Goal: Communication & Community: Answer question/provide support

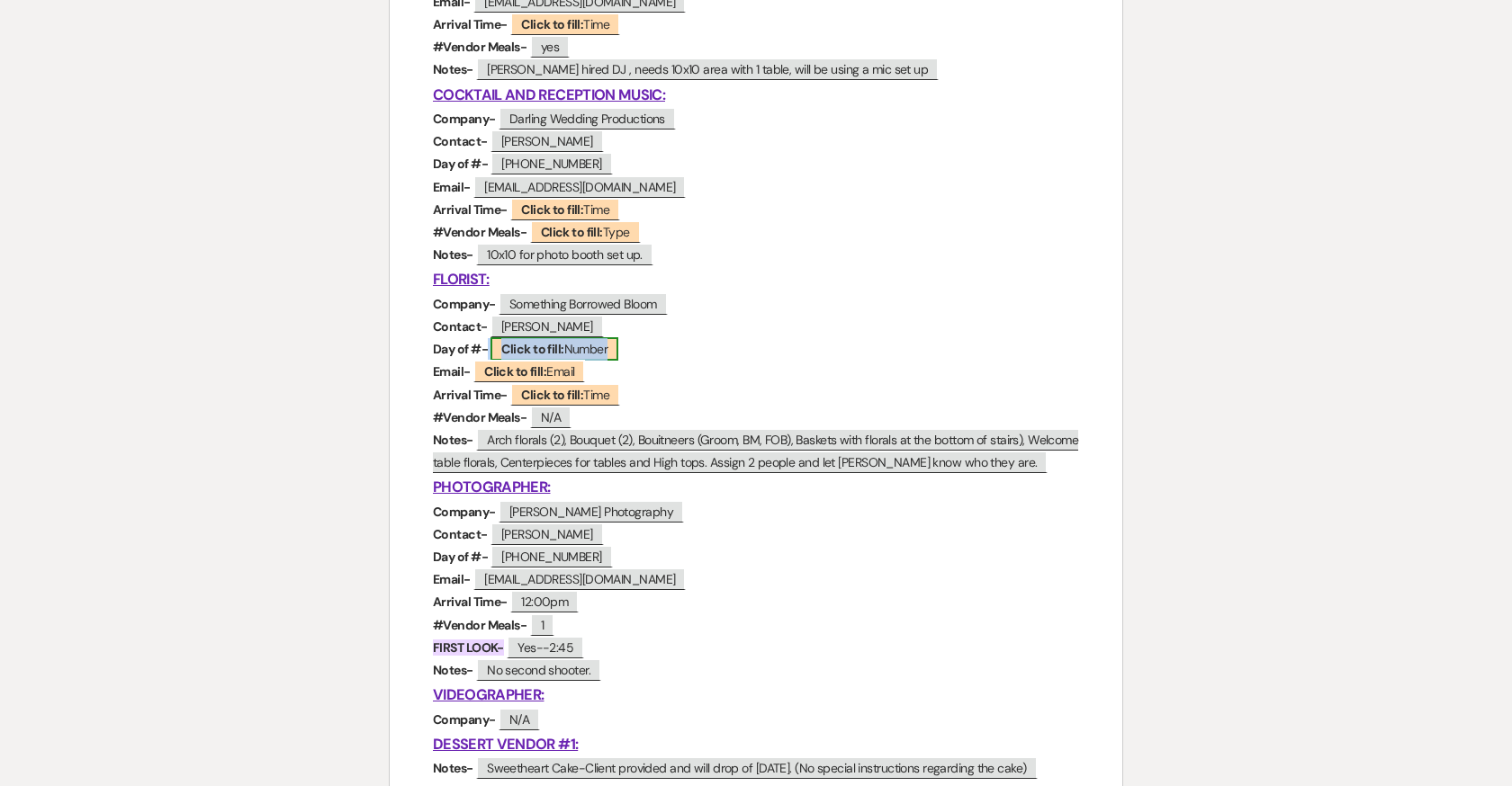
click at [568, 351] on span "Click to fill: Number" at bounding box center [554, 348] width 128 height 23
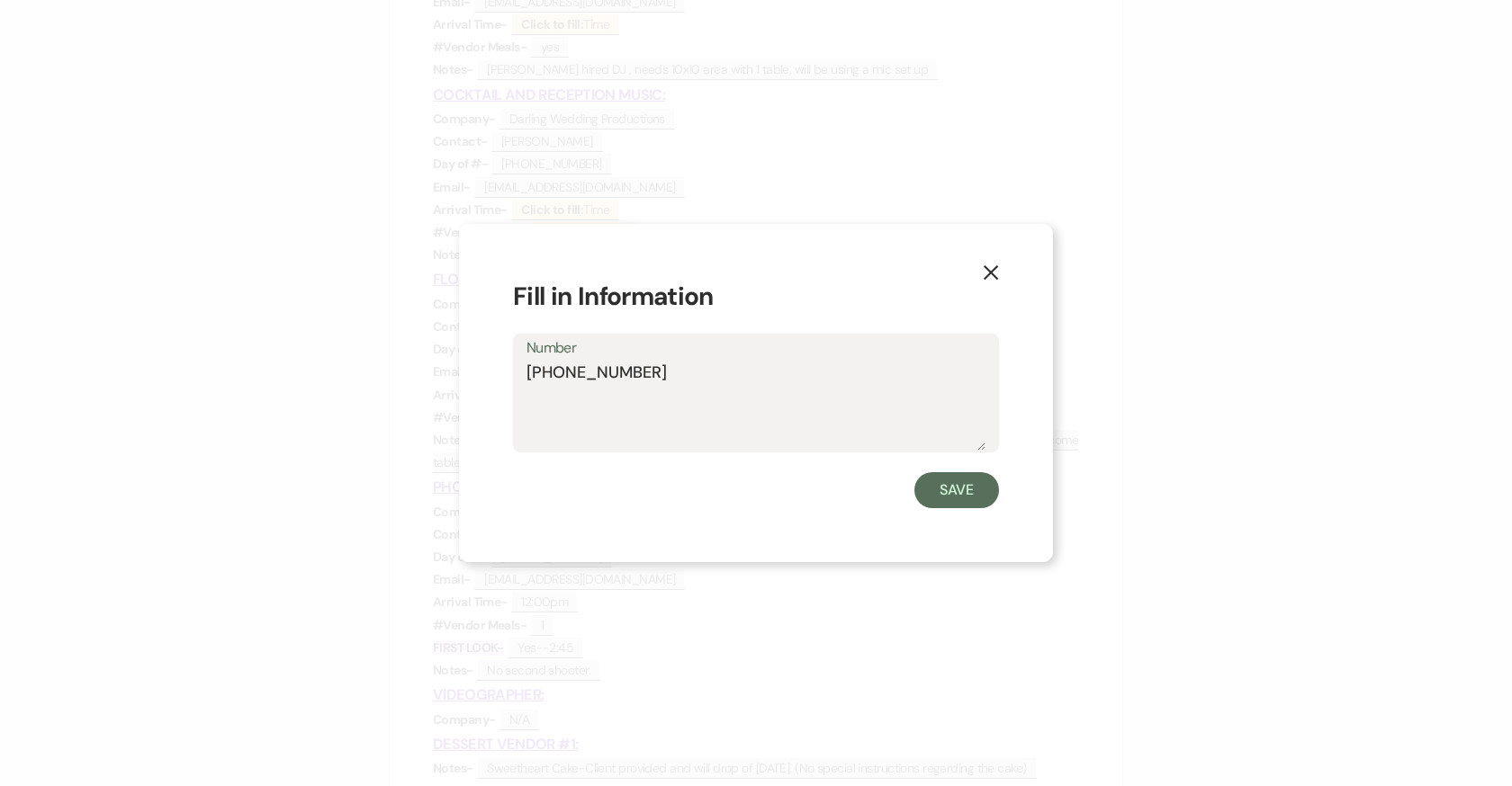
type textarea "443-944-4896"
click at [980, 472] on form "Fill in Information Number 443-944-4896 Save" at bounding box center [756, 393] width 486 height 231
click at [963, 503] on button "Save" at bounding box center [956, 490] width 85 height 36
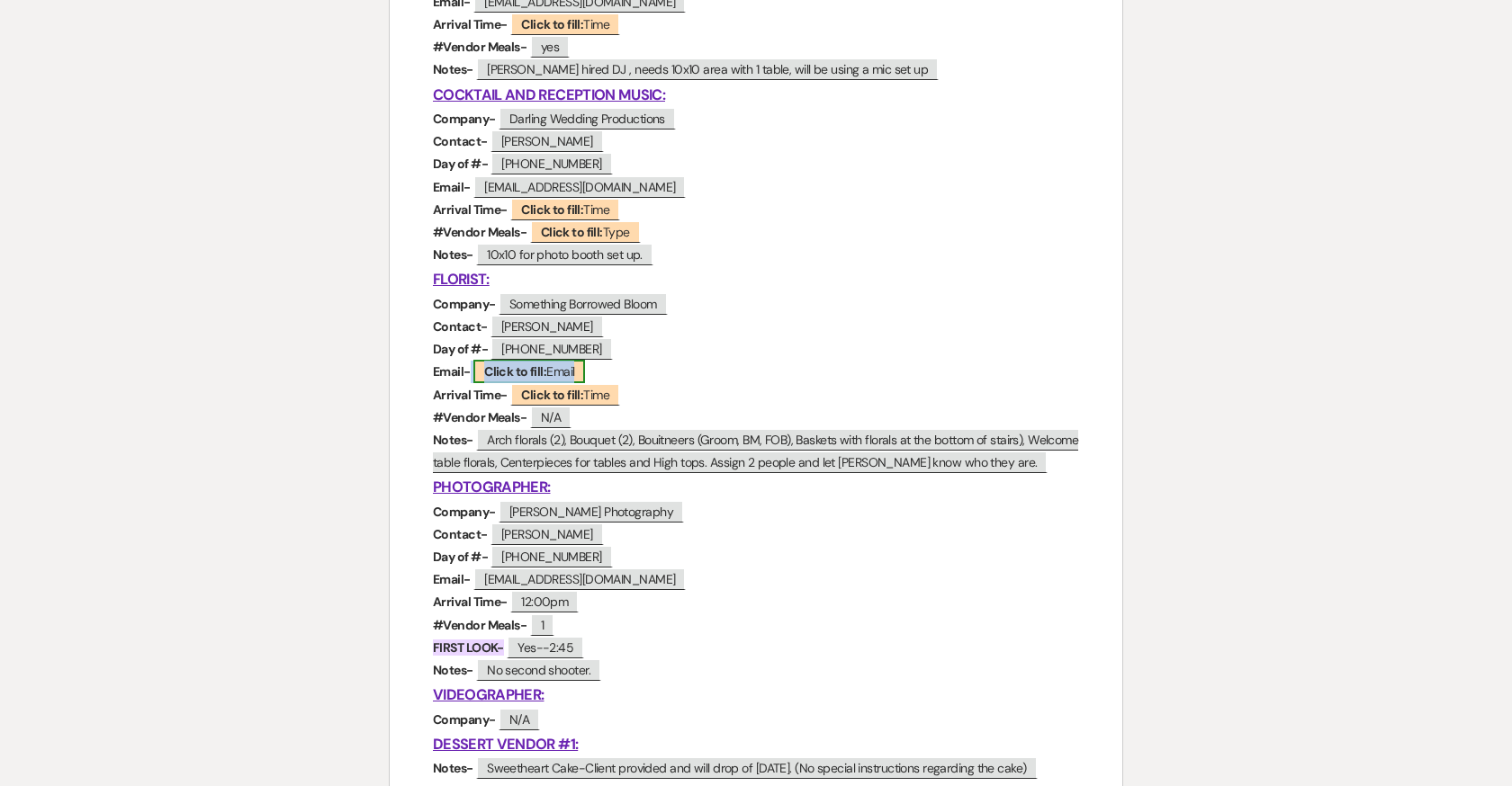
click at [537, 371] on b "Click to fill:" at bounding box center [515, 372] width 62 height 16
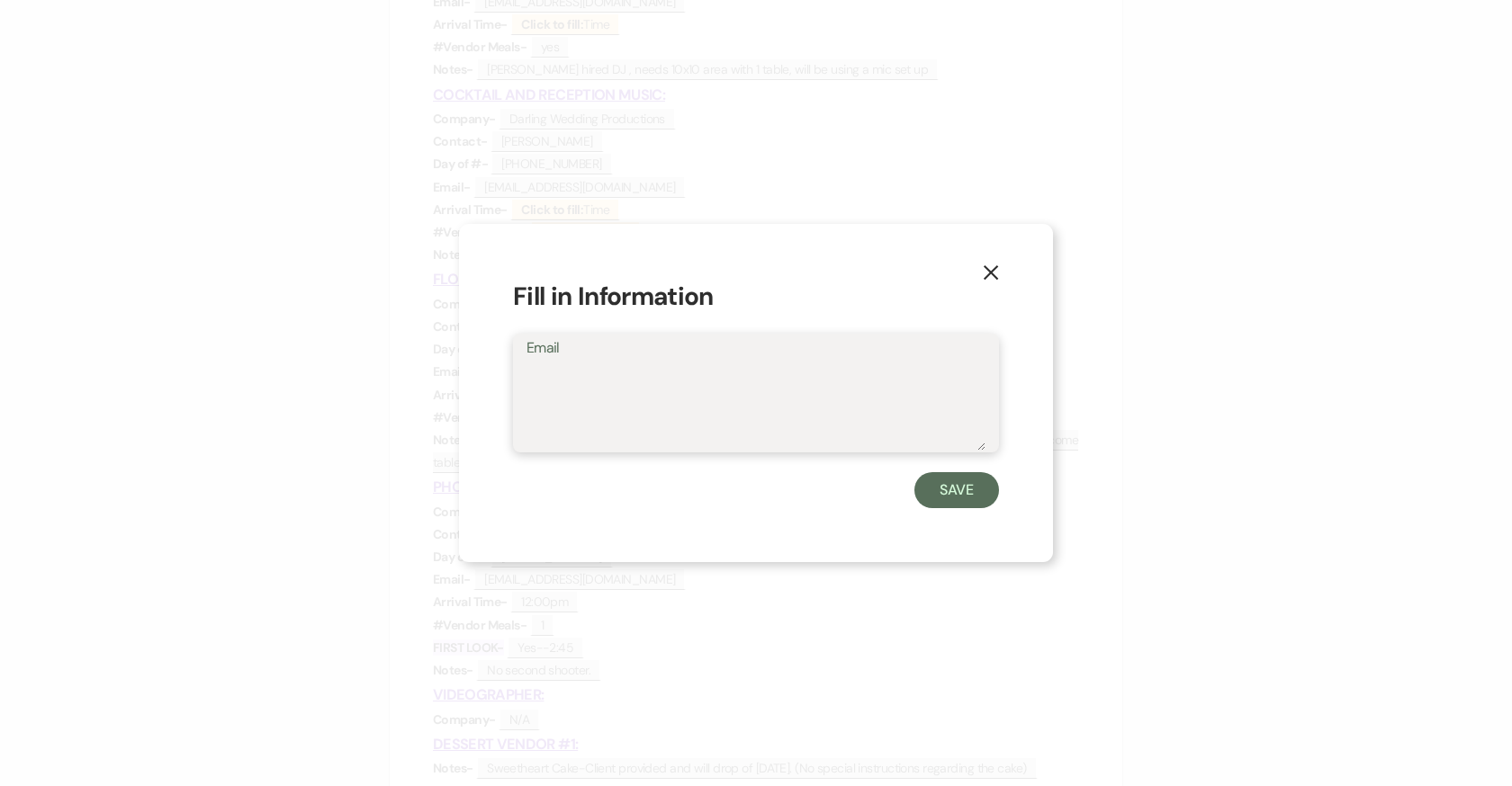
paste textarea "somethingborrowedbloom@gmail.com"
type textarea "somethingborrowedbloom@gmail.com"
click at [977, 487] on button "Save" at bounding box center [956, 490] width 85 height 36
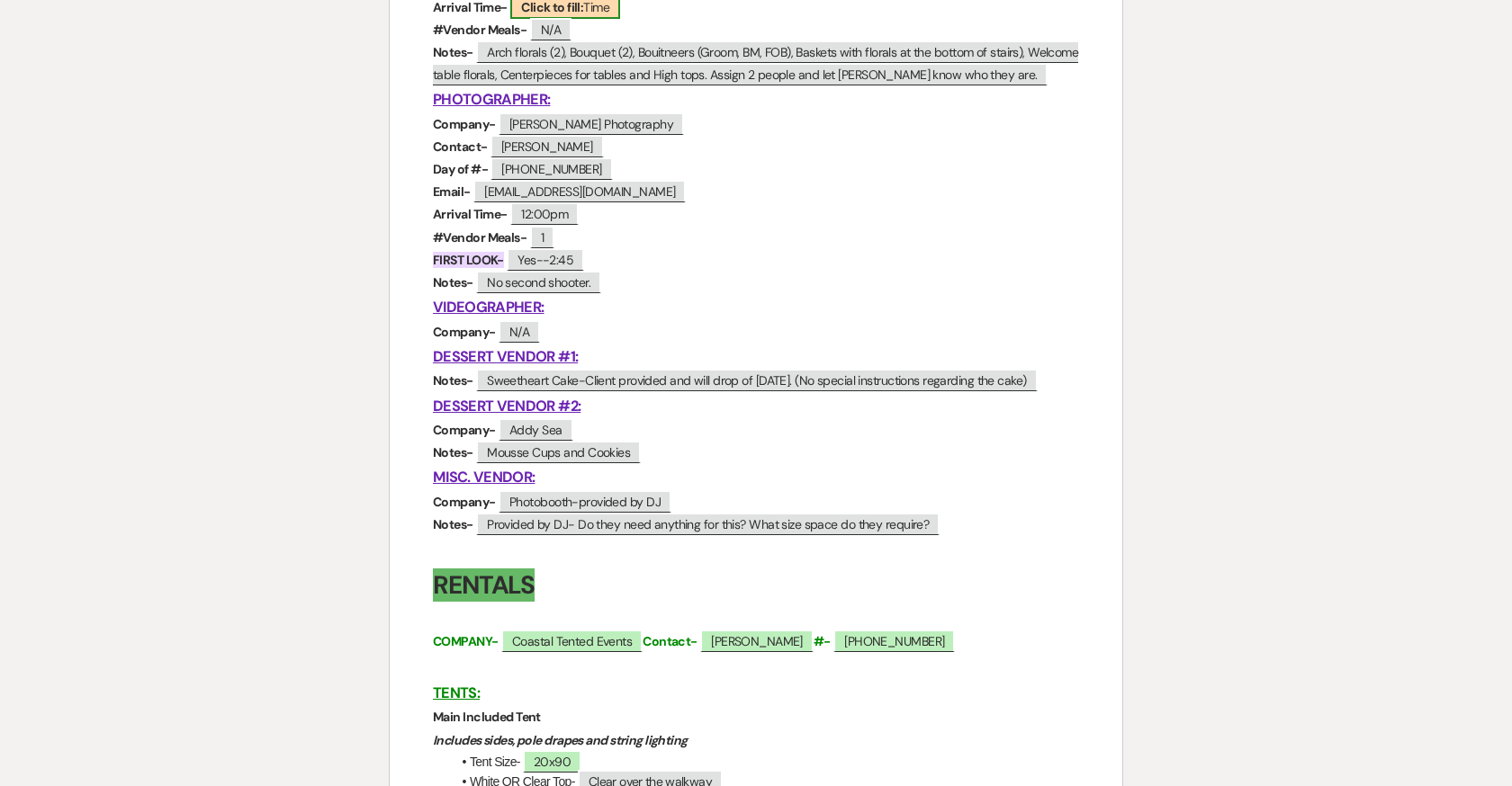
scroll to position [1360, 0]
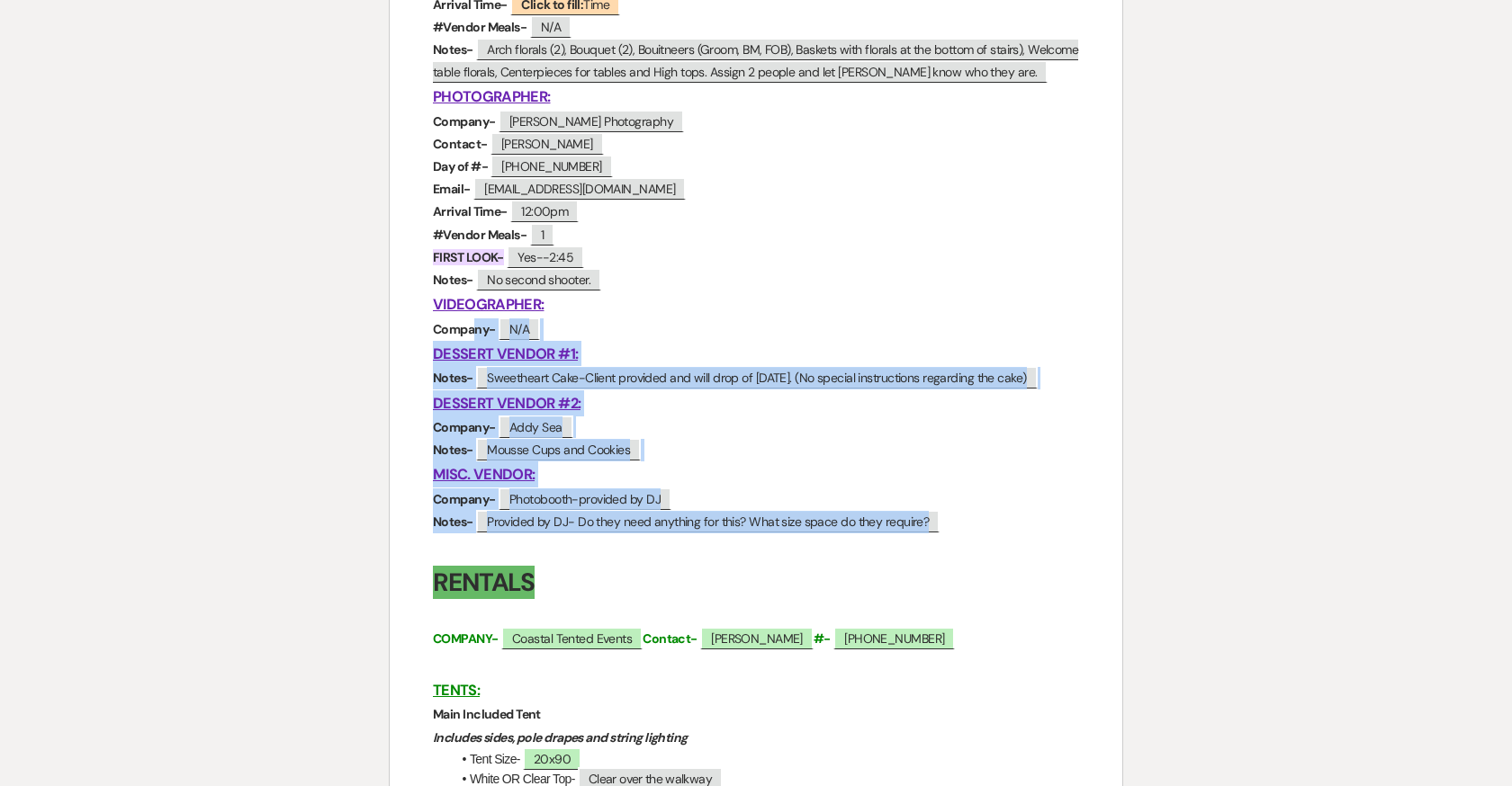
drag, startPoint x: 948, startPoint y: 525, endPoint x: 469, endPoint y: 324, distance: 519.9
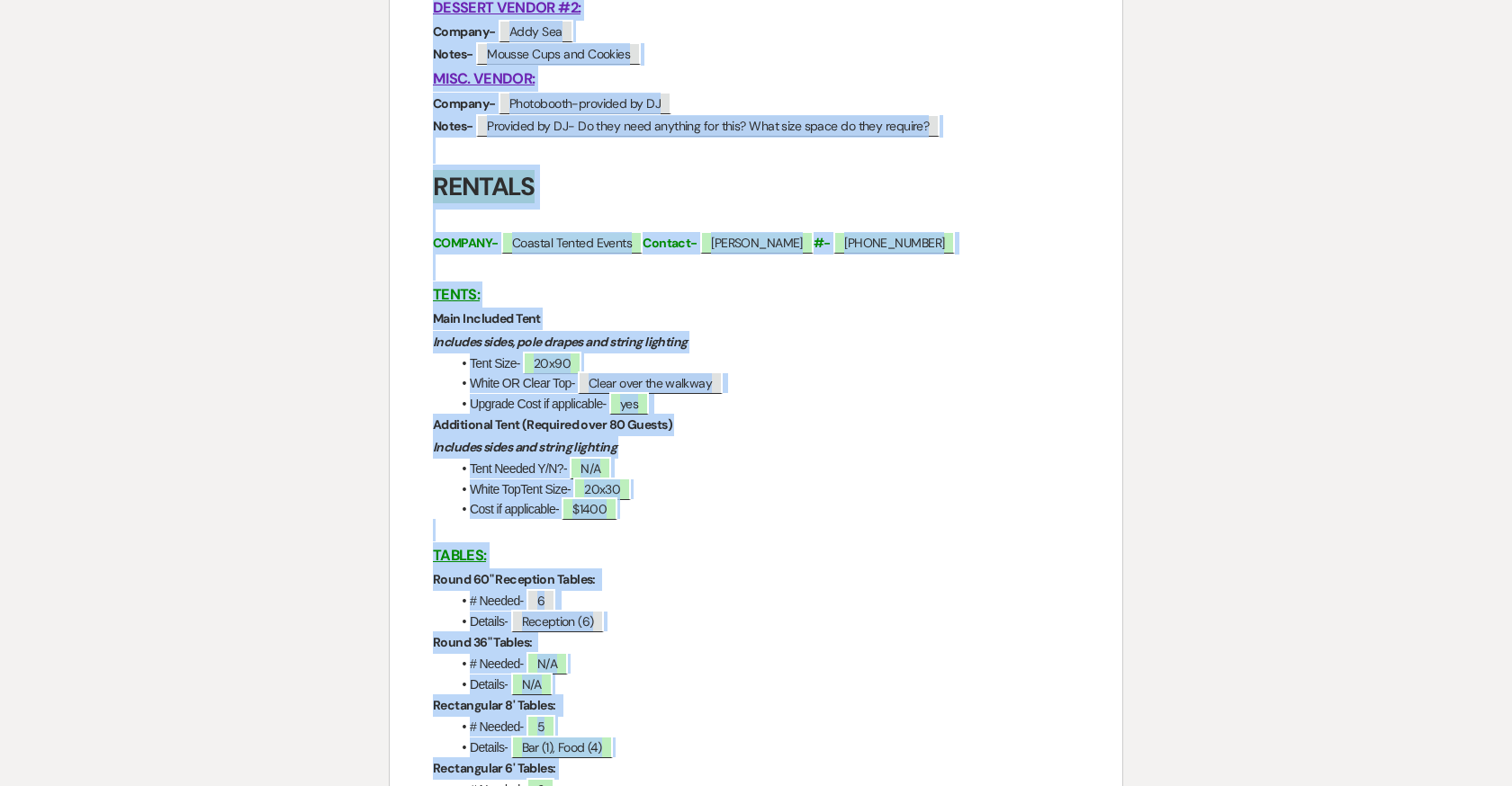
scroll to position [1776, 0]
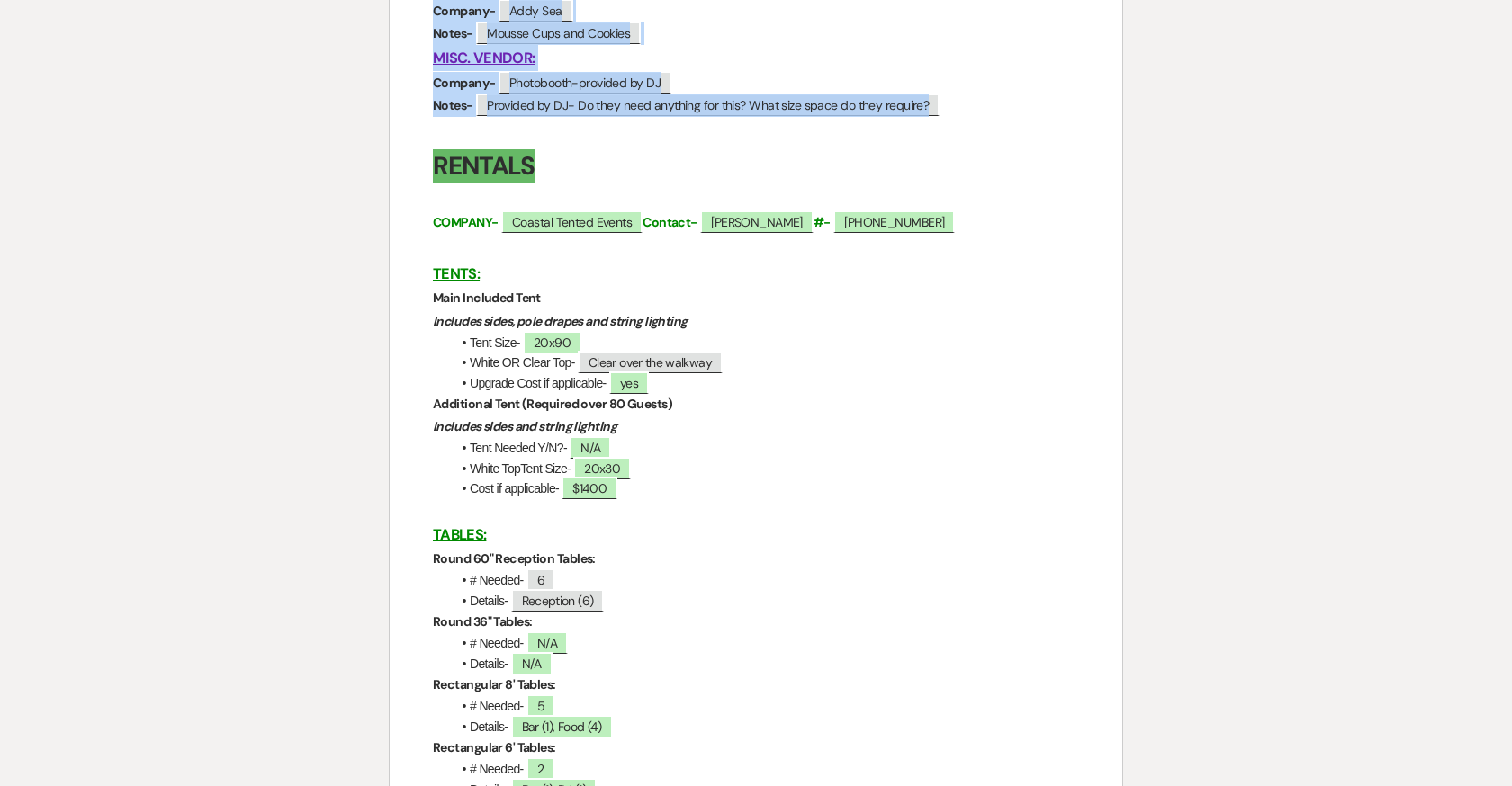
drag, startPoint x: 434, startPoint y: 220, endPoint x: 986, endPoint y: 105, distance: 564.2
copy div "HAIR & MAKEUP: Company- ﻿ N/A ﻿ Notes- ﻿ Client doing, no vendor services provi…"
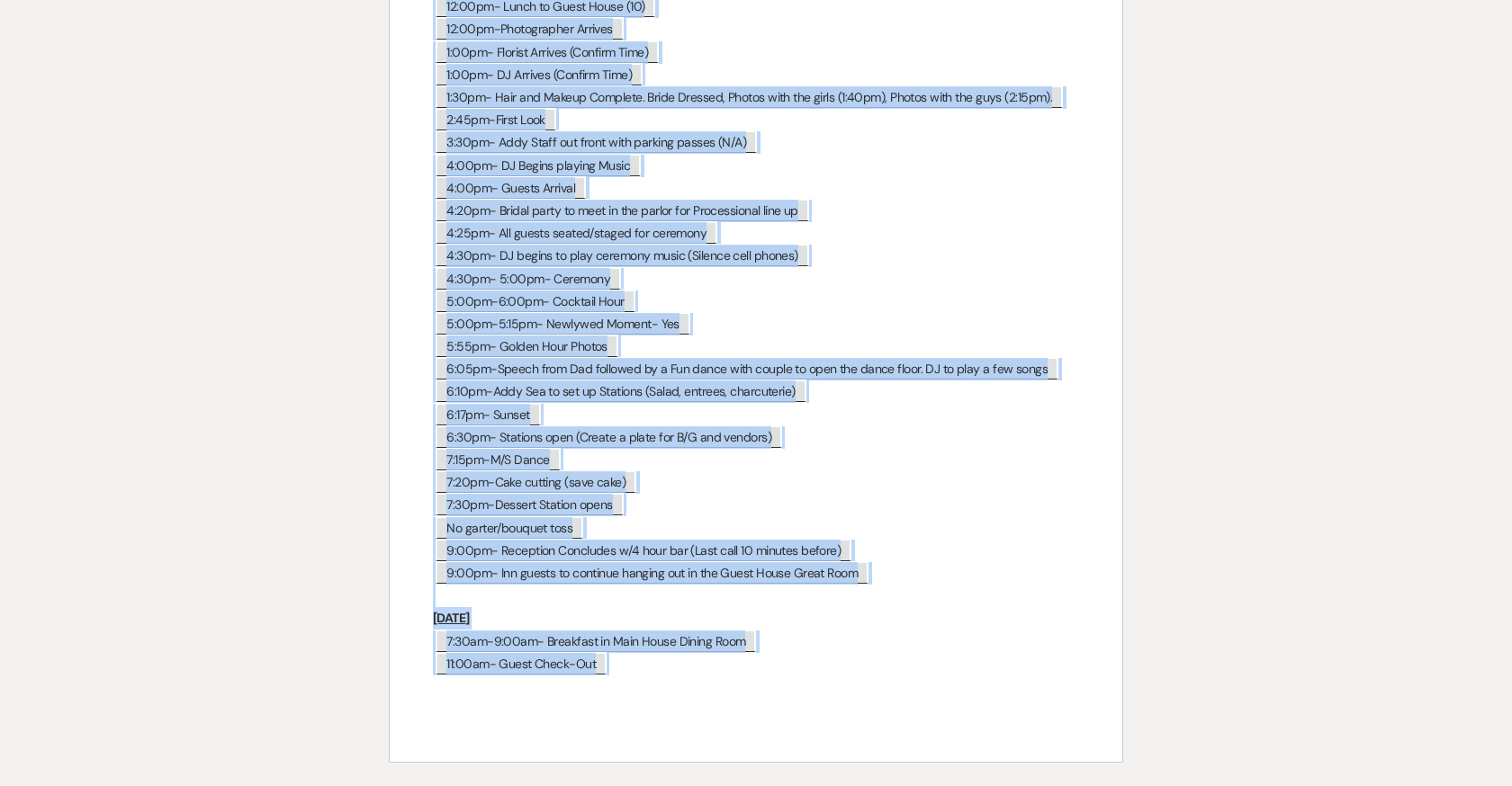
scroll to position [8011, 0]
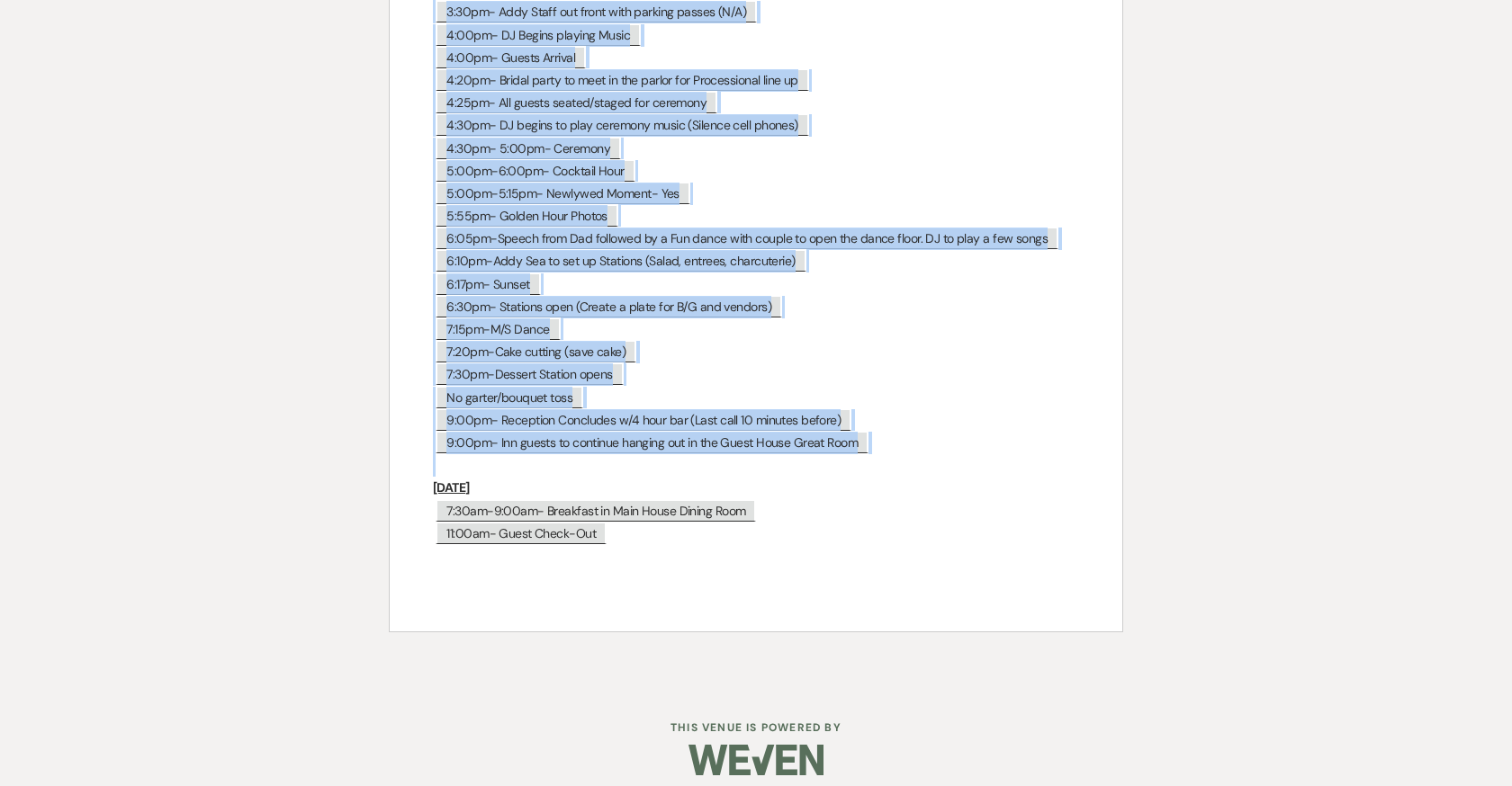
drag, startPoint x: 431, startPoint y: 92, endPoint x: 879, endPoint y: 451, distance: 574.2
copy div "Friday ﻿ 3:00pm- Guest Check-in ﻿ ﻿ 3:55pm- All rehearsal participants meet by …"
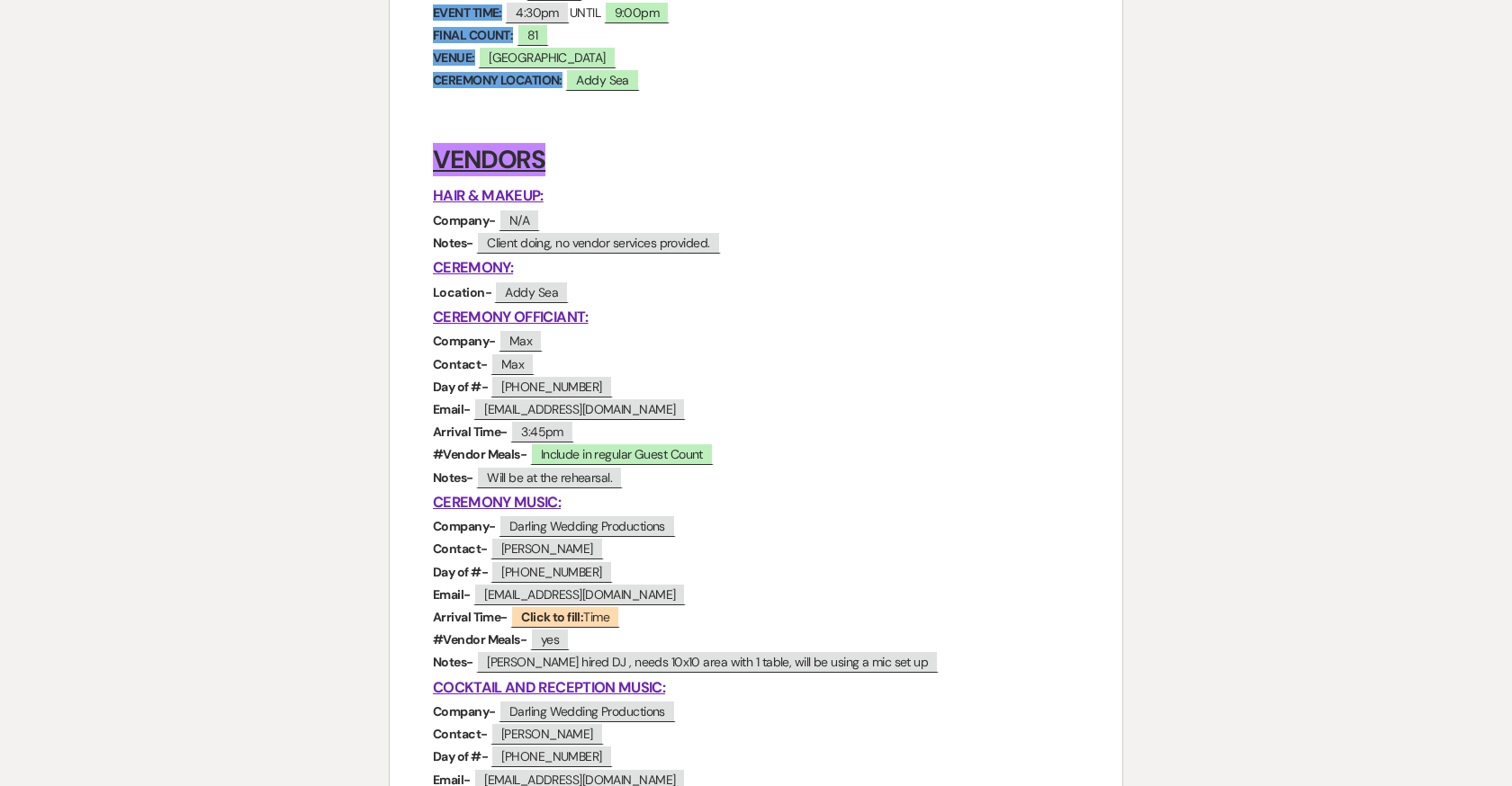
scroll to position [0, 0]
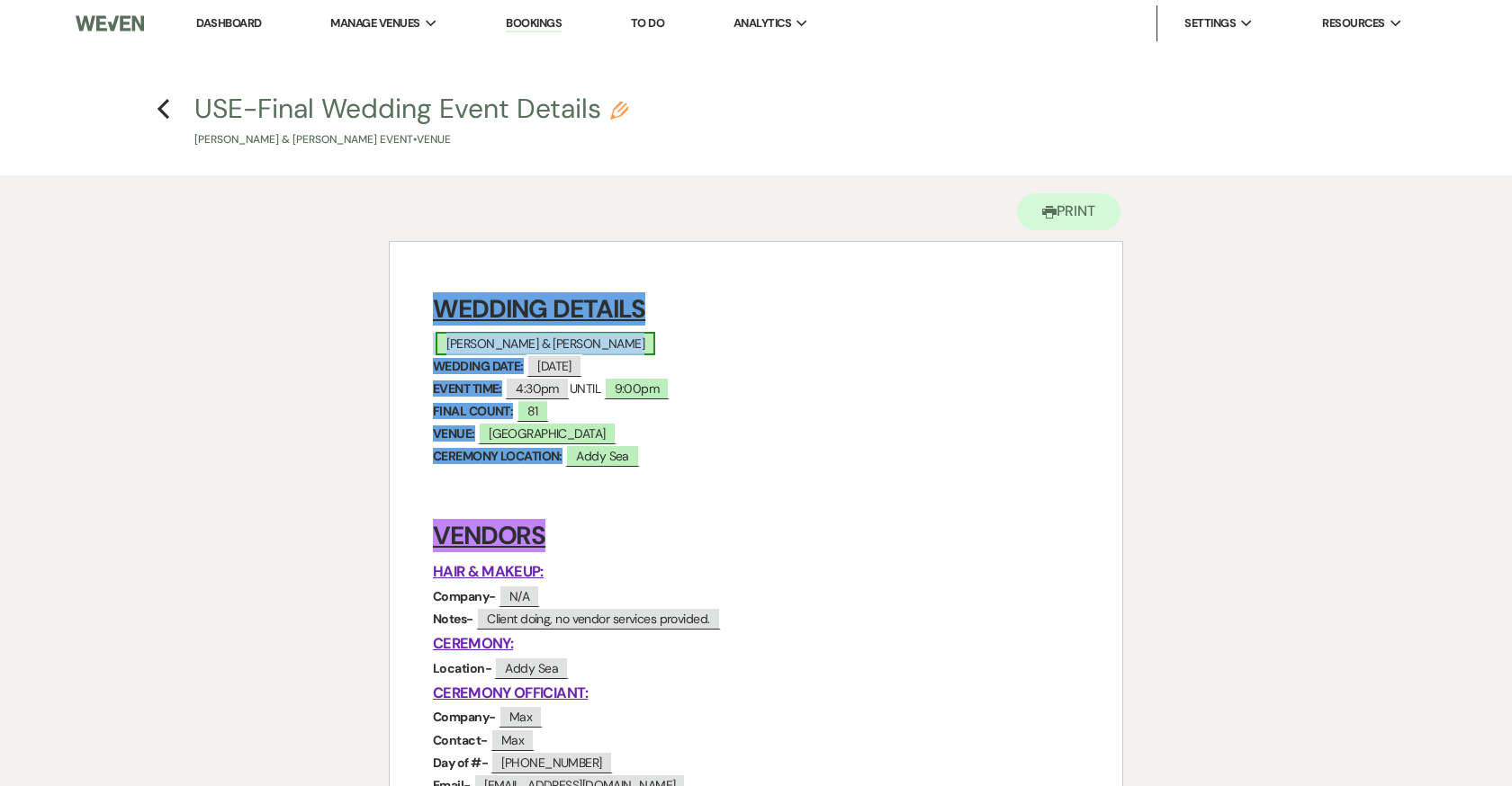
click at [633, 351] on span "Jonathan Frischkorn & Abby Emig" at bounding box center [546, 343] width 220 height 23
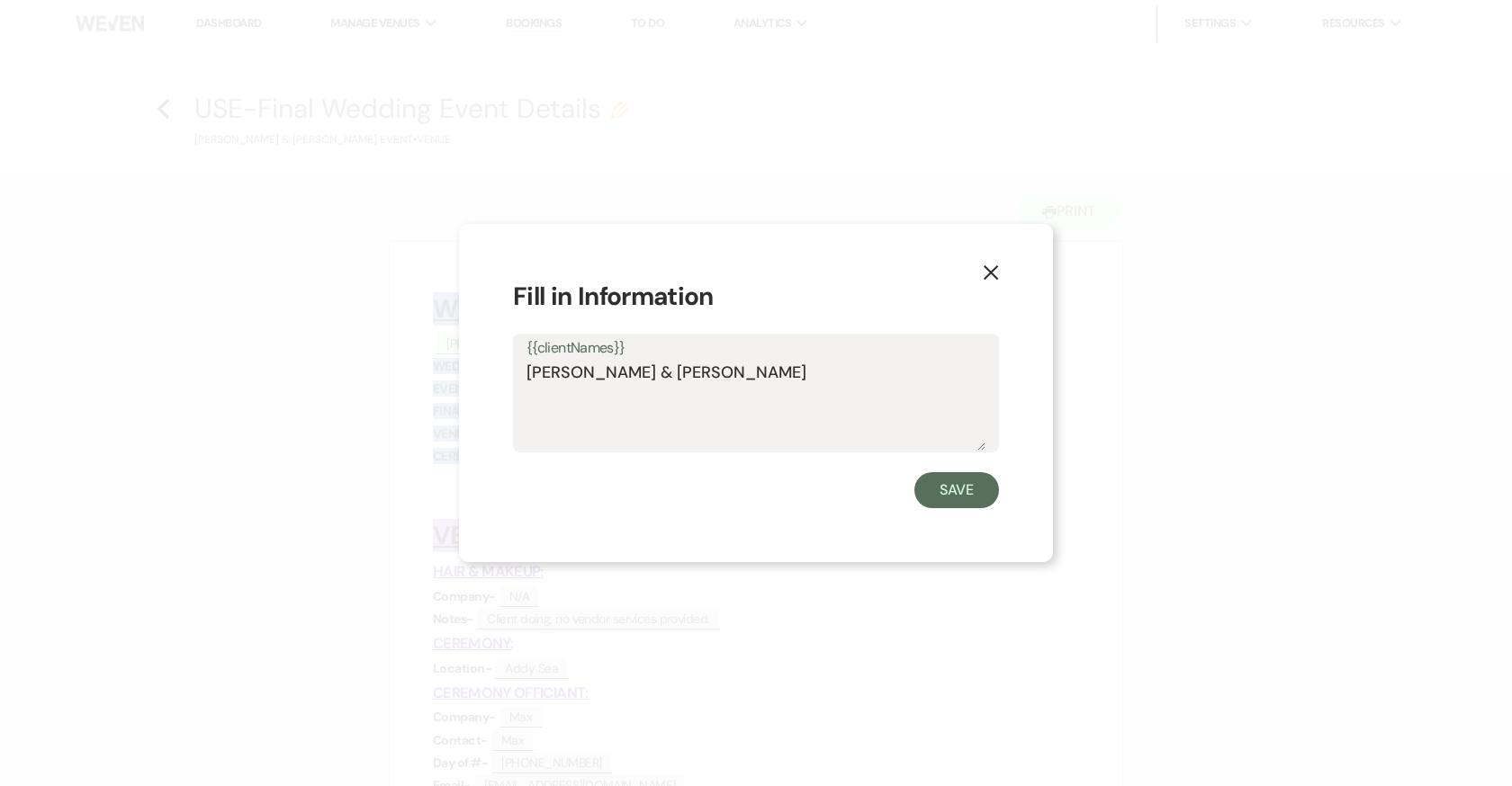
drag, startPoint x: 804, startPoint y: 381, endPoint x: 501, endPoint y: 380, distance: 302.3
click at [501, 380] on div "X Fill in Information {{clientNames}} Jonathan Frischkorn & Abby Emig Save" at bounding box center [756, 393] width 594 height 339
click at [952, 489] on button "Save" at bounding box center [956, 490] width 85 height 36
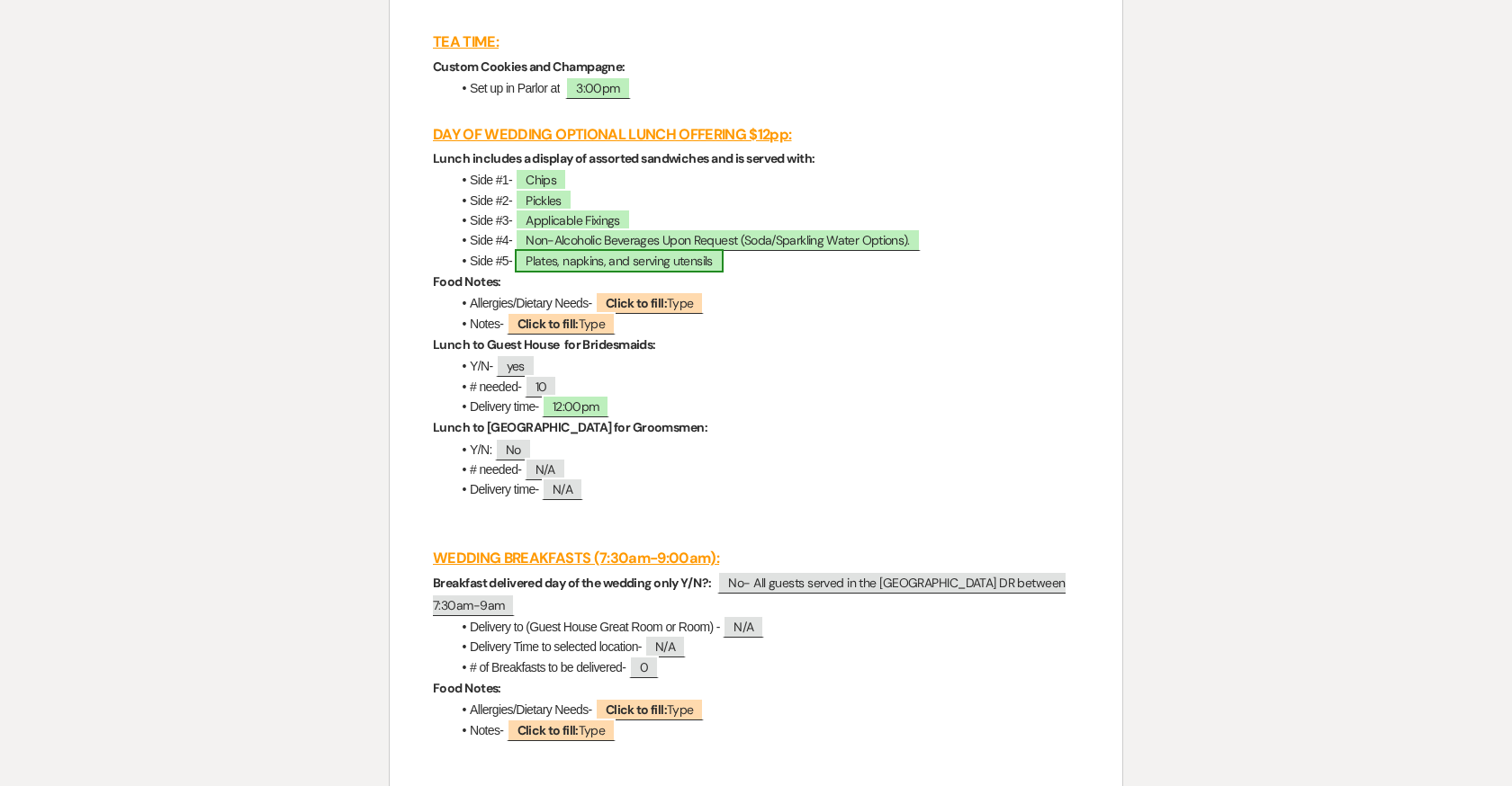
scroll to position [3770, 0]
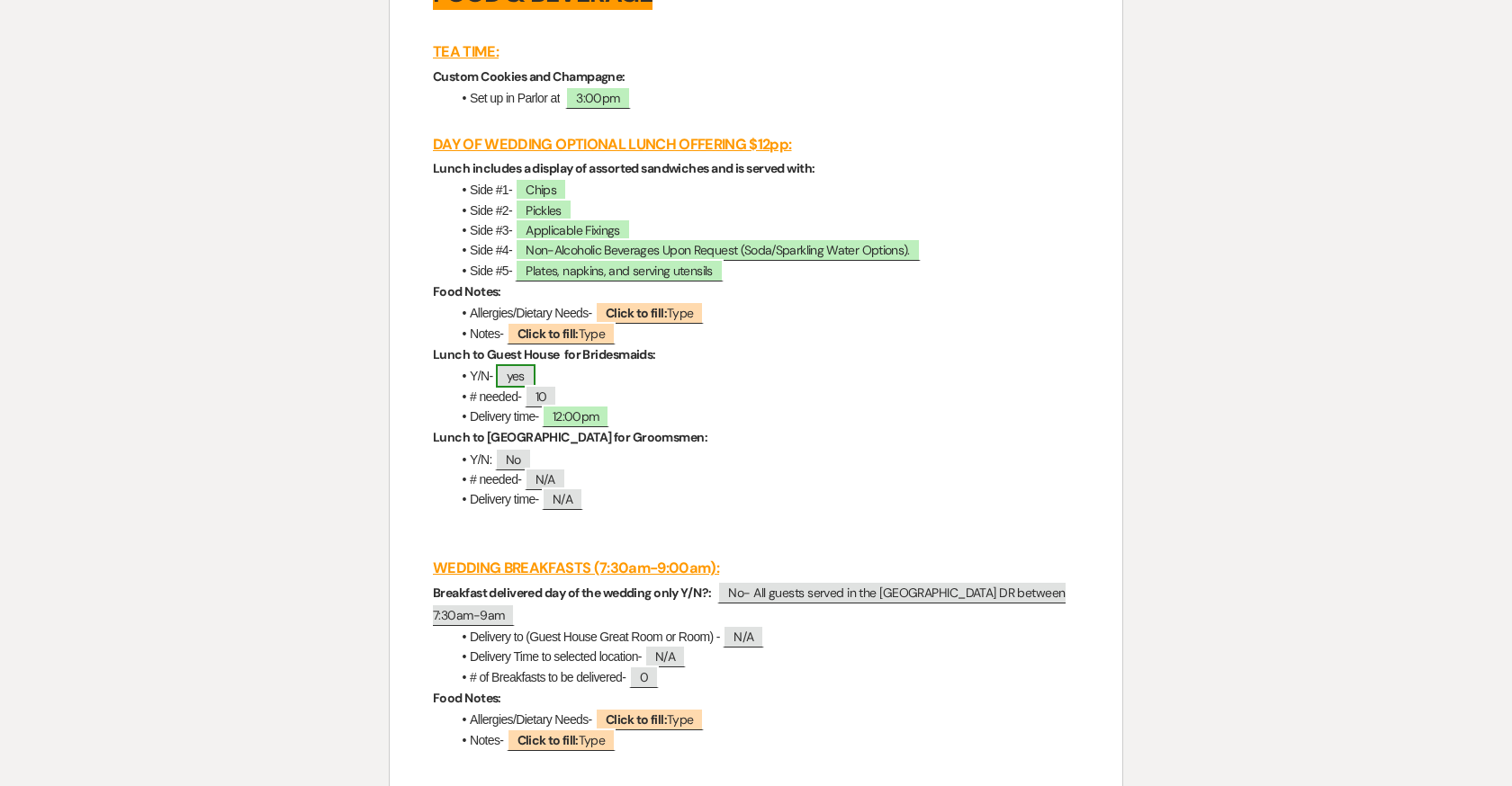
click at [526, 374] on span "yes" at bounding box center [516, 375] width 40 height 23
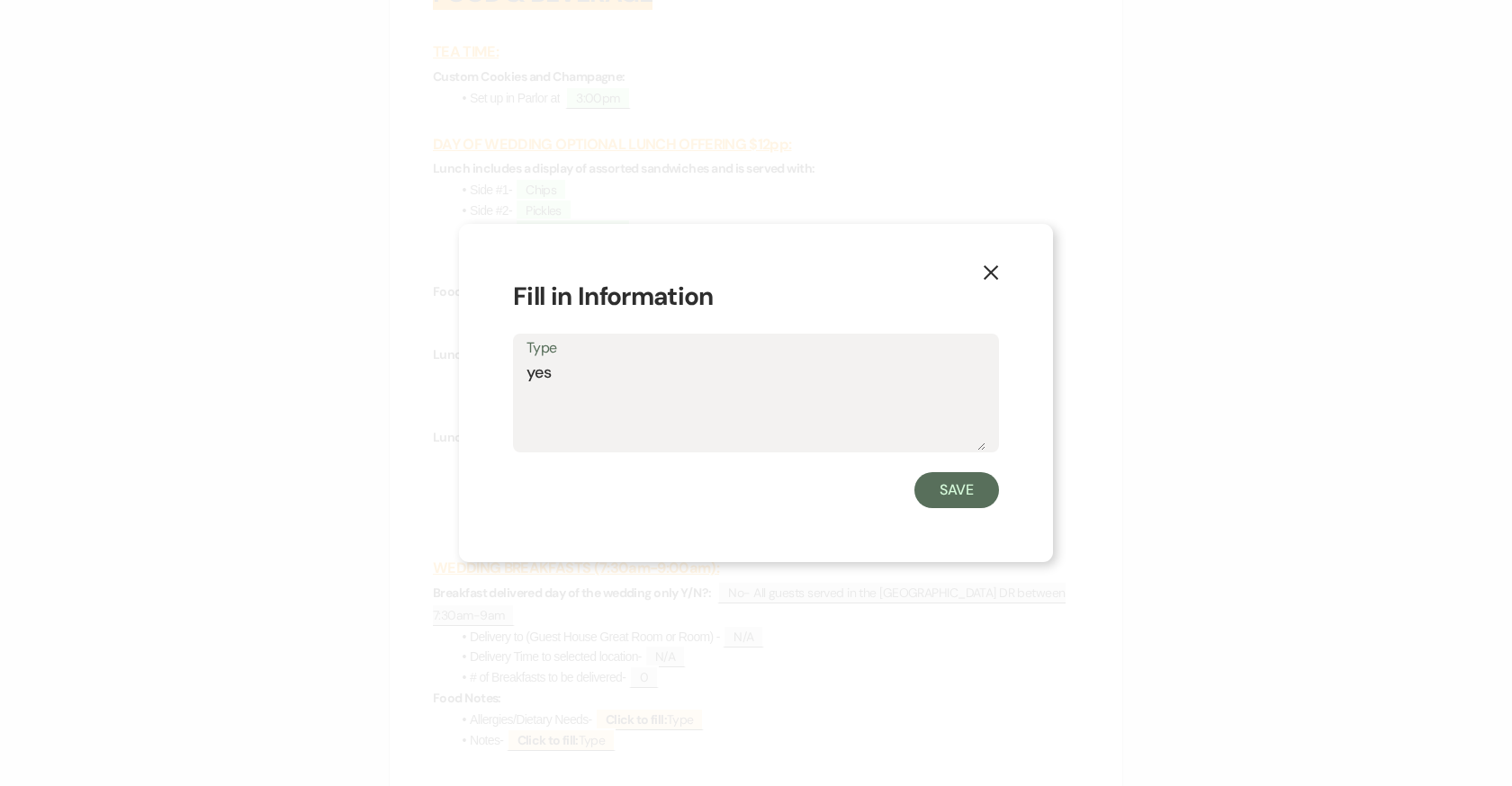
drag, startPoint x: 572, startPoint y: 373, endPoint x: 491, endPoint y: 372, distance: 81.0
click at [490, 373] on div "X Fill in Information Type yes Save" at bounding box center [756, 393] width 594 height 339
type textarea "NO"
click at [948, 499] on button "Save" at bounding box center [956, 490] width 85 height 36
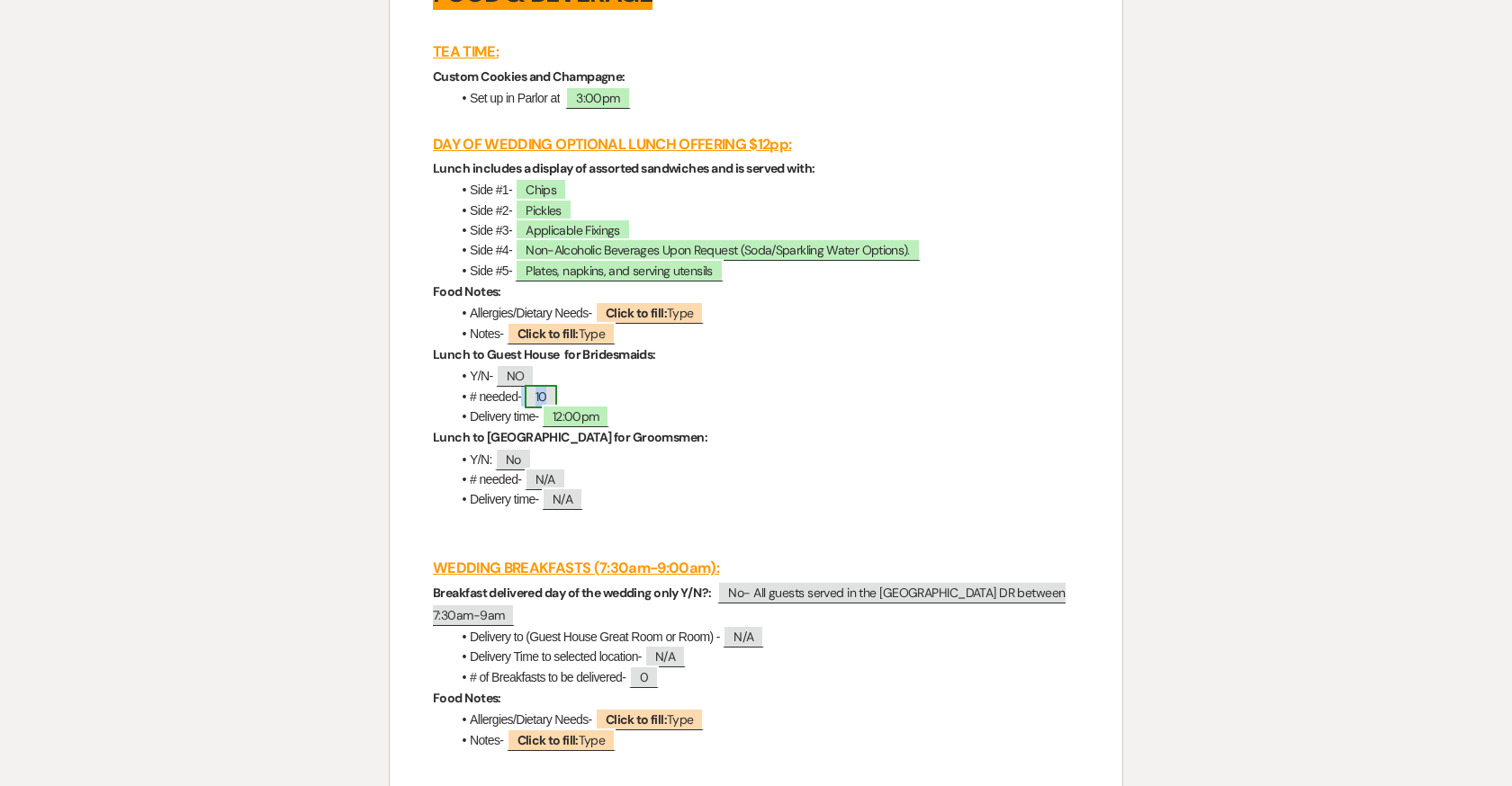
click at [552, 399] on span "10" at bounding box center [541, 396] width 33 height 23
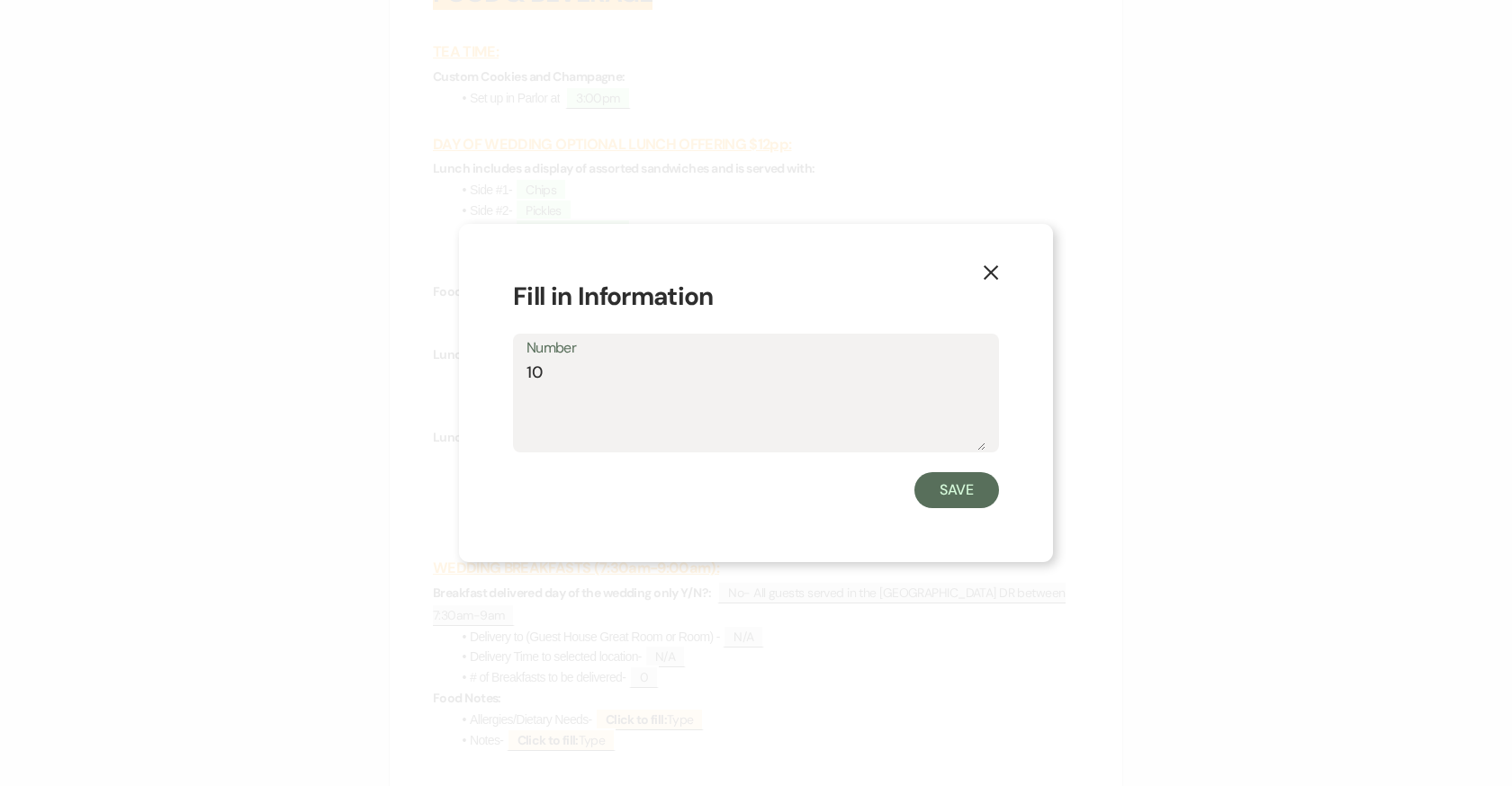
drag, startPoint x: 566, startPoint y: 376, endPoint x: 481, endPoint y: 373, distance: 84.6
click at [481, 373] on div "X Fill in Information Number 10 Save" at bounding box center [756, 393] width 594 height 339
type textarea "0"
click at [961, 488] on button "Save" at bounding box center [956, 490] width 85 height 36
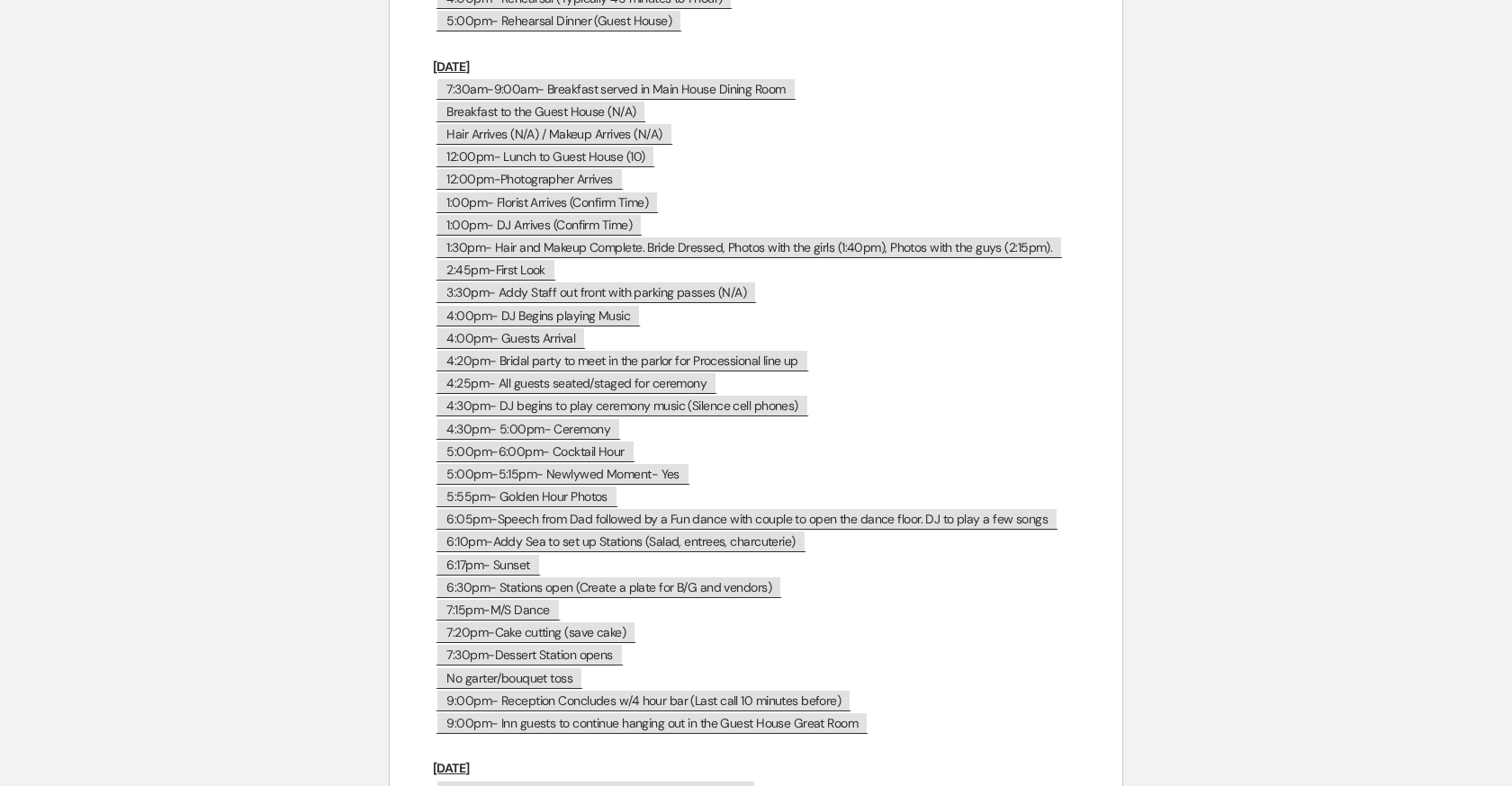
scroll to position [7715, 0]
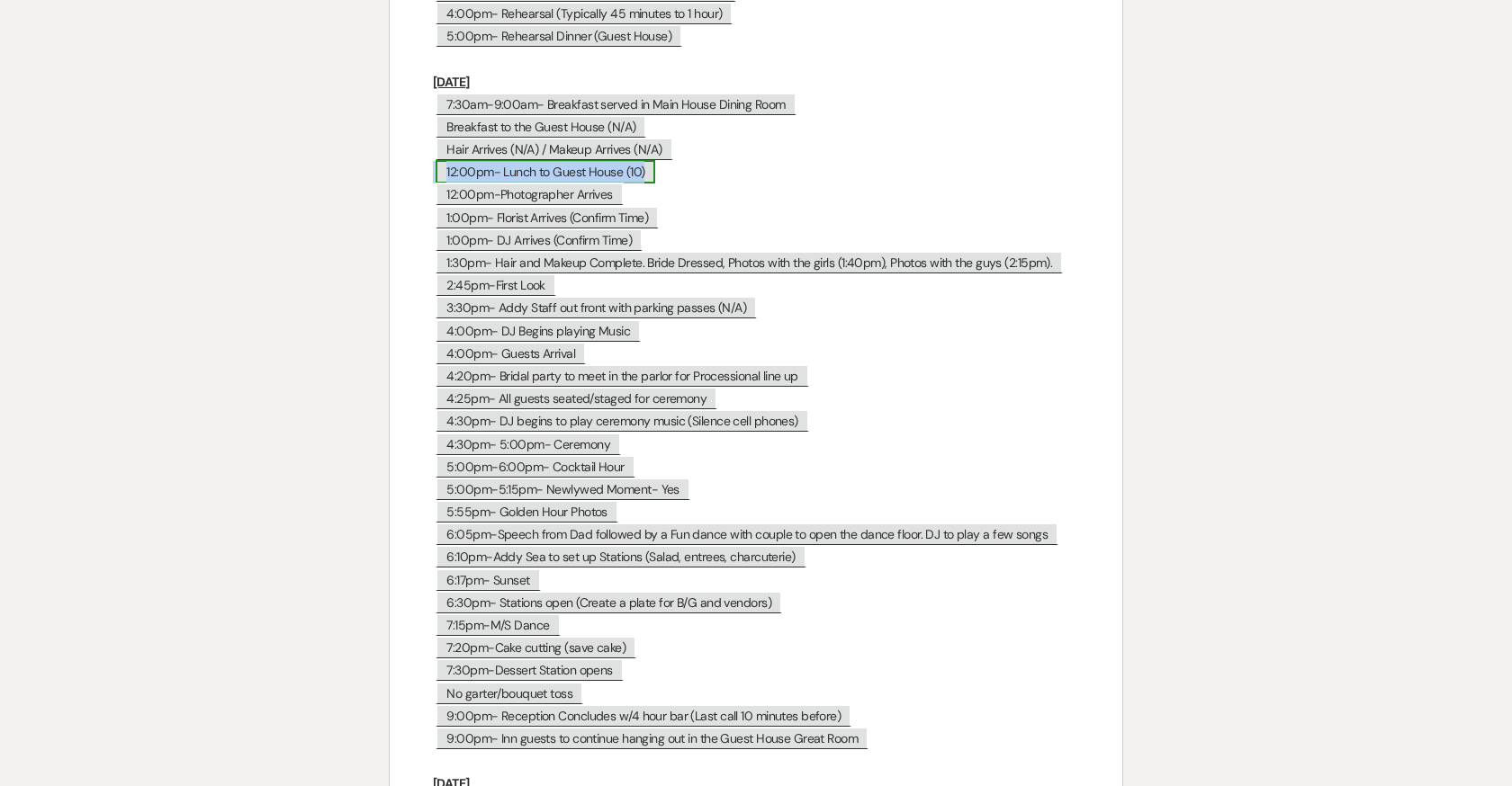
click at [580, 160] on span "12:00pm- Lunch to Guest House (10)" at bounding box center [546, 171] width 220 height 23
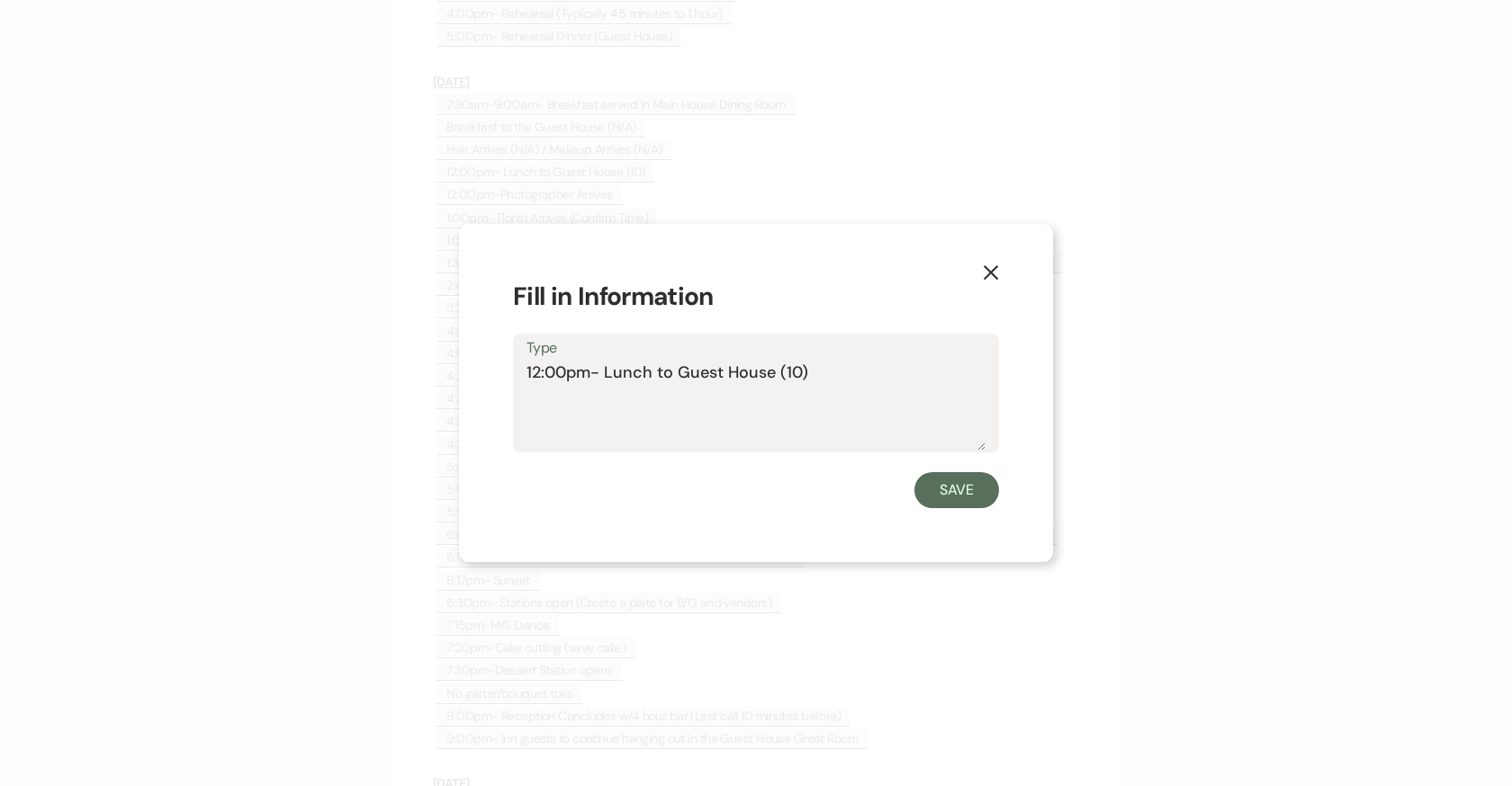
click at [802, 370] on textarea "12:00pm- Lunch to Guest House (10)" at bounding box center [755, 406] width 459 height 90
type textarea "12:00pm- Lunch to Guest House (N/A)"
click at [984, 496] on button "Save" at bounding box center [956, 490] width 85 height 36
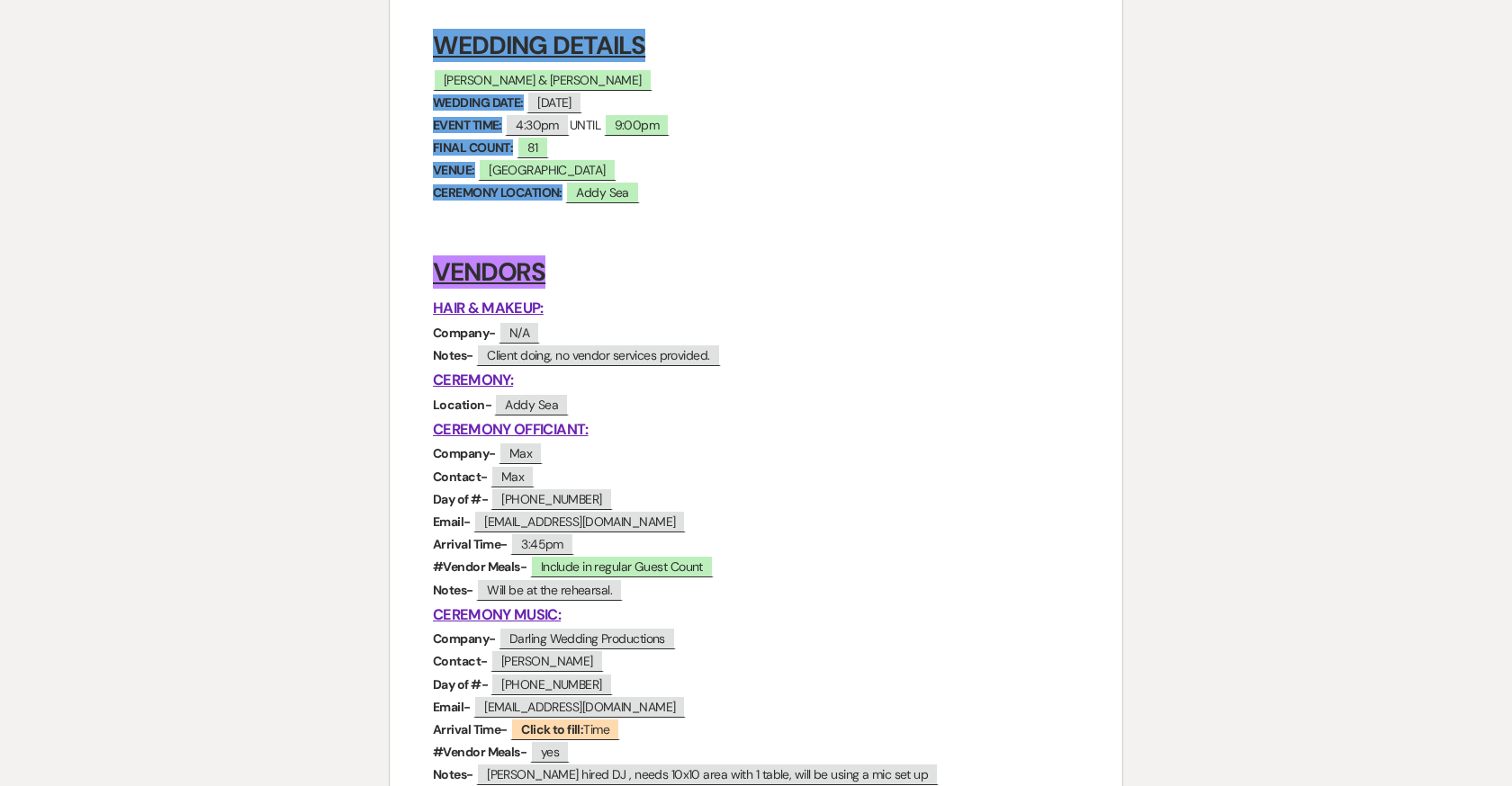
scroll to position [0, 0]
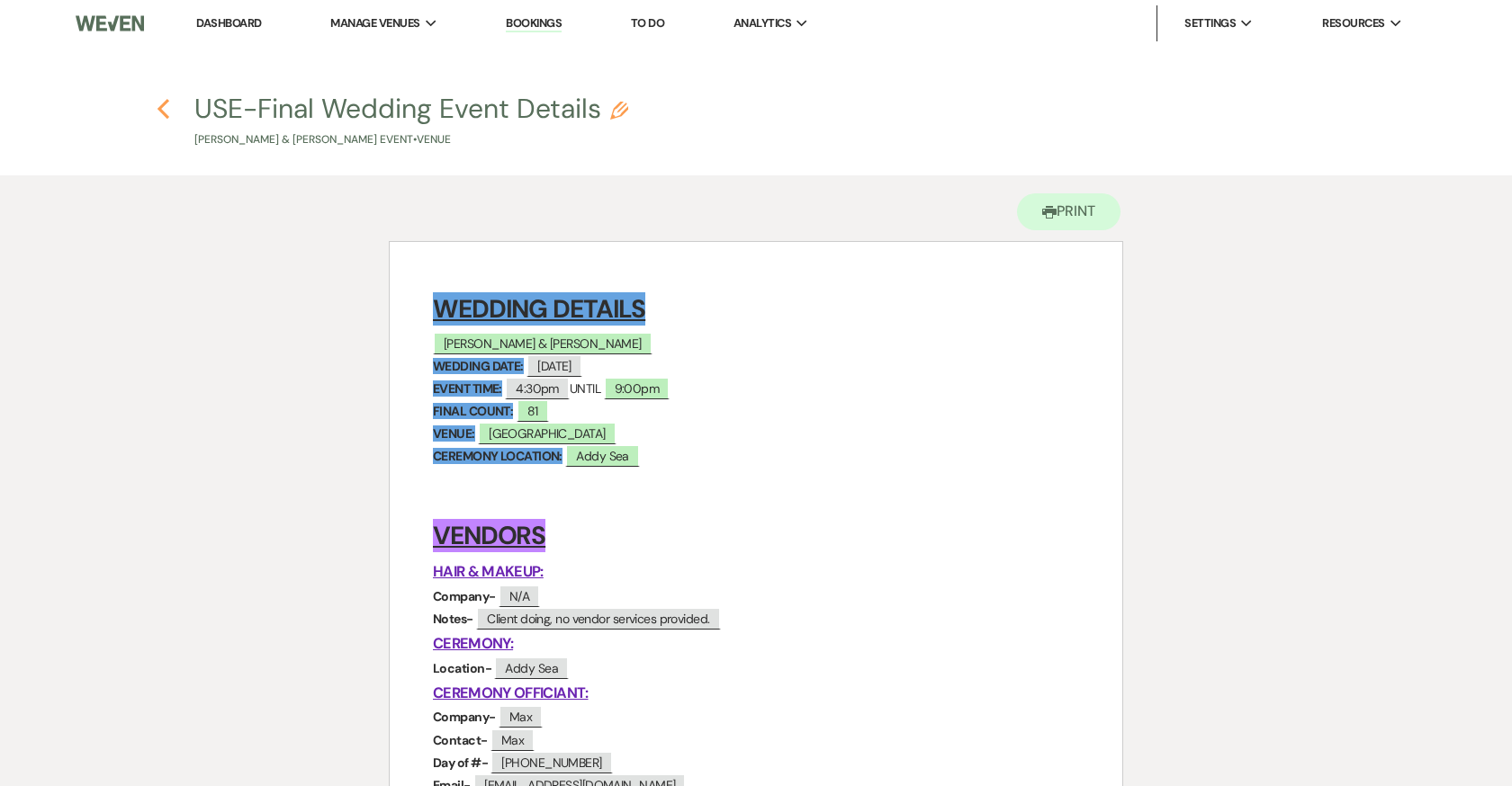
click at [160, 101] on icon "Previous" at bounding box center [163, 109] width 13 height 22
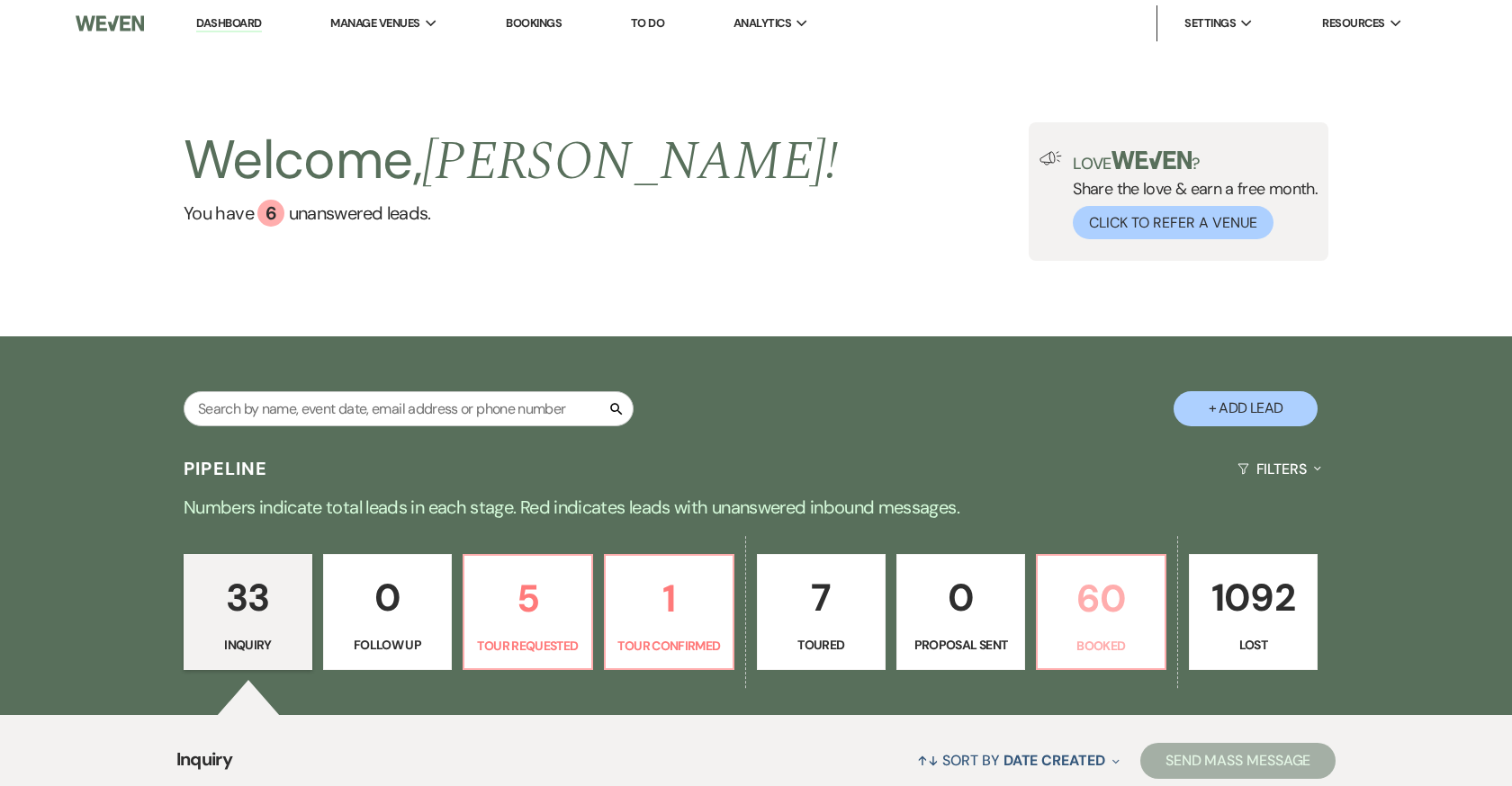
click at [1100, 588] on p "60" at bounding box center [1100, 599] width 105 height 60
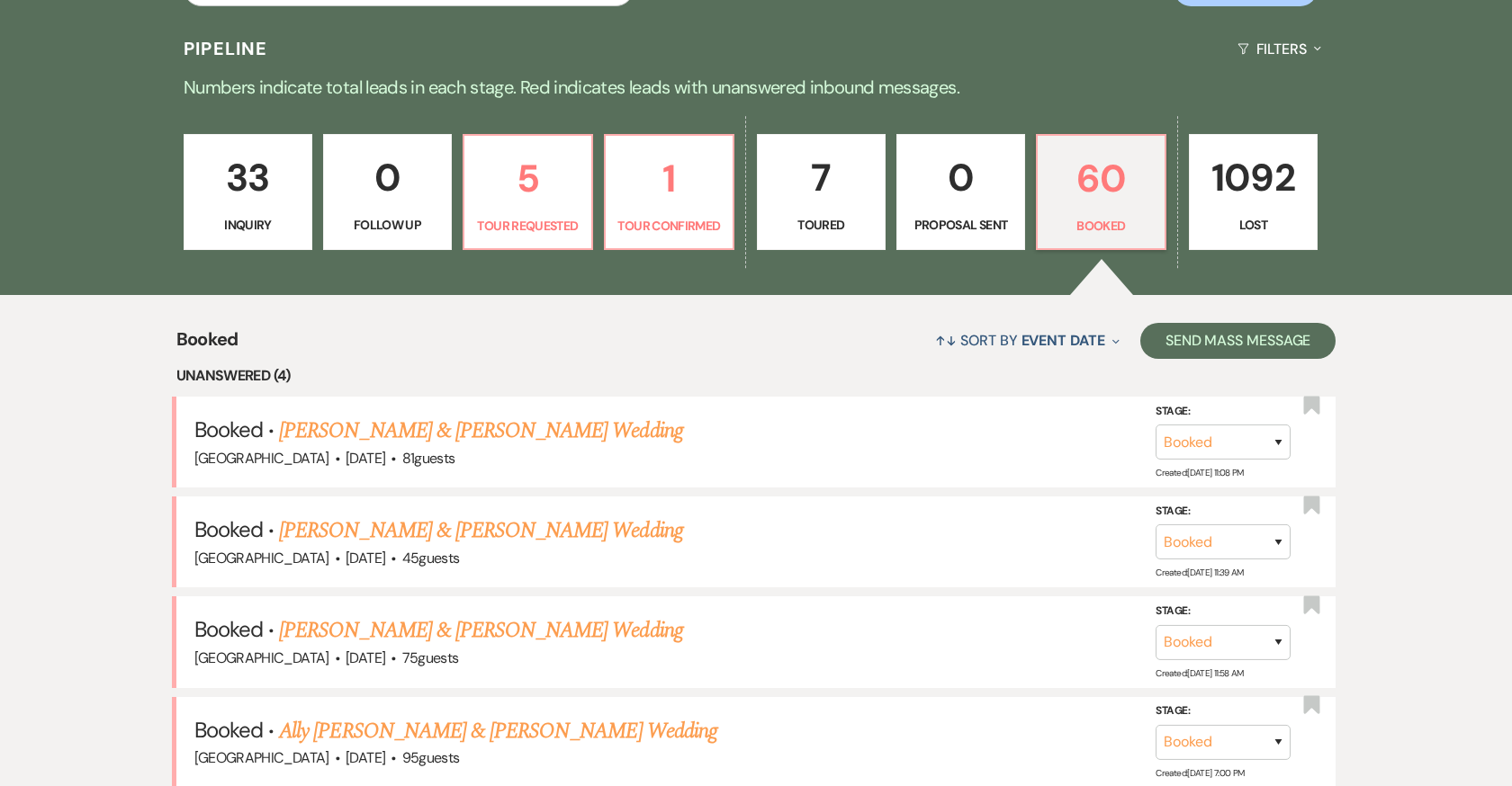
scroll to position [426, 0]
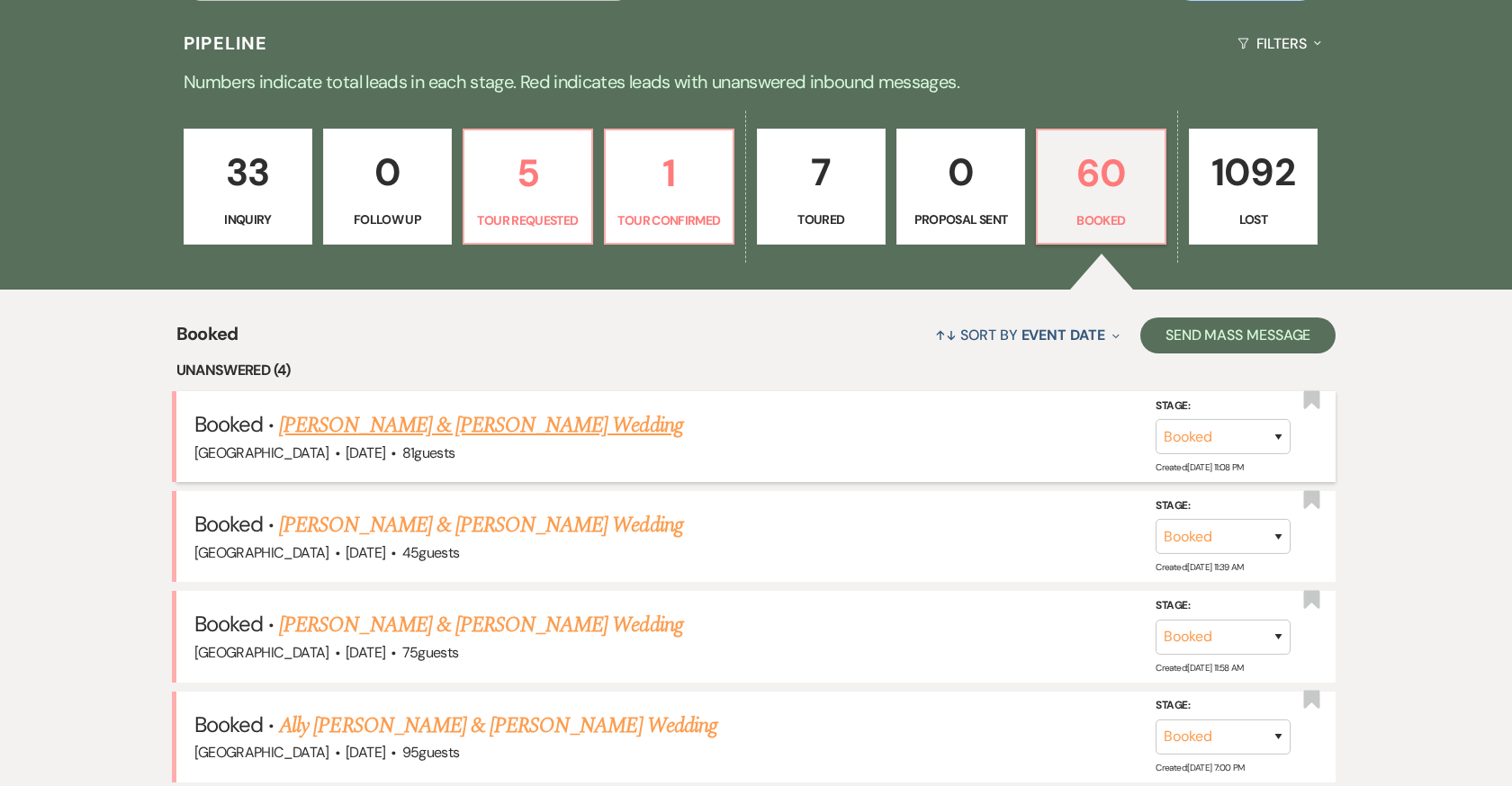
click at [591, 422] on link "[PERSON_NAME] & [PERSON_NAME] Wedding" at bounding box center [480, 425] width 403 height 32
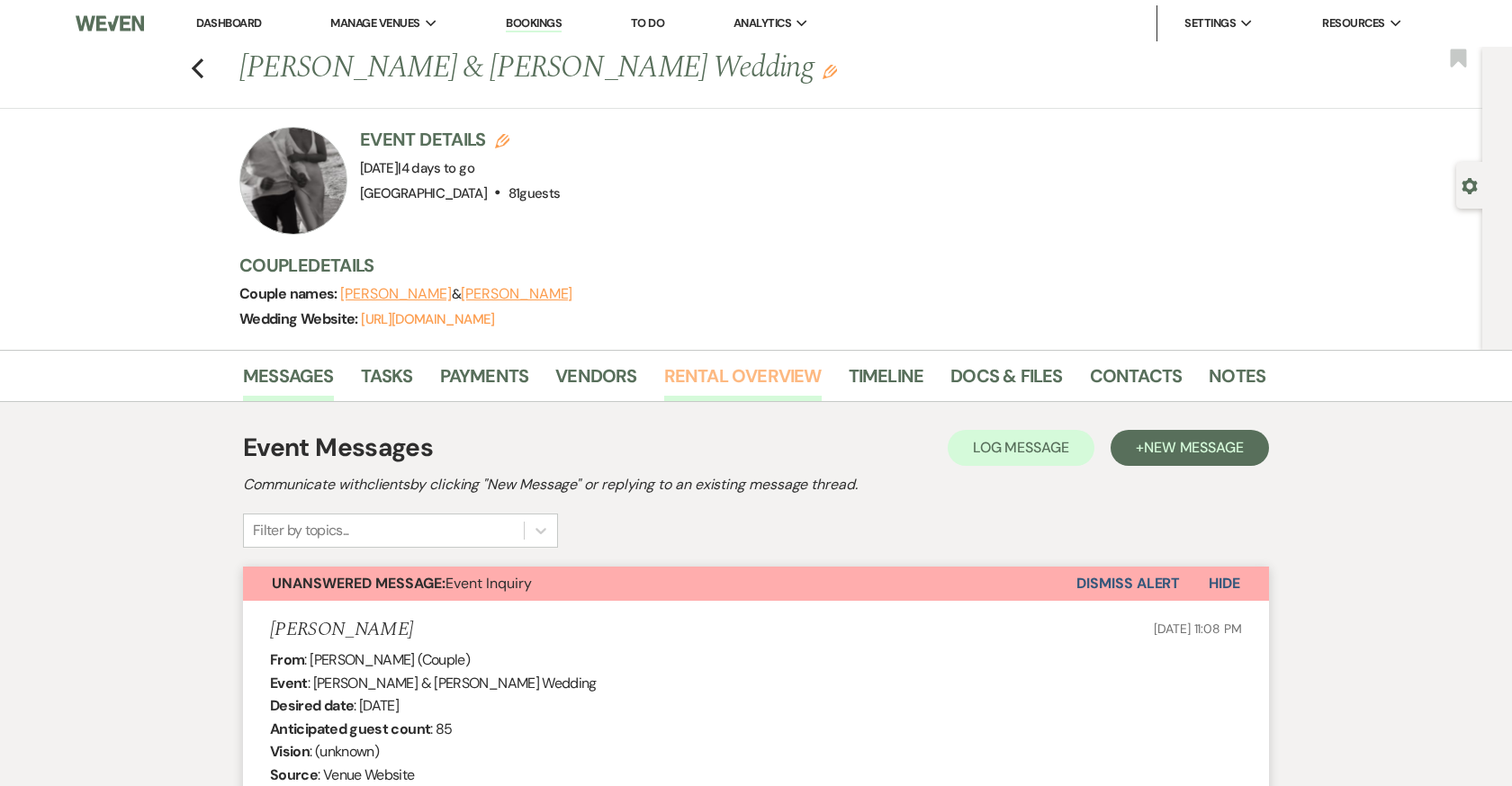
click at [712, 373] on link "Rental Overview" at bounding box center [742, 382] width 157 height 40
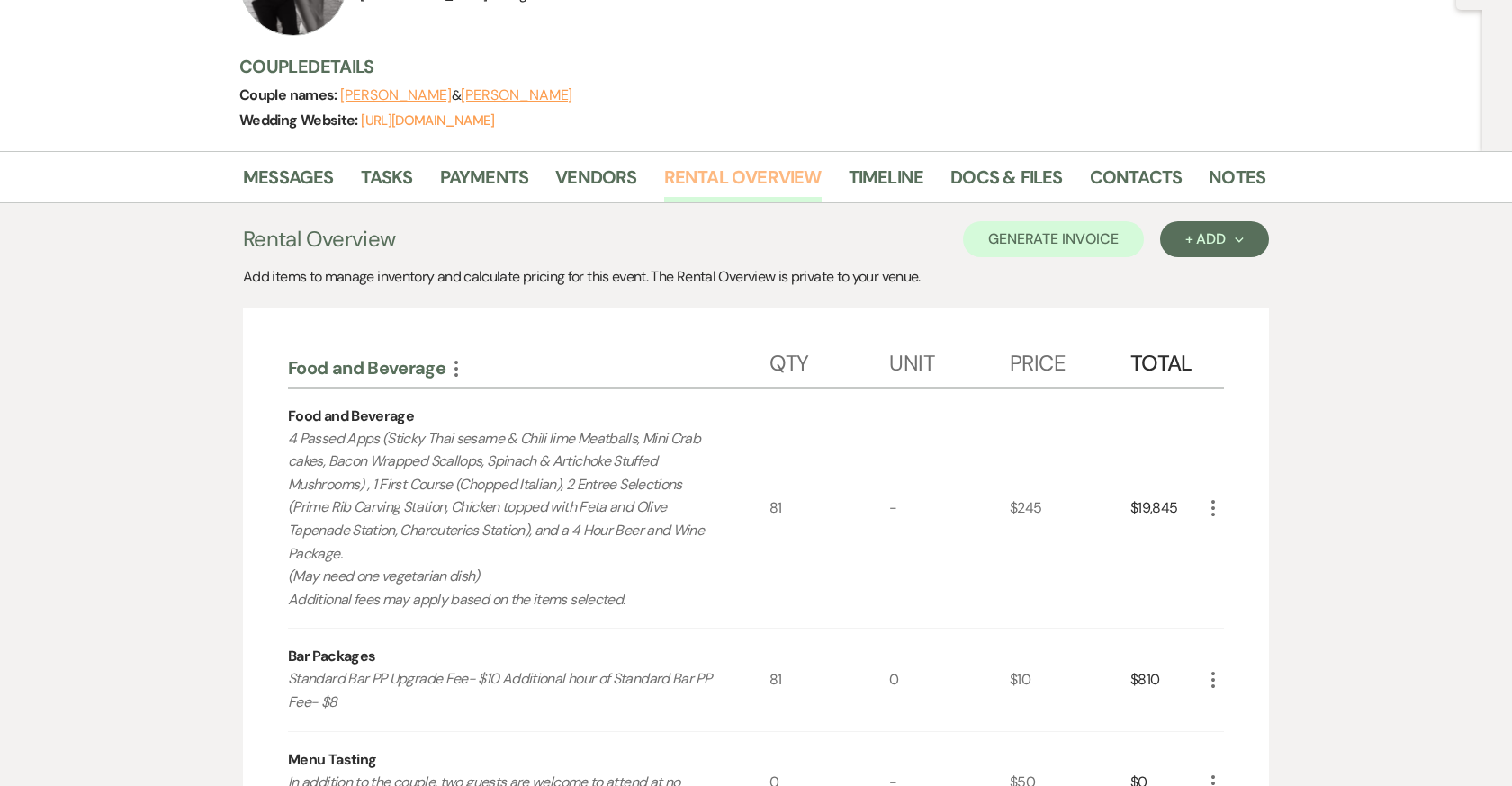
scroll to position [200, 0]
click at [963, 174] on link "Docs & Files" at bounding box center [1006, 182] width 112 height 40
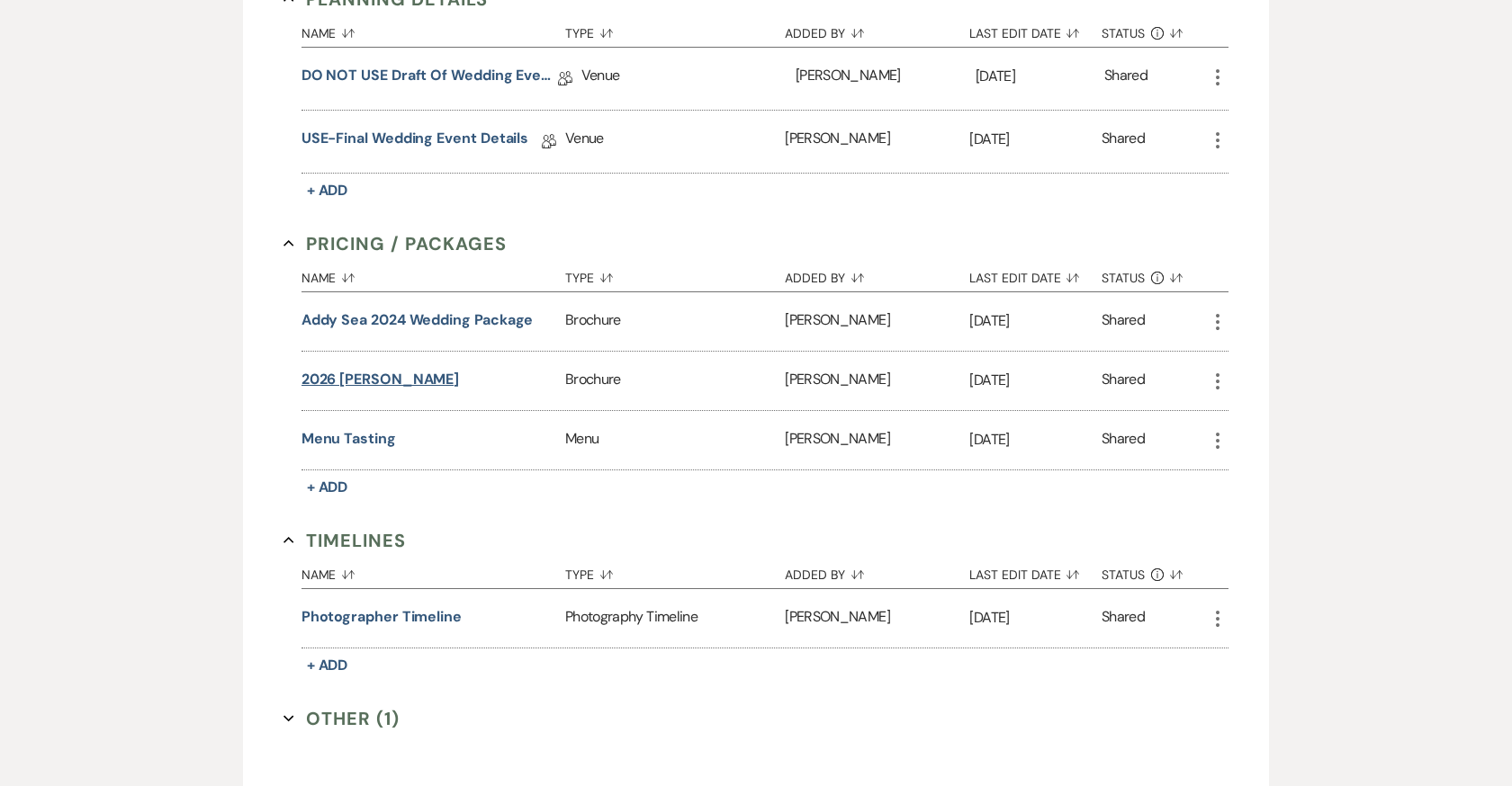
scroll to position [1519, 0]
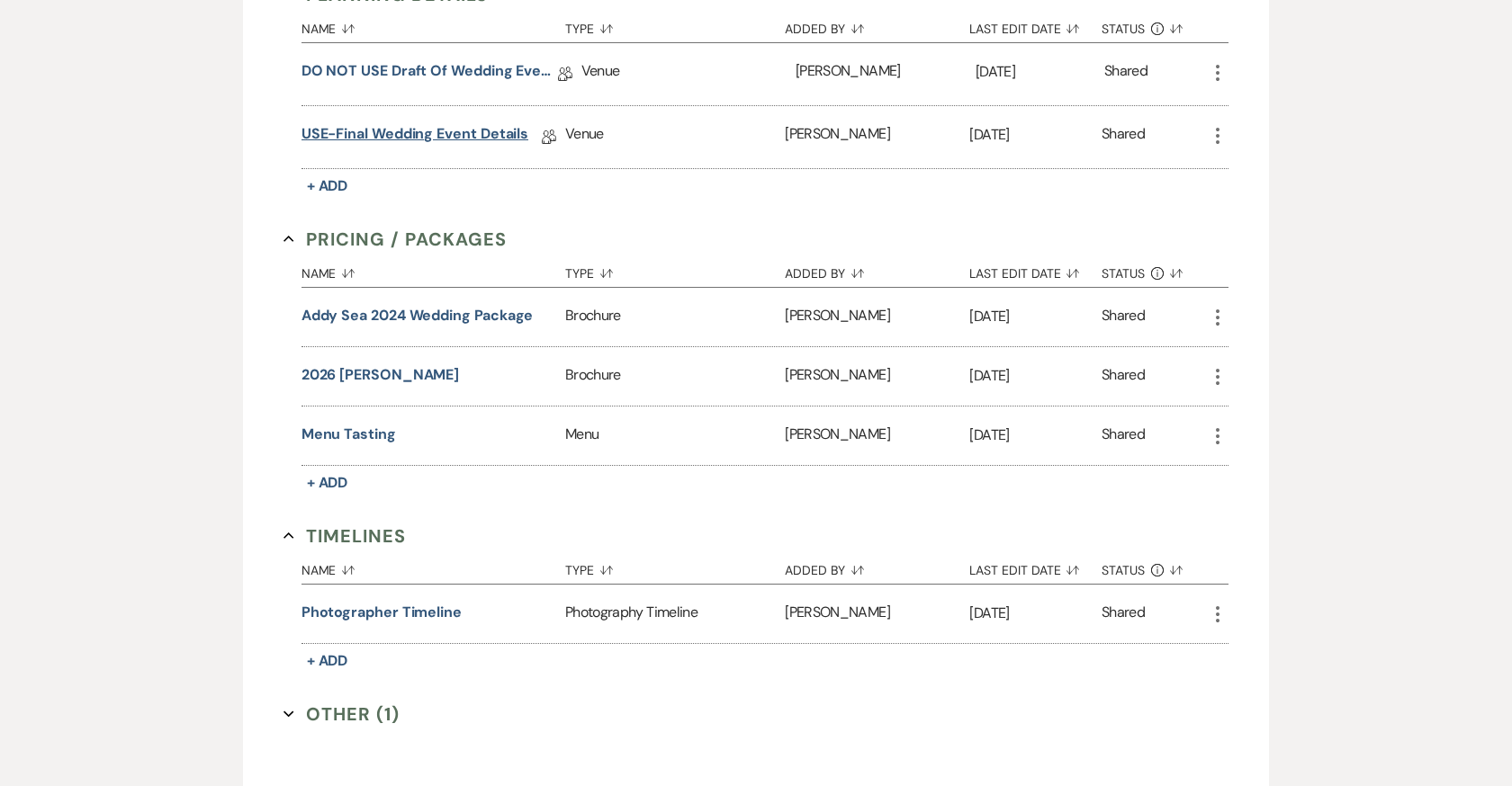
click at [375, 123] on link "USE-Final Wedding Event Details" at bounding box center [415, 137] width 228 height 28
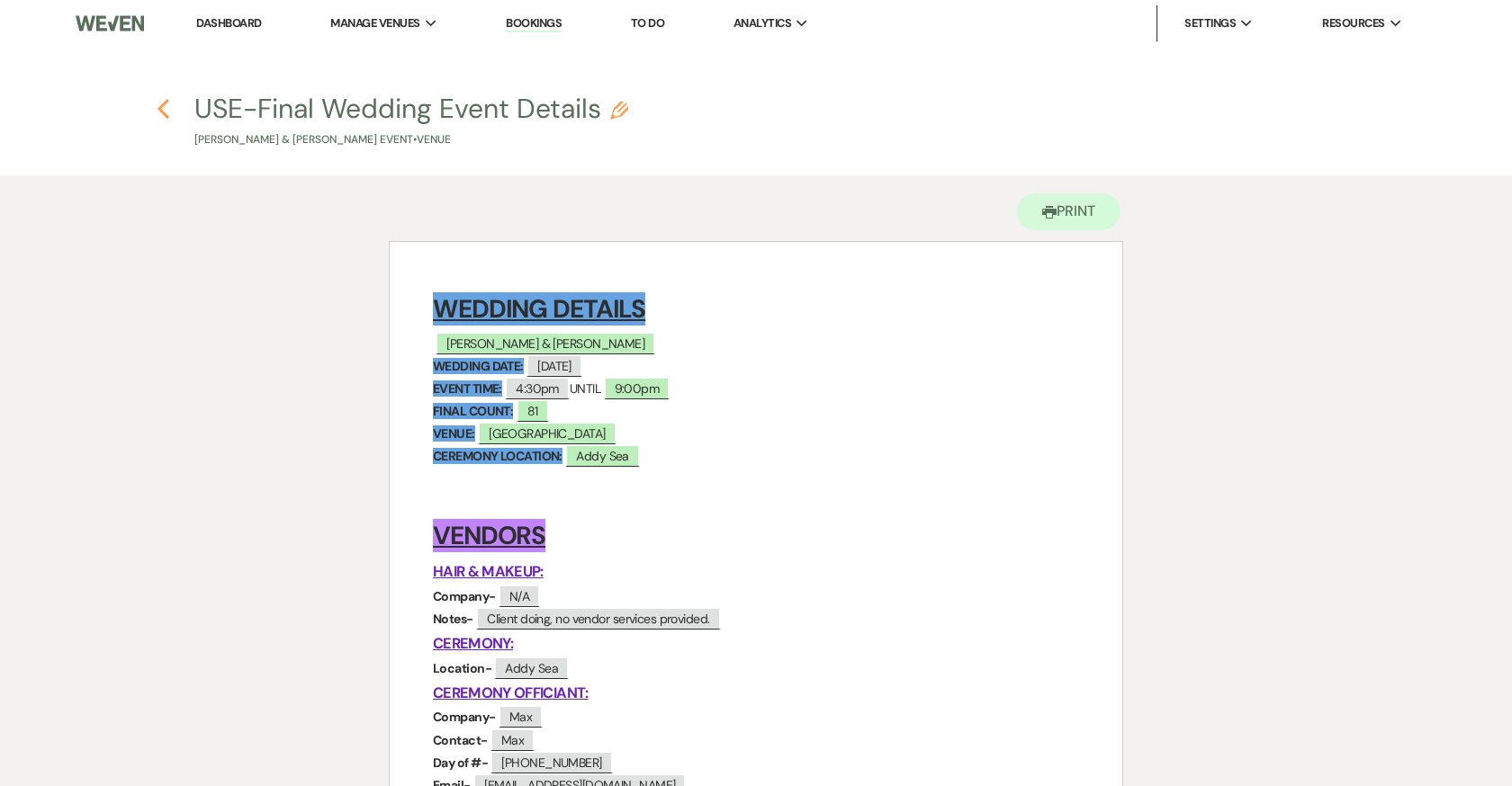
click at [160, 105] on icon "Previous" at bounding box center [163, 109] width 13 height 22
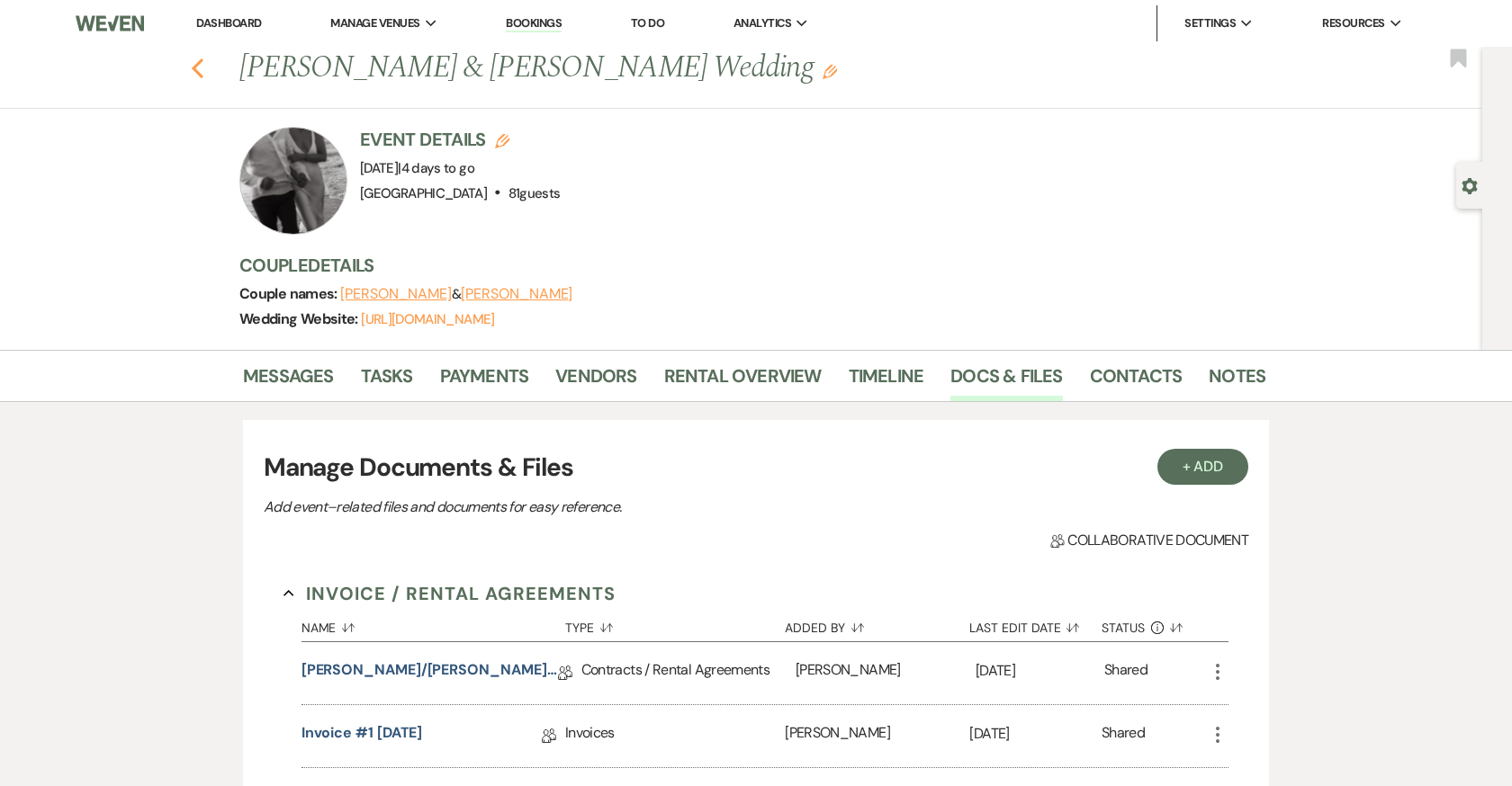
click at [196, 63] on icon "Previous" at bounding box center [197, 69] width 13 height 22
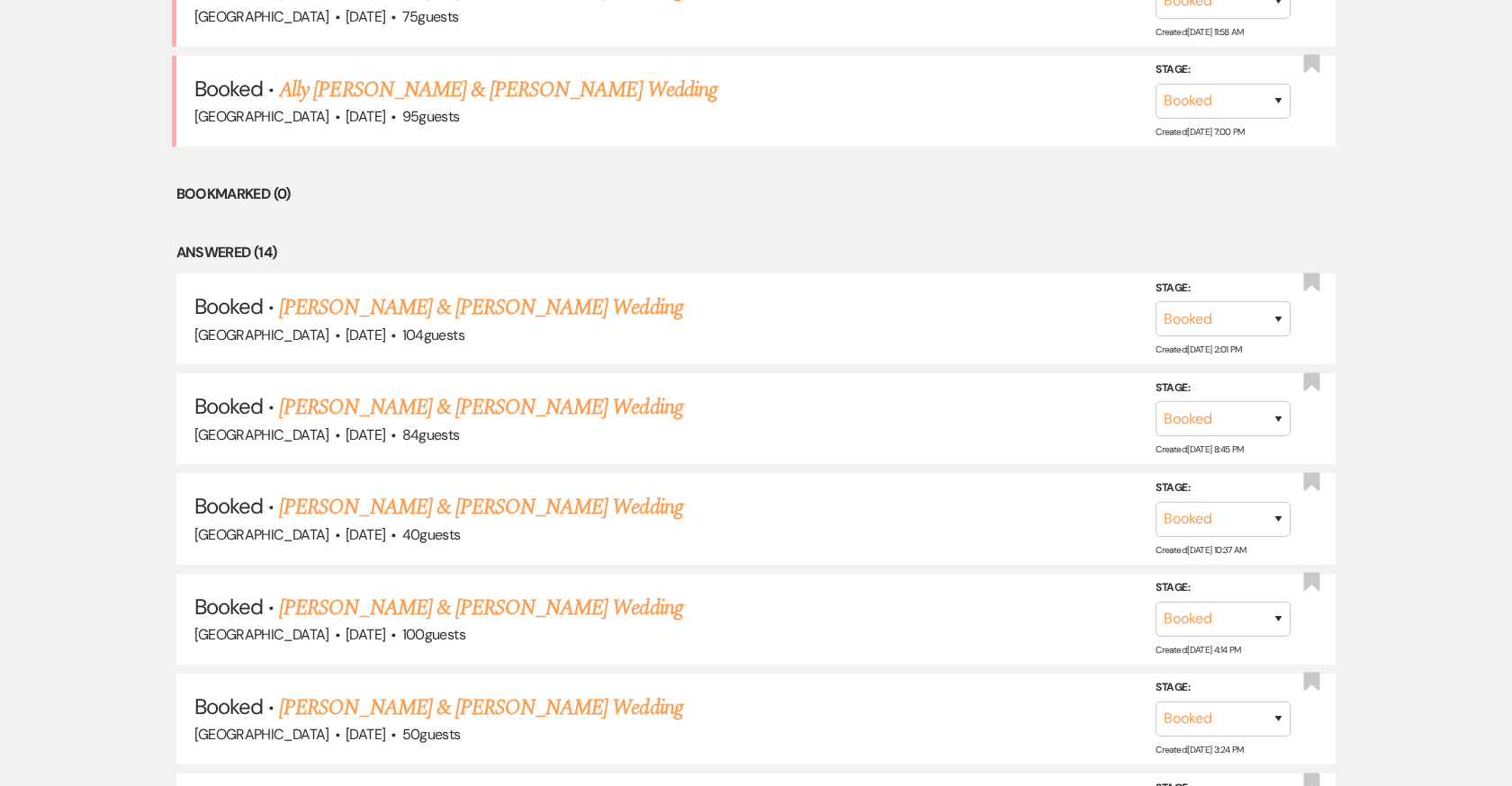
scroll to position [1222, 0]
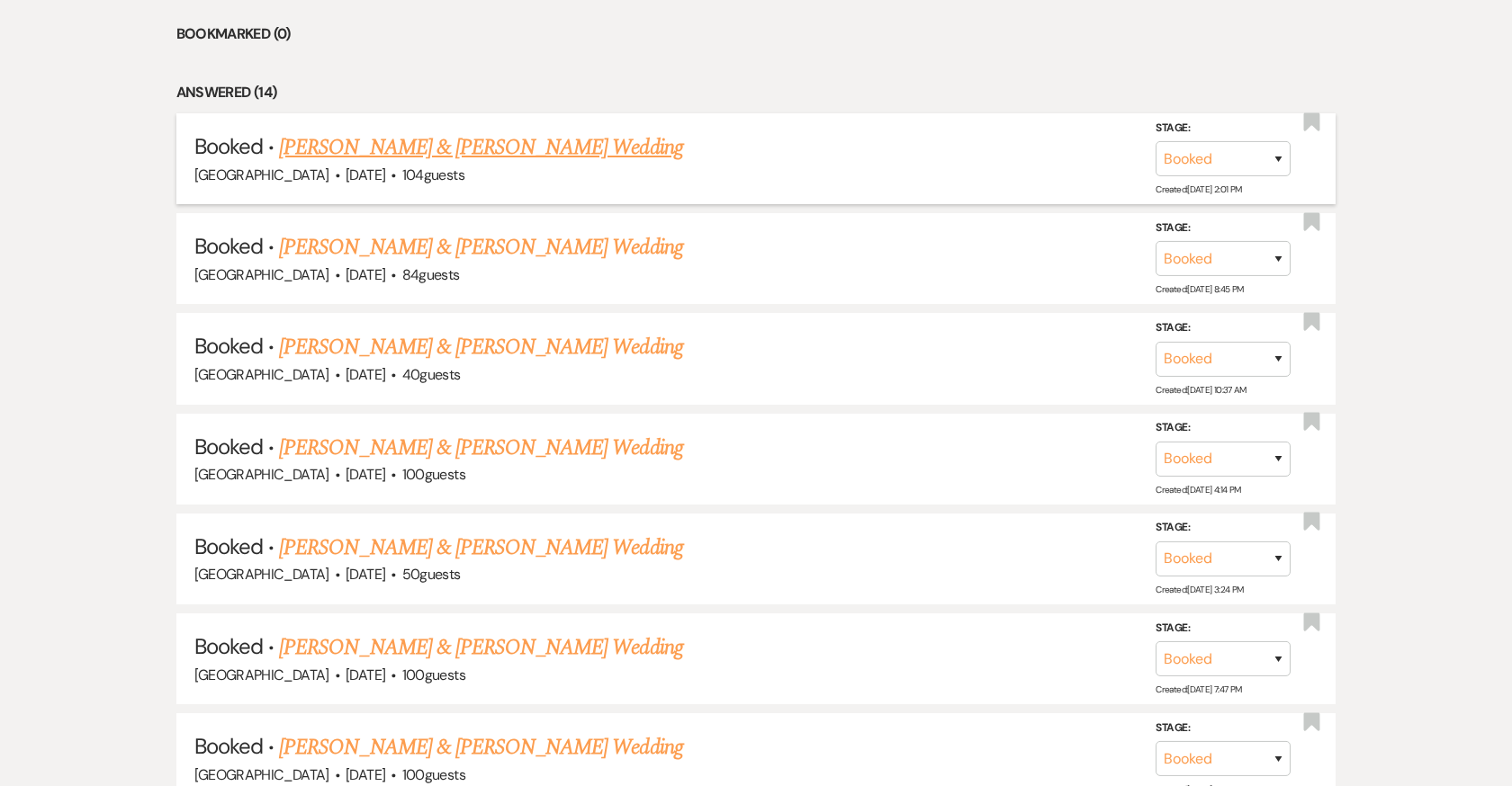
click at [577, 142] on link "Rachel Burstein & Karmo Bolay's Wedding" at bounding box center [480, 147] width 403 height 32
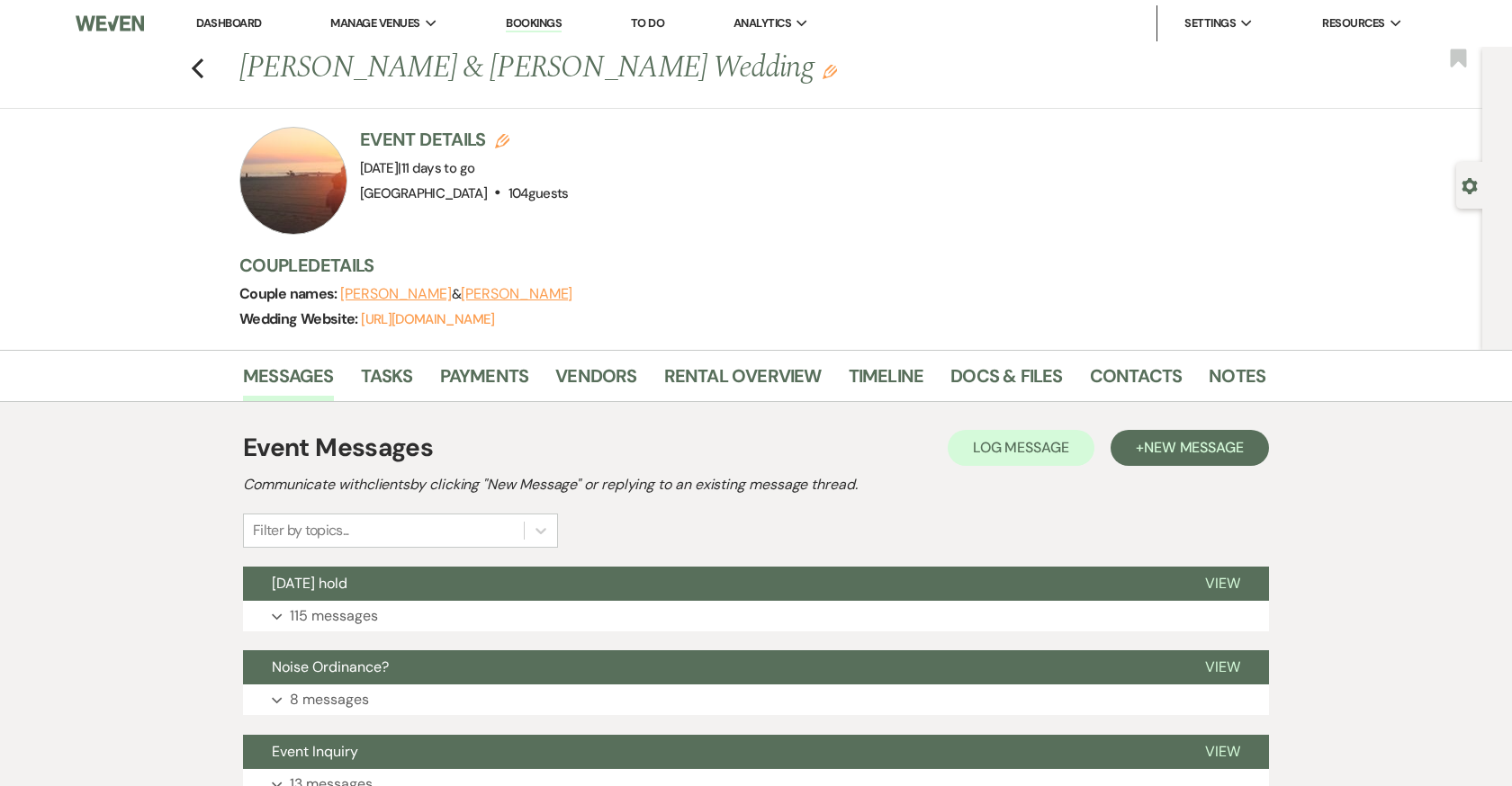
scroll to position [153, 0]
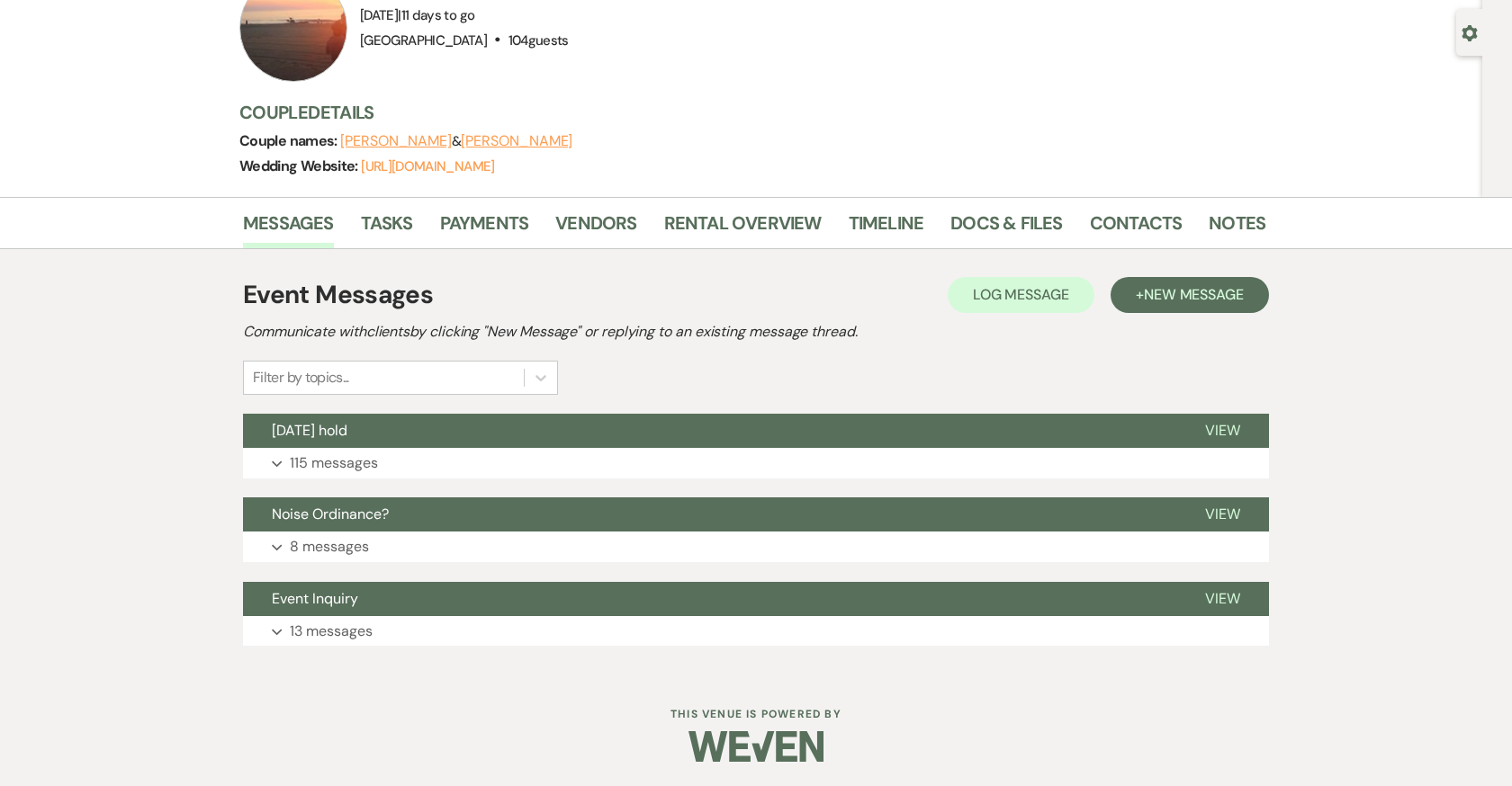
click at [1010, 205] on li "Docs & Files" at bounding box center [1019, 226] width 139 height 43
click at [1001, 217] on link "Docs & Files" at bounding box center [1006, 229] width 112 height 40
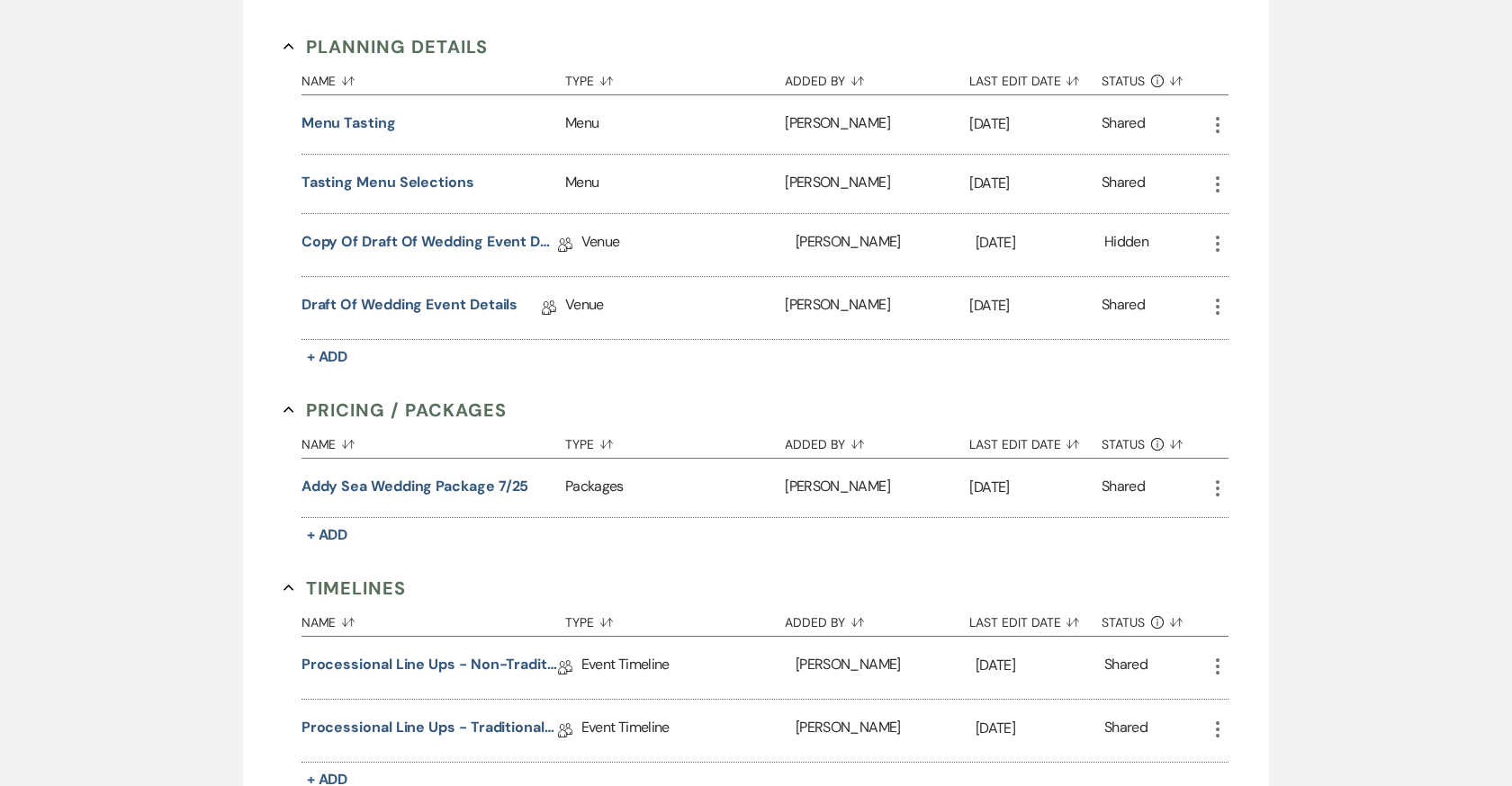
scroll to position [1441, 0]
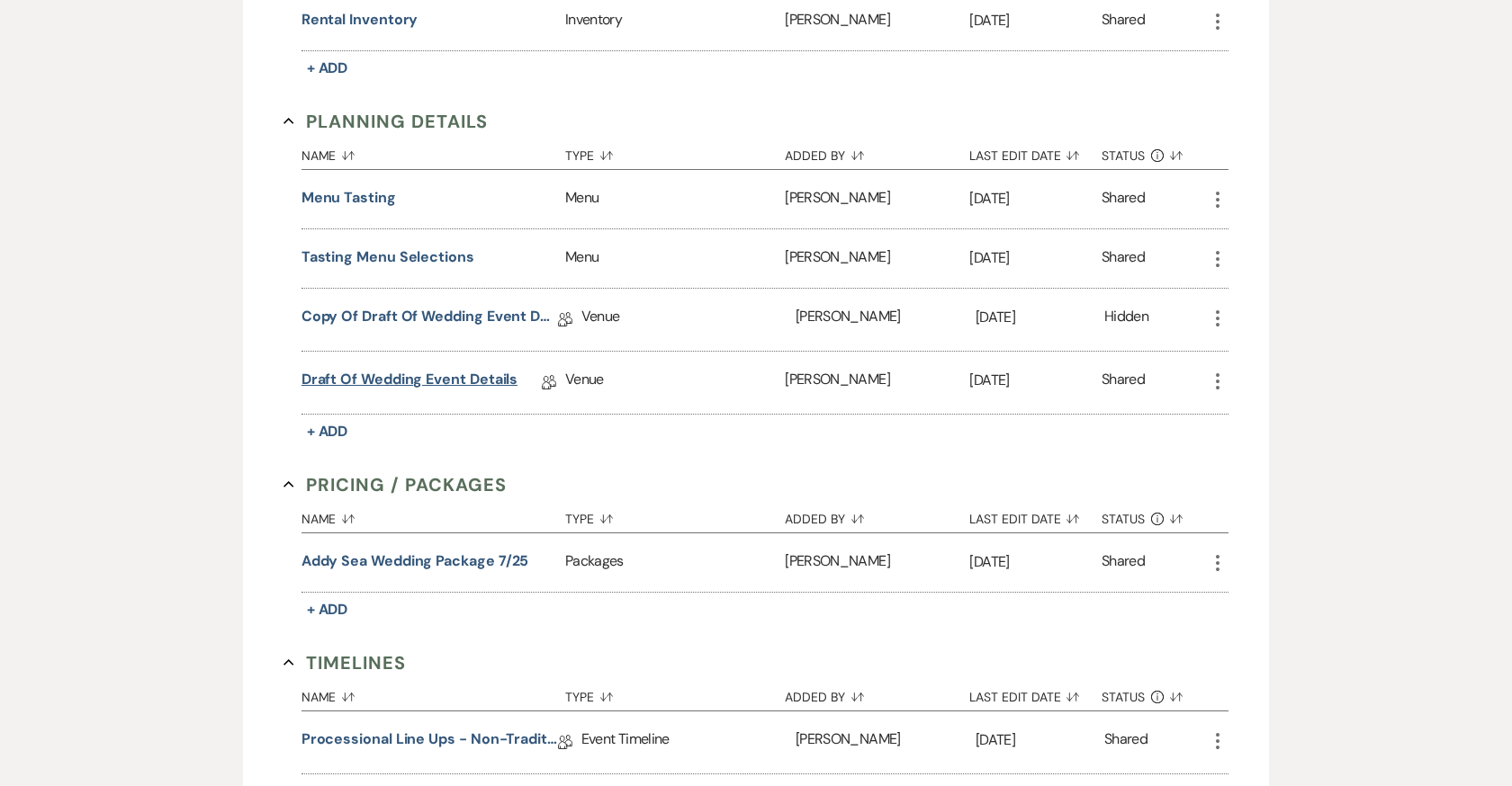
click at [465, 371] on link "Draft of Wedding Event Details" at bounding box center [409, 383] width 217 height 28
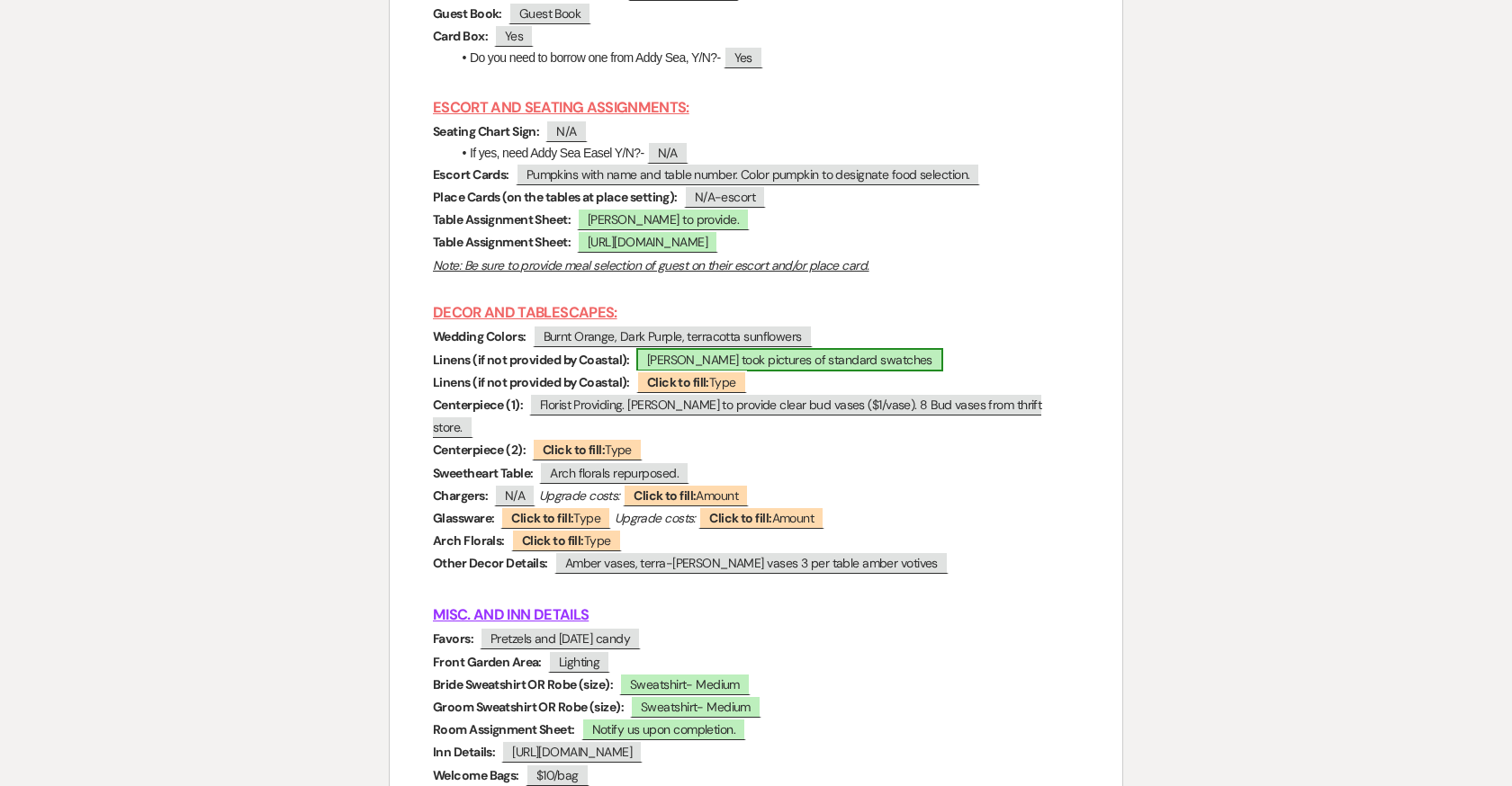
scroll to position [7671, 0]
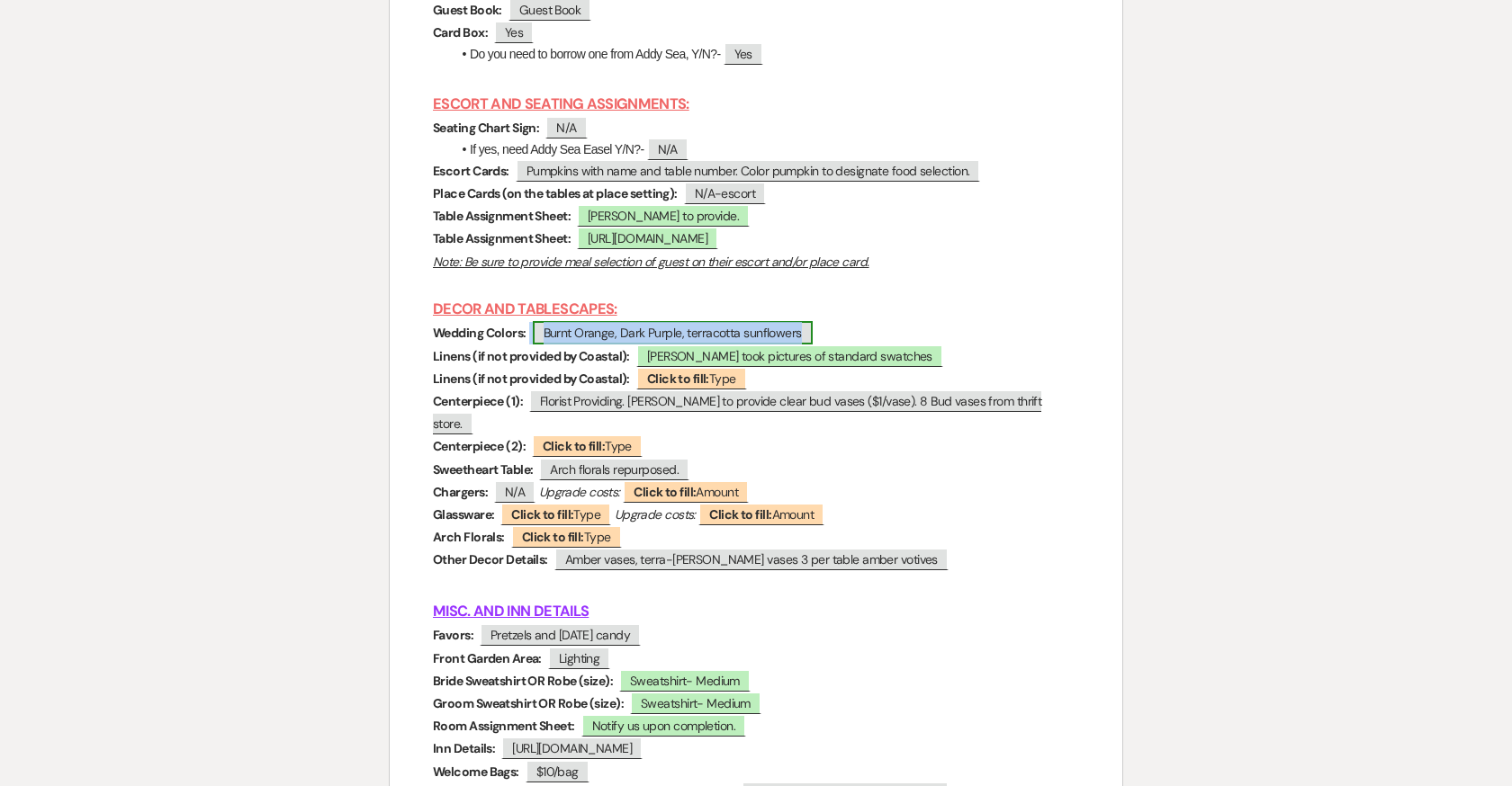
click at [707, 339] on span "Burnt Orange, Dark Purple, terracotta sunflowers" at bounding box center [673, 332] width 280 height 23
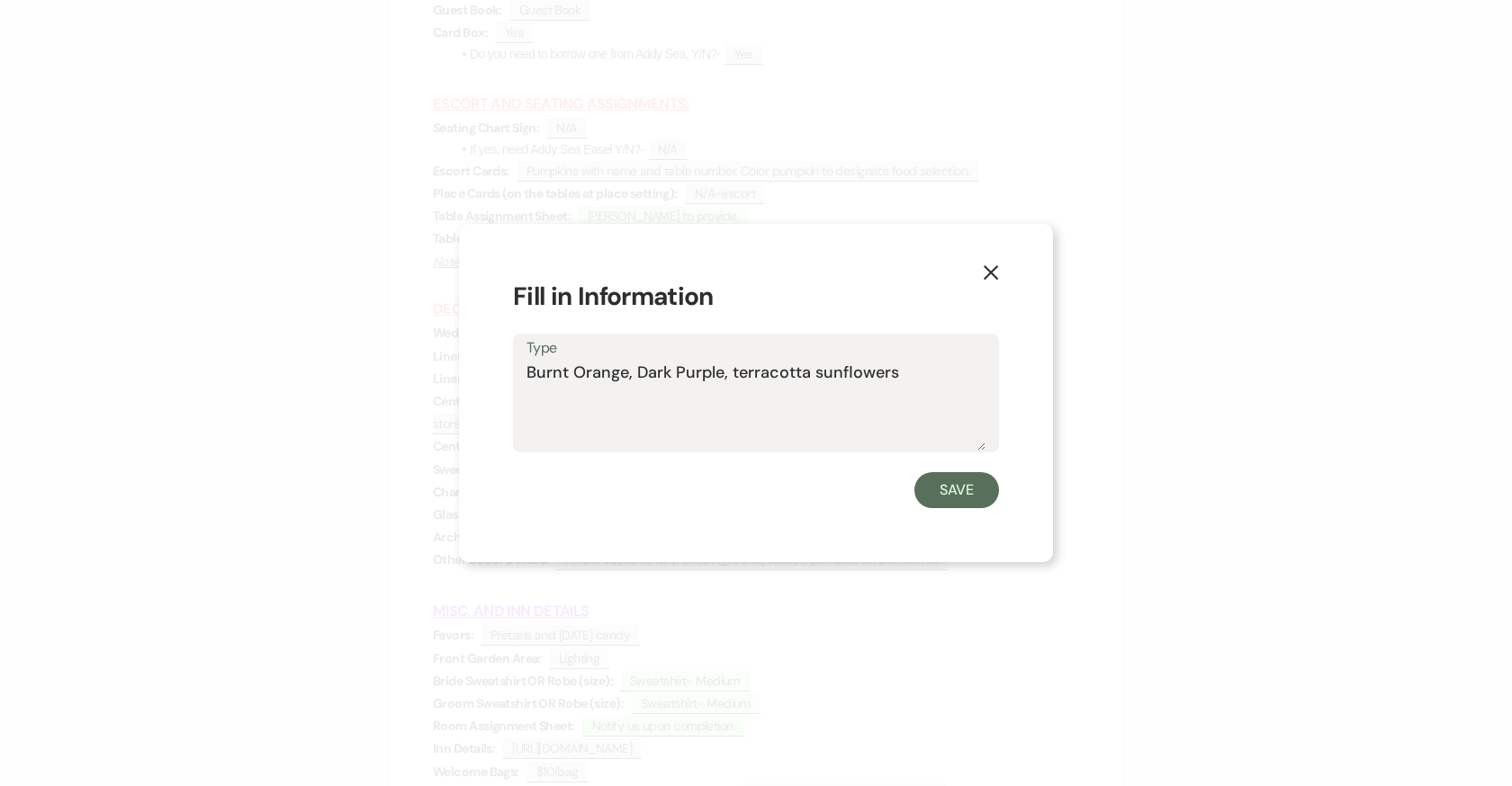
drag, startPoint x: 895, startPoint y: 375, endPoint x: 514, endPoint y: 365, distance: 381.7
click at [514, 365] on div "Type Burnt Orange, Dark Purple, terracotta sunflowers" at bounding box center [756, 394] width 486 height 120
click at [999, 259] on button "X" at bounding box center [990, 271] width 27 height 31
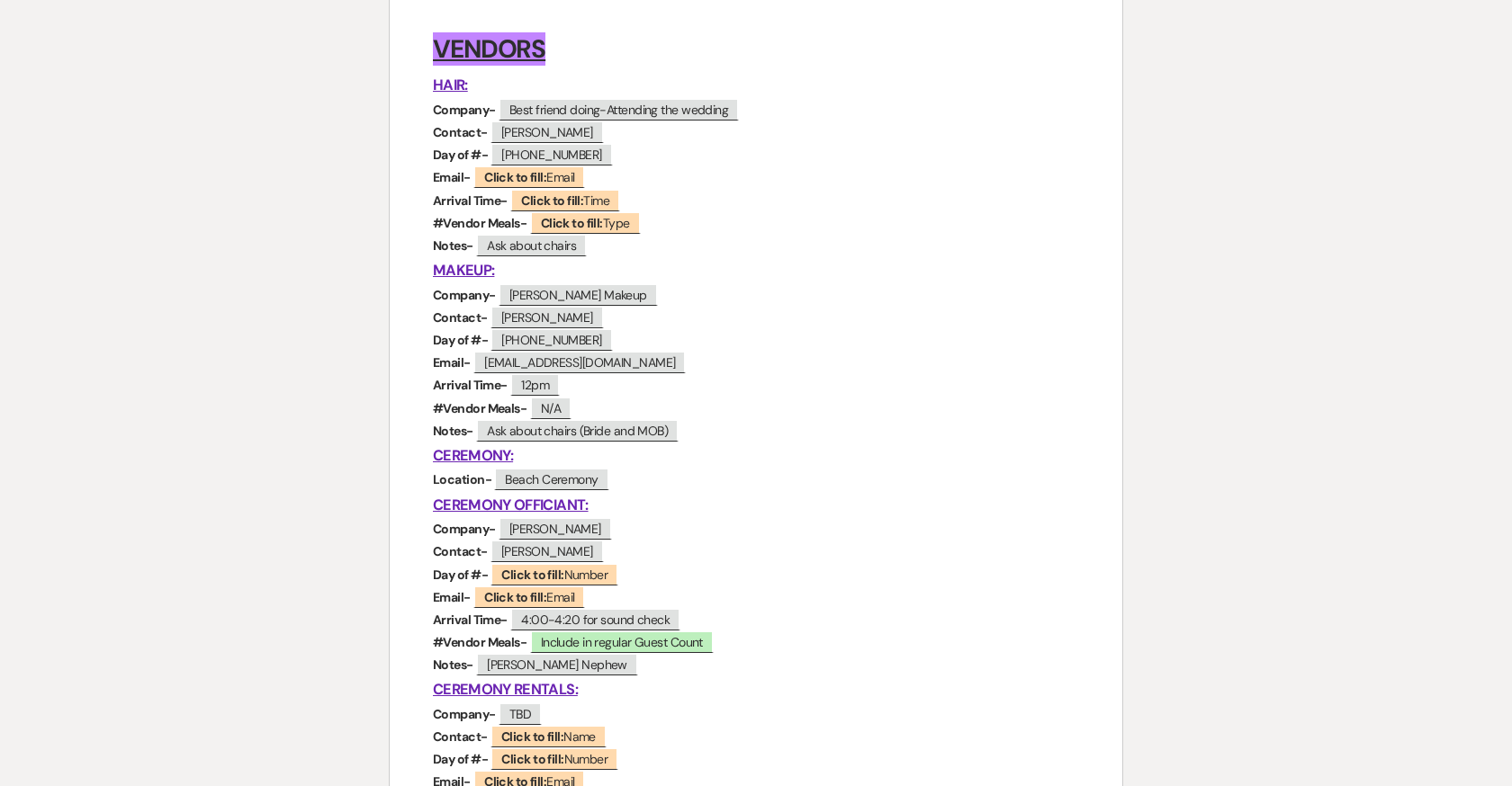
scroll to position [0, 0]
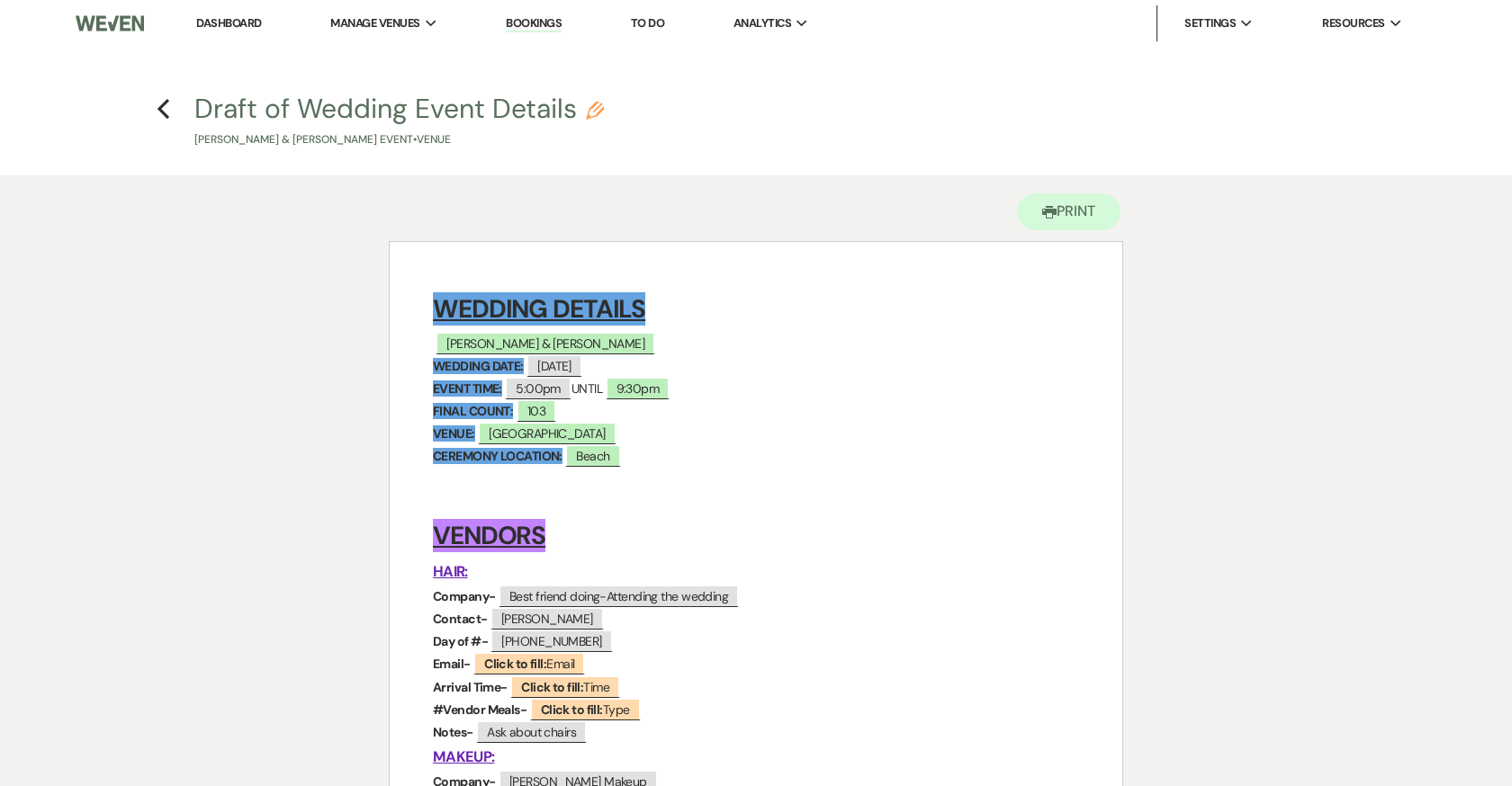
click at [175, 104] on h4 "Previous Draft of Wedding Event Details Pencil Karmo Bolay & Rachel Burstein's …" at bounding box center [756, 119] width 1296 height 58
click at [159, 104] on icon "Previous" at bounding box center [163, 109] width 13 height 22
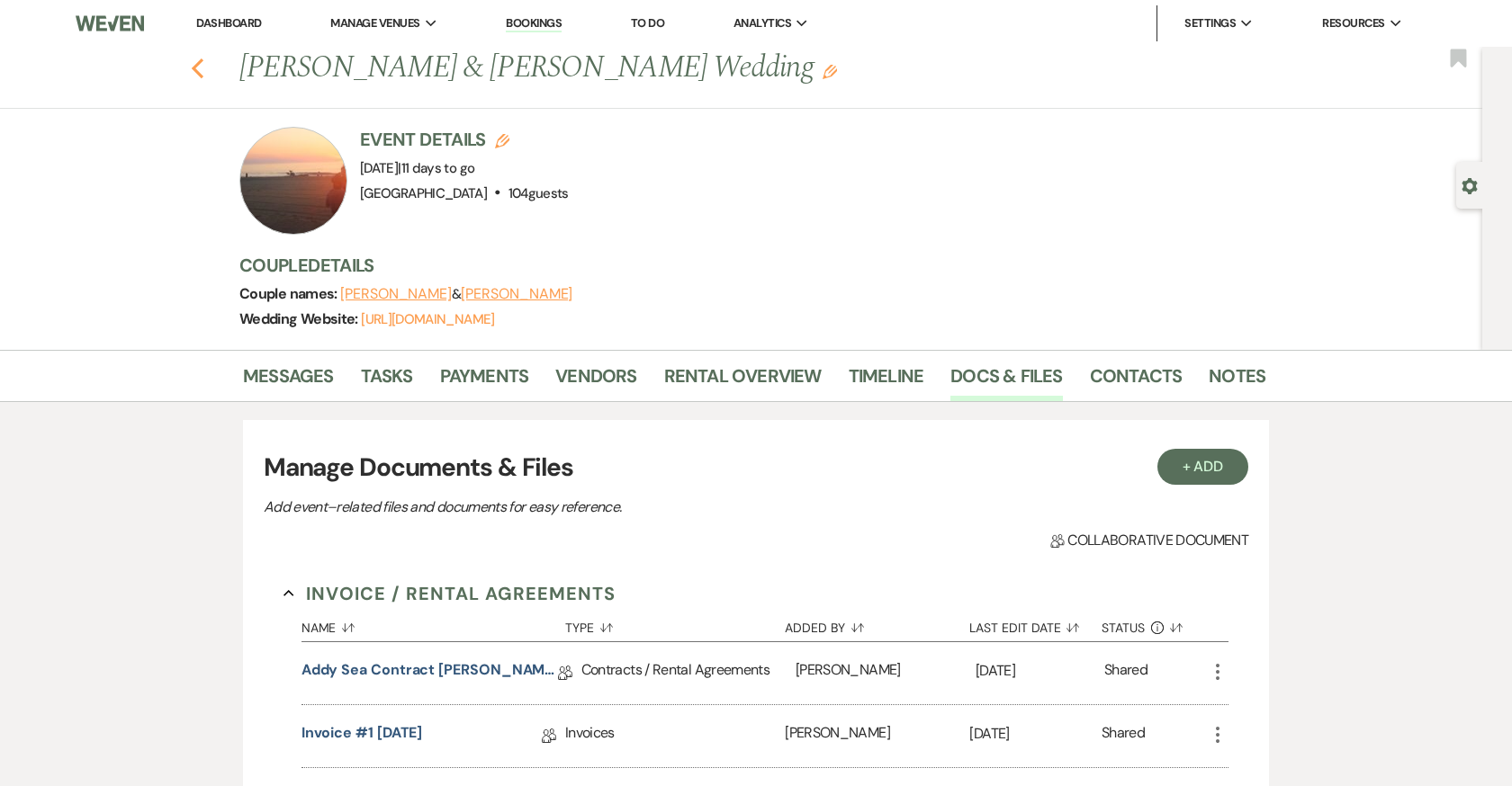
click at [197, 64] on use "button" at bounding box center [198, 68] width 12 height 20
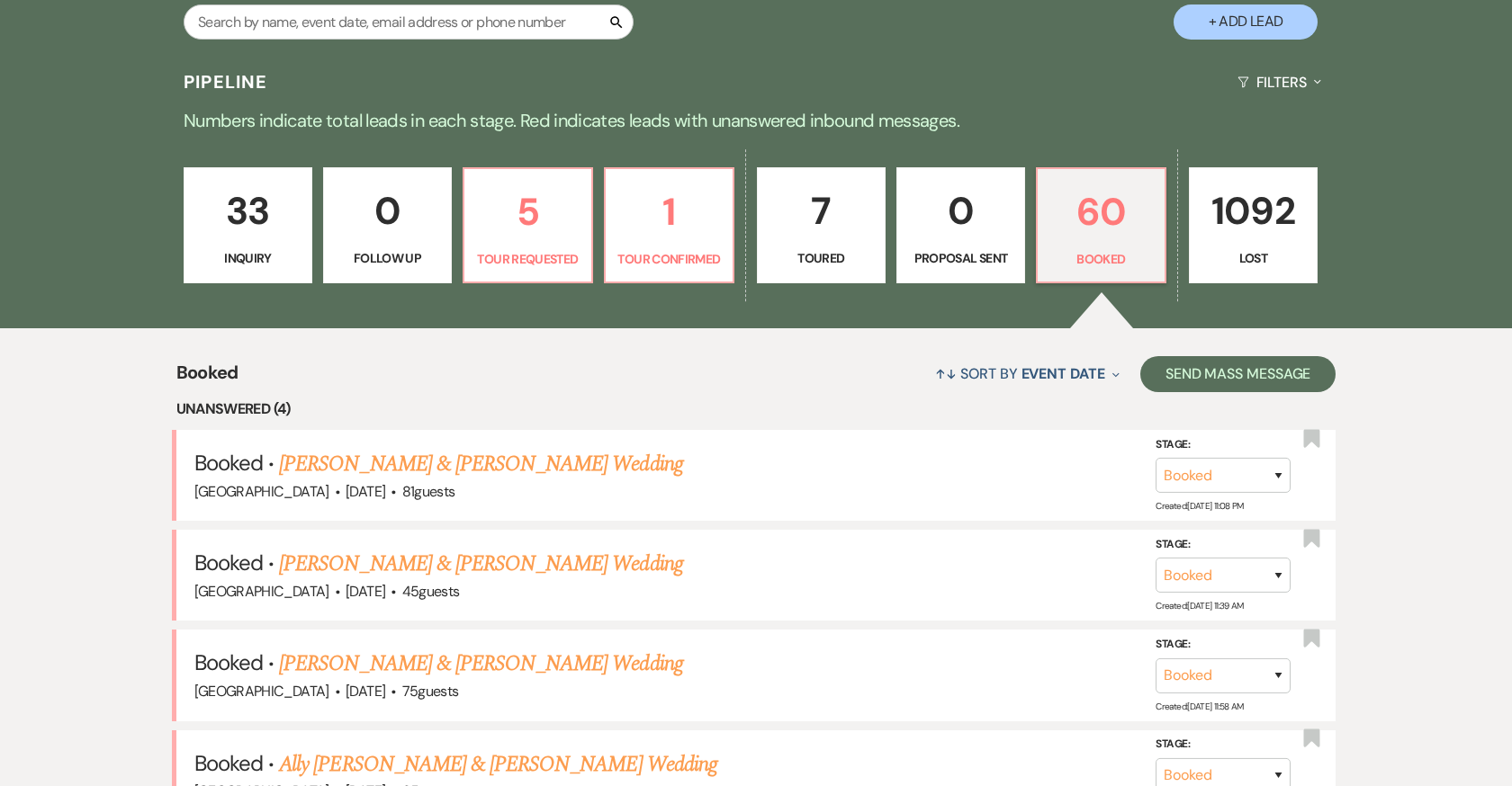
scroll to position [439, 0]
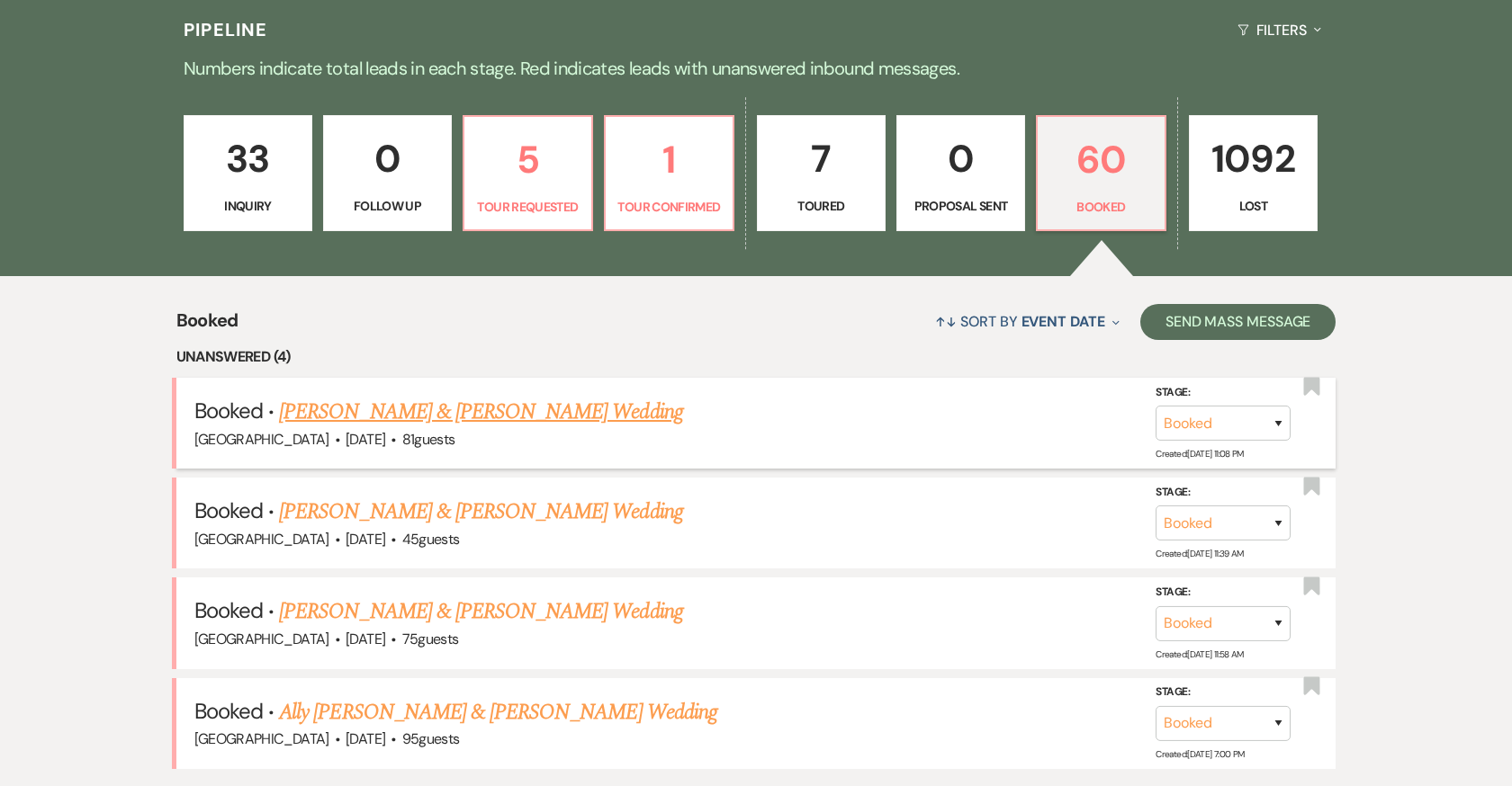
click at [455, 416] on link "[PERSON_NAME] & [PERSON_NAME] Wedding" at bounding box center [480, 412] width 403 height 32
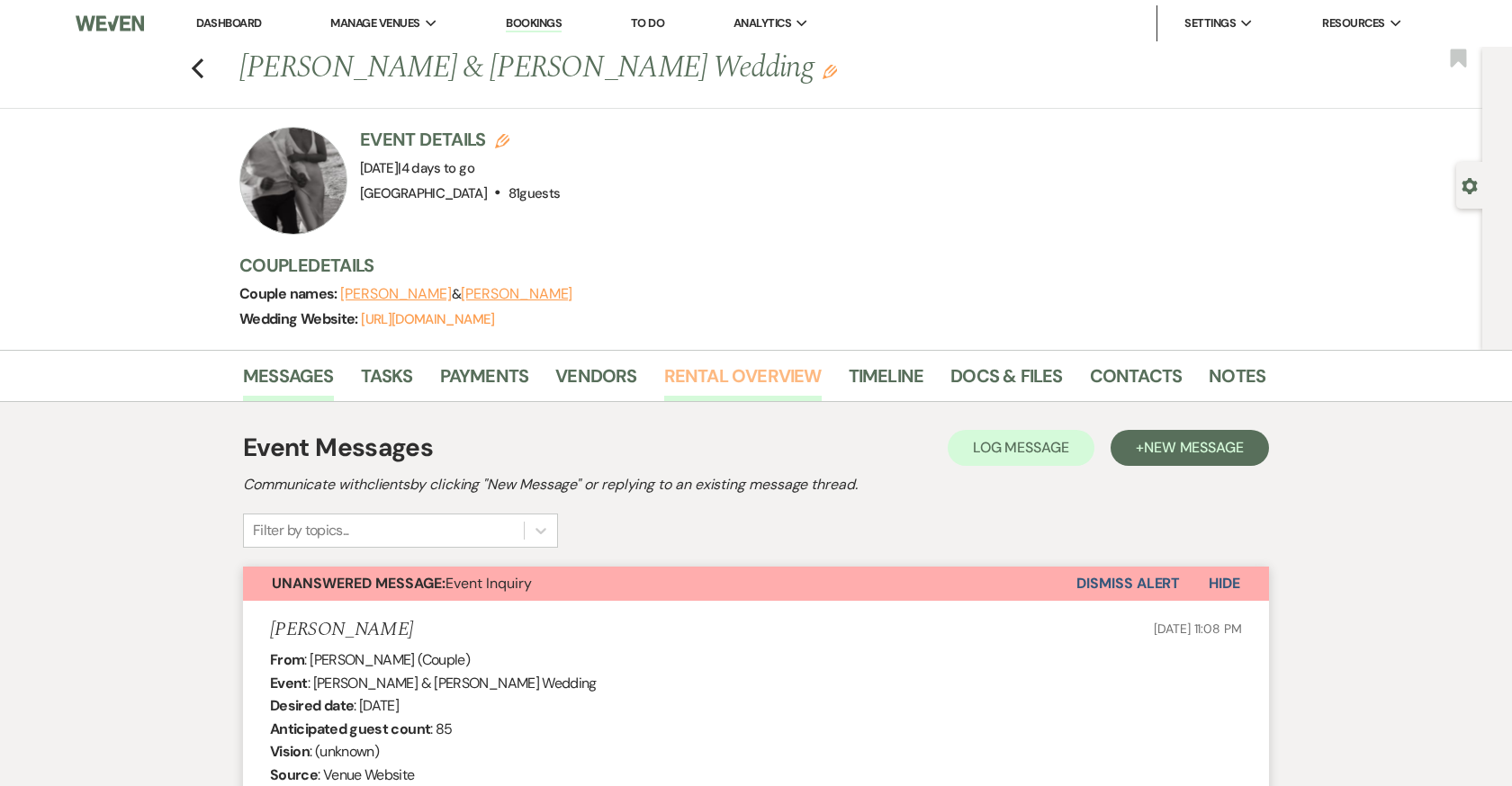
click at [743, 378] on link "Rental Overview" at bounding box center [742, 382] width 157 height 40
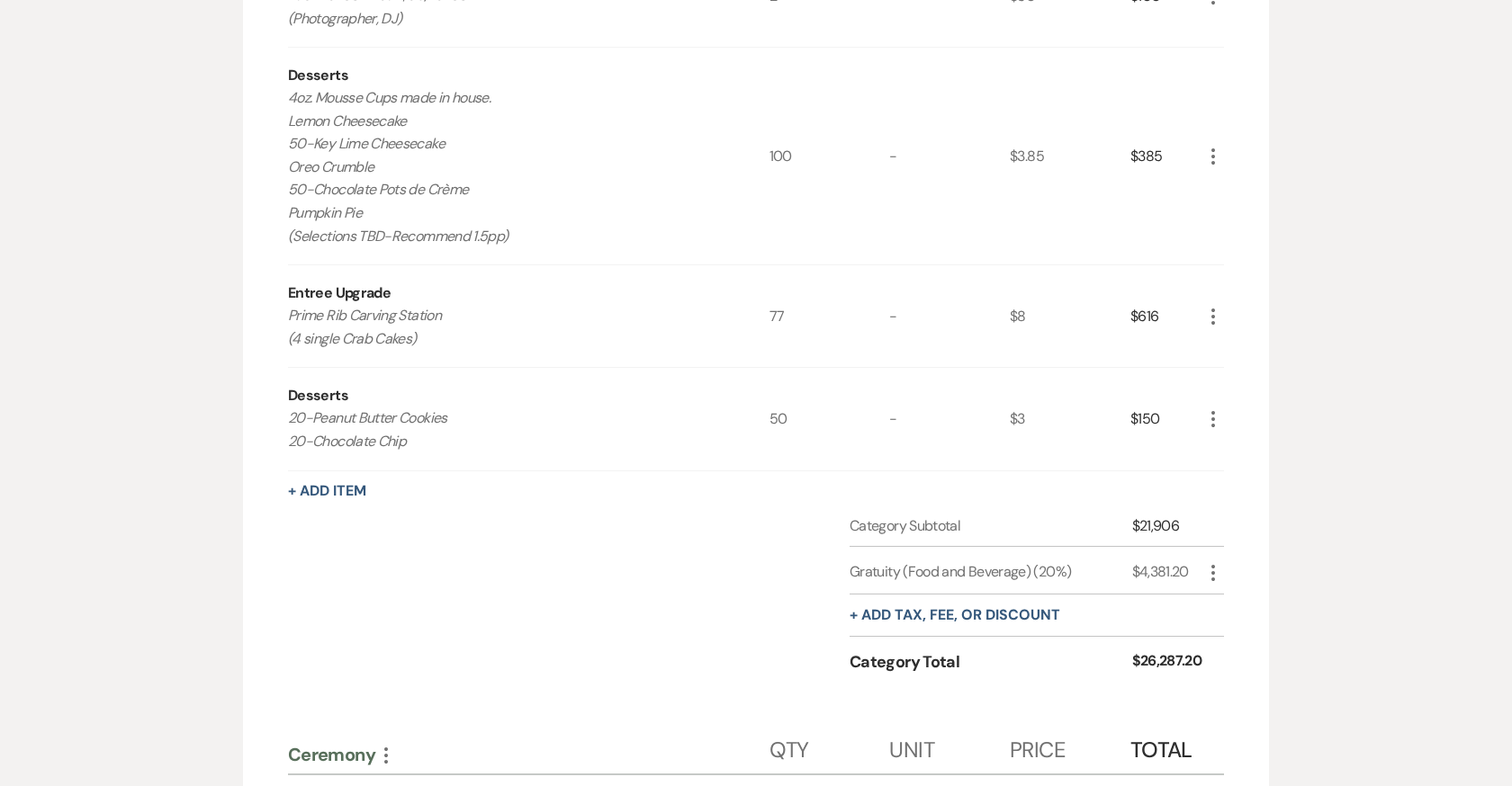
scroll to position [1193, 0]
drag, startPoint x: 288, startPoint y: 411, endPoint x: 419, endPoint y: 438, distance: 134.1
click at [419, 438] on p "20-Peanut Butter Cookies 20-Chocolate Chip" at bounding box center [504, 428] width 433 height 46
copy p "20-Peanut Butter Cookies 20-Chocolate Chip"
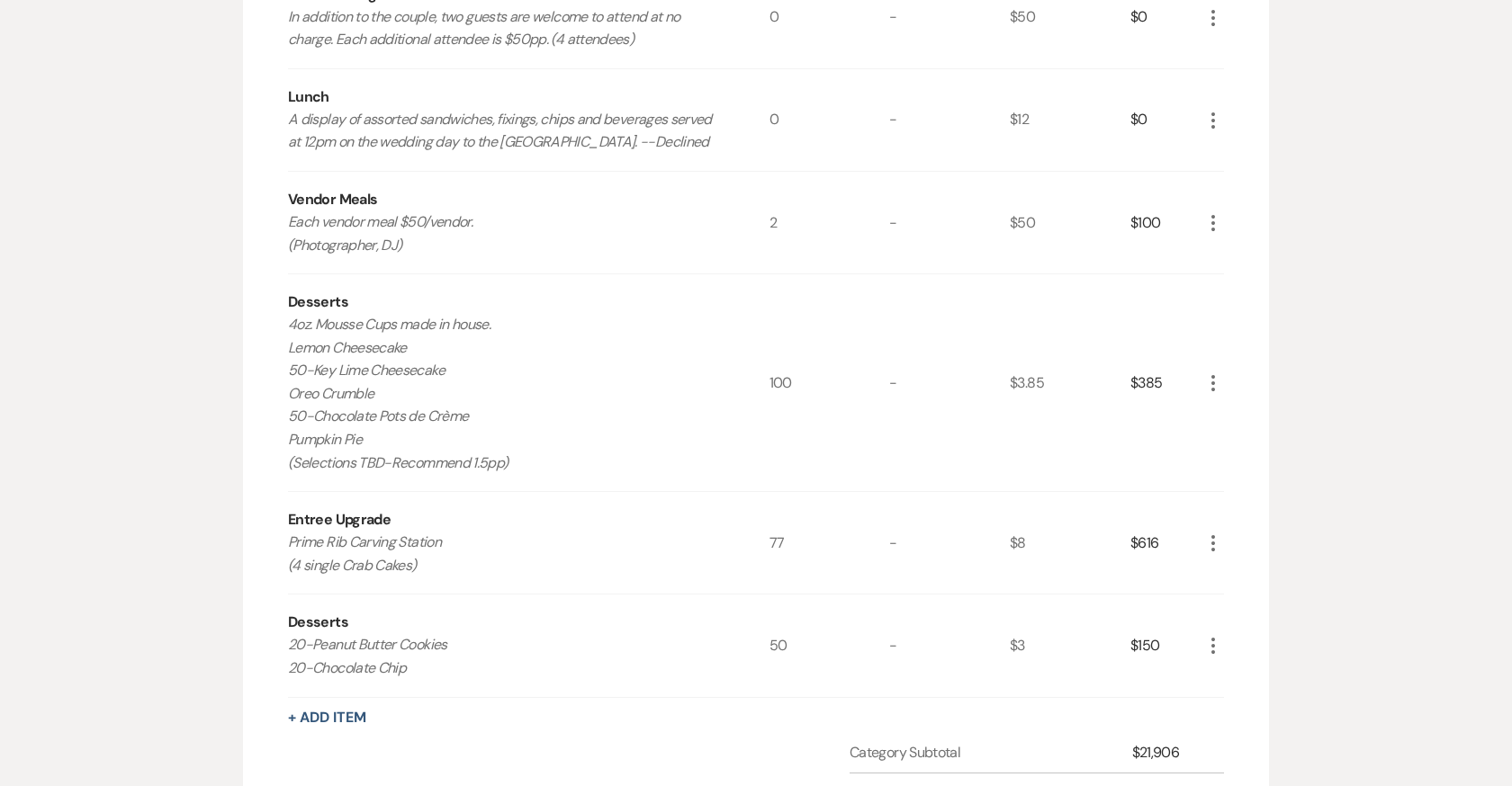
scroll to position [955, 0]
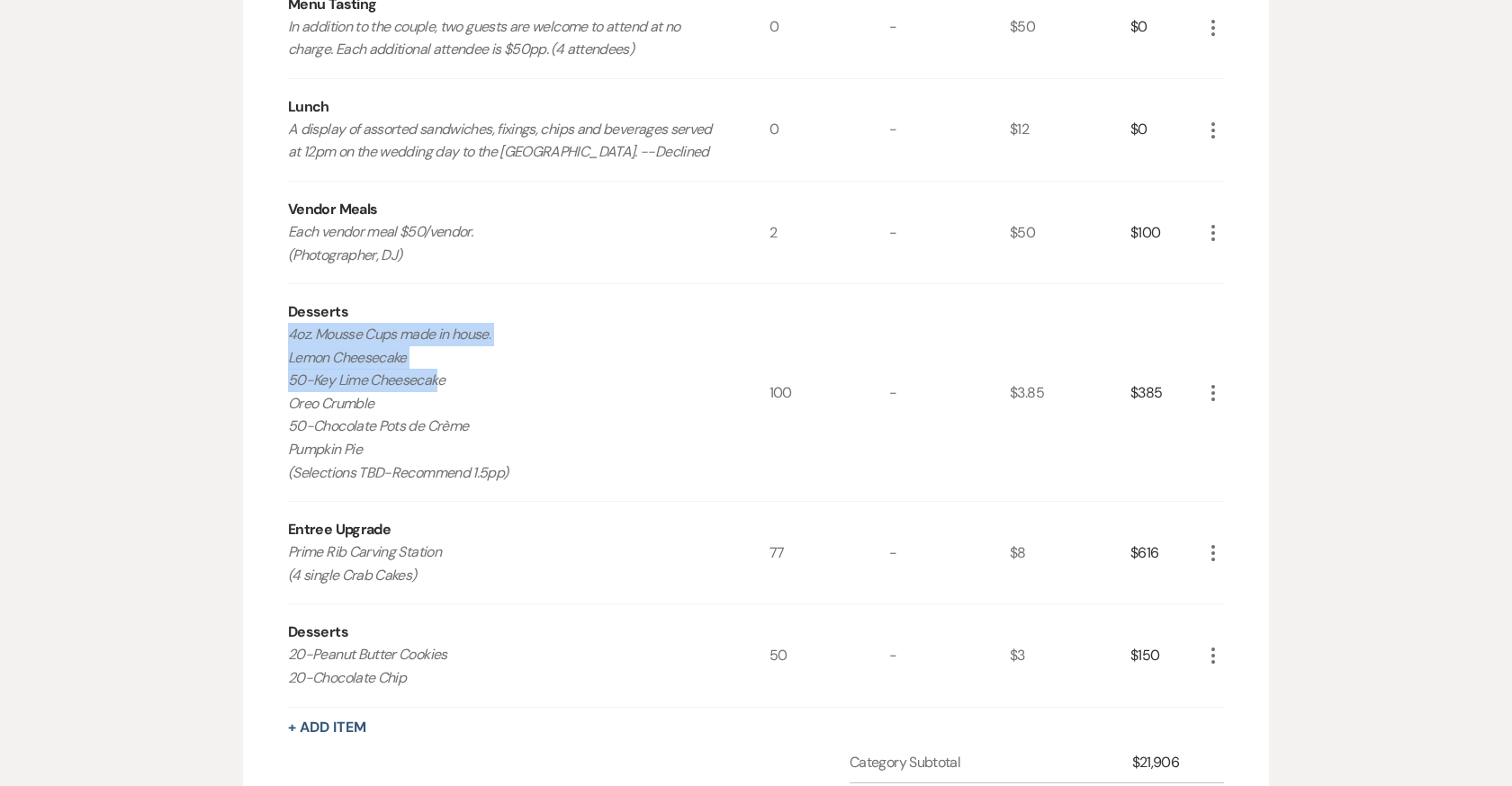
drag, startPoint x: 290, startPoint y: 329, endPoint x: 435, endPoint y: 374, distance: 151.7
click at [435, 374] on p "4oz. Mousse Cups made in house. Lemon Cheesecake 50-Key Lime Cheesecake Oreo Cr…" at bounding box center [504, 403] width 433 height 161
drag, startPoint x: 289, startPoint y: 329, endPoint x: 427, endPoint y: 436, distance: 174.4
click at [427, 436] on p "4oz. Mousse Cups made in house. Lemon Cheesecake 50-Key Lime Cheesecake Oreo Cr…" at bounding box center [504, 403] width 433 height 161
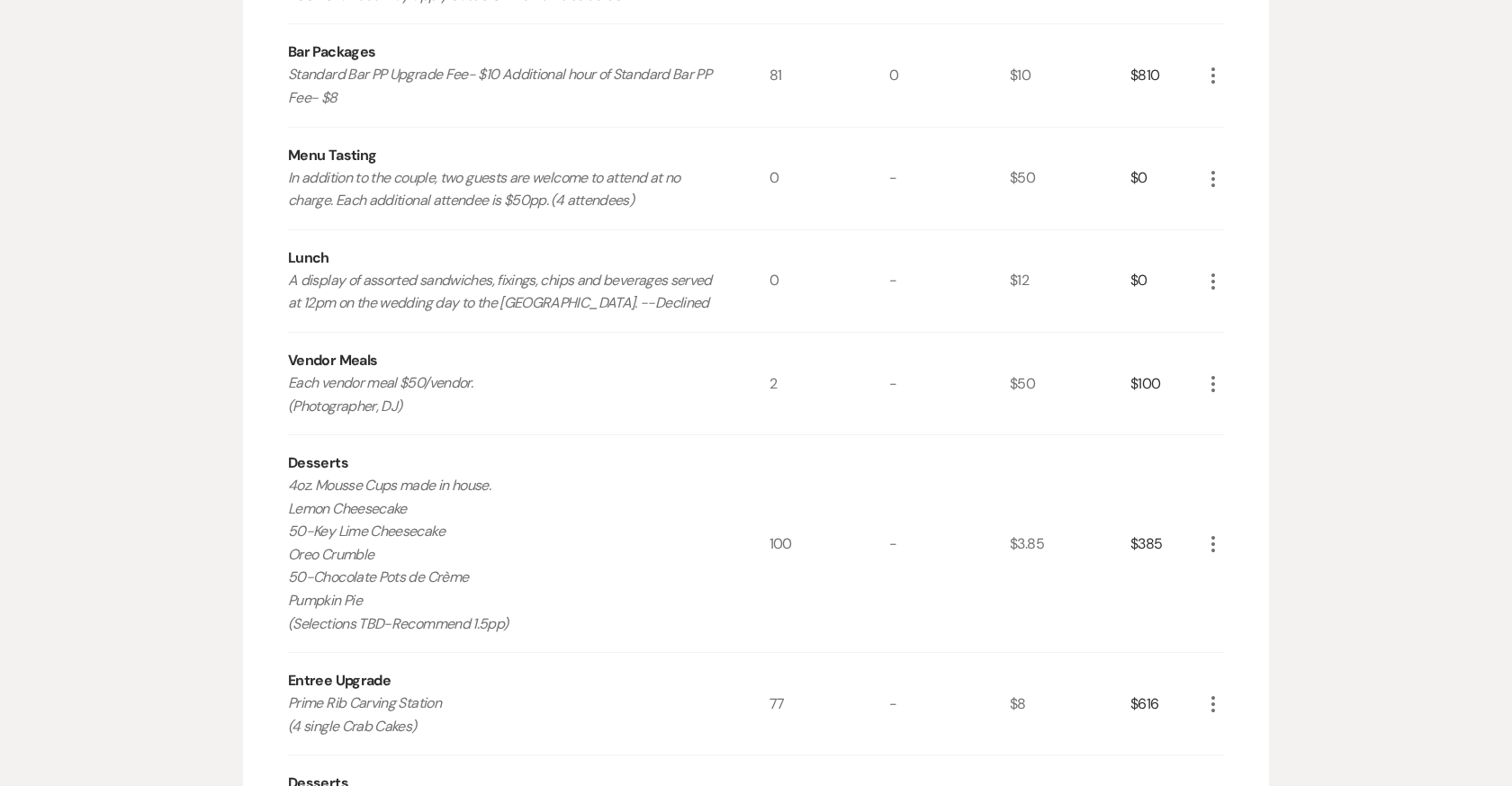
scroll to position [0, 0]
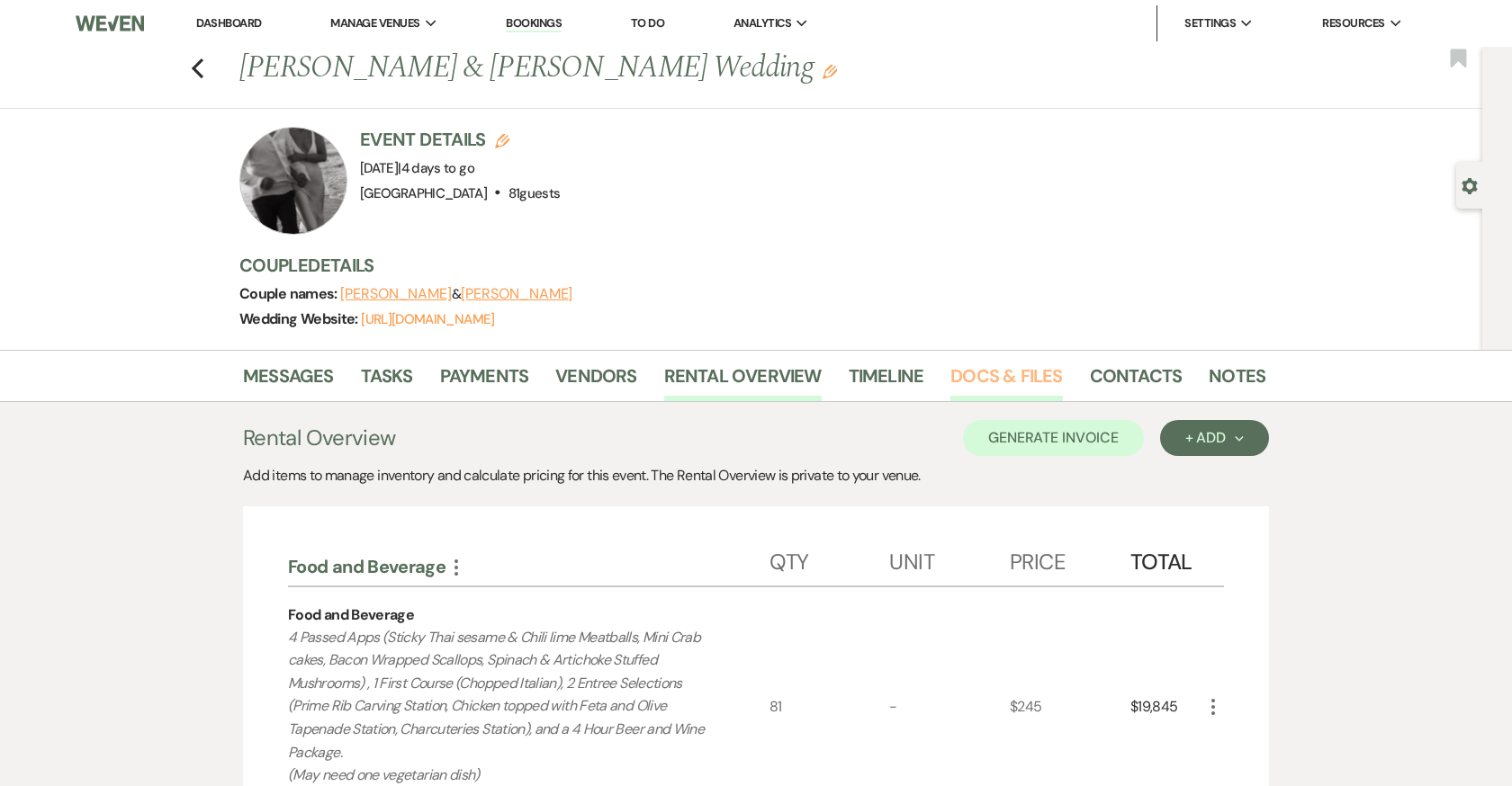
click at [994, 373] on link "Docs & Files" at bounding box center [1006, 382] width 112 height 40
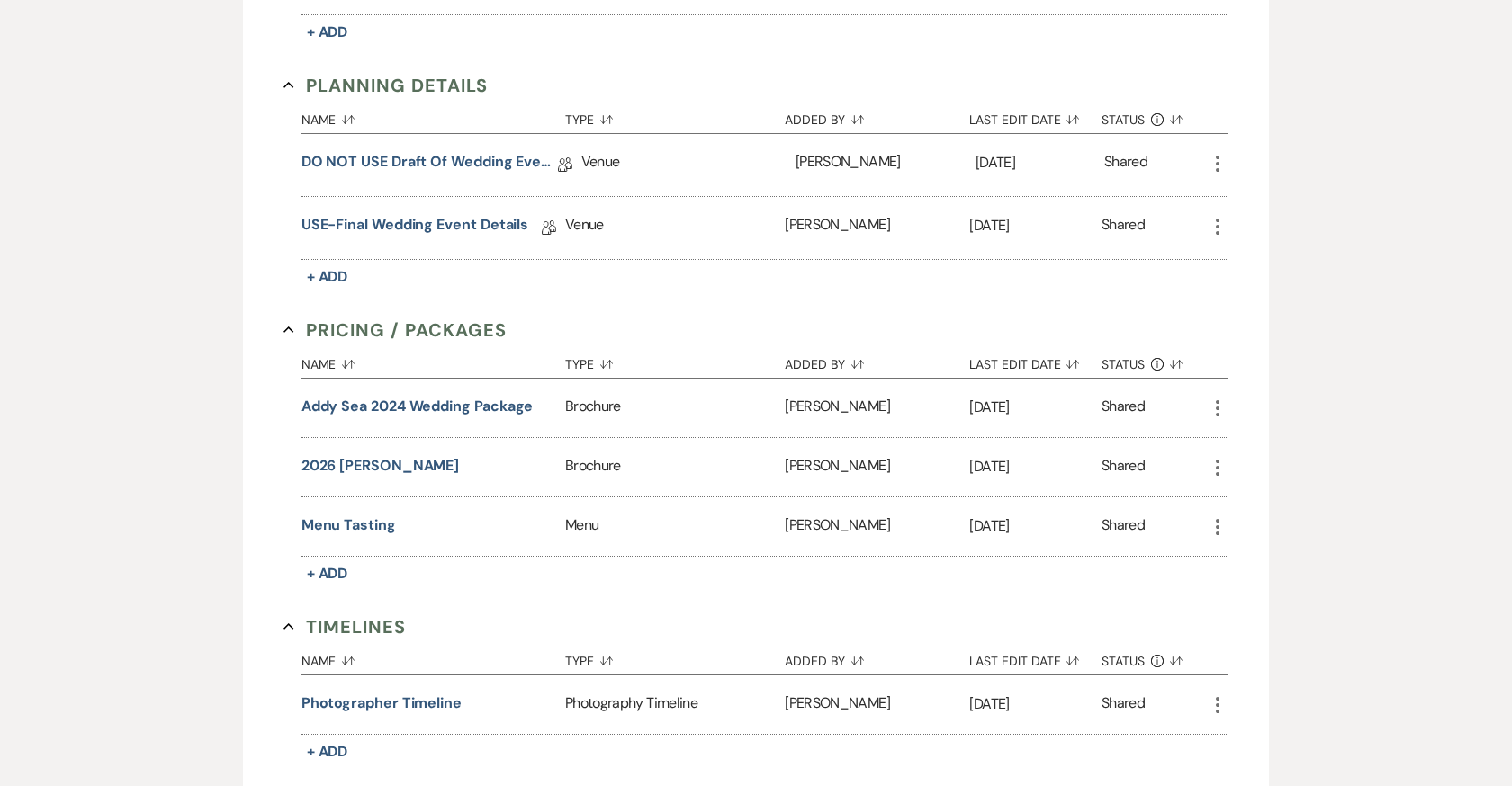
scroll to position [1423, 0]
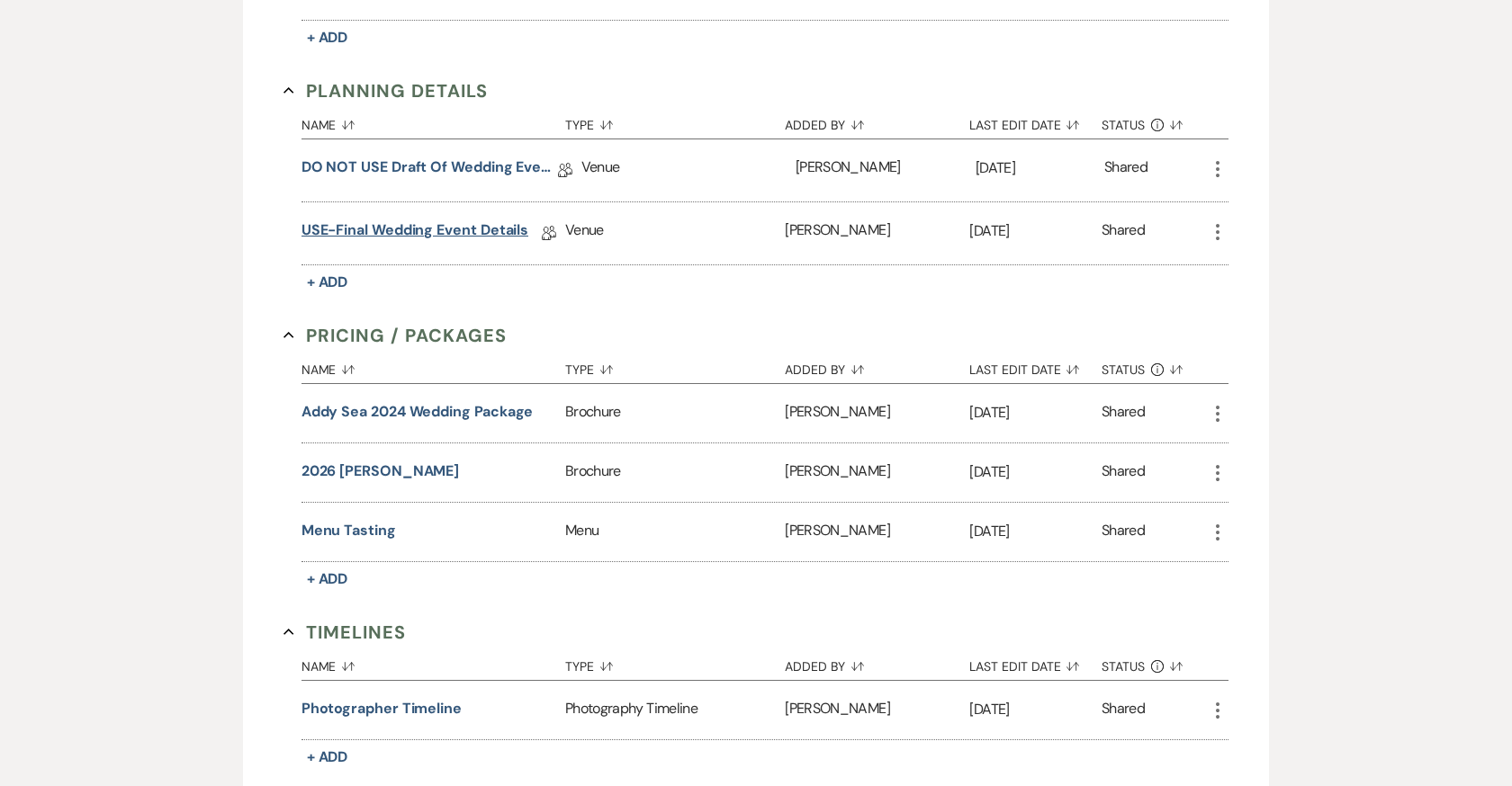
click at [448, 226] on link "USE-Final Wedding Event Details" at bounding box center [415, 234] width 228 height 28
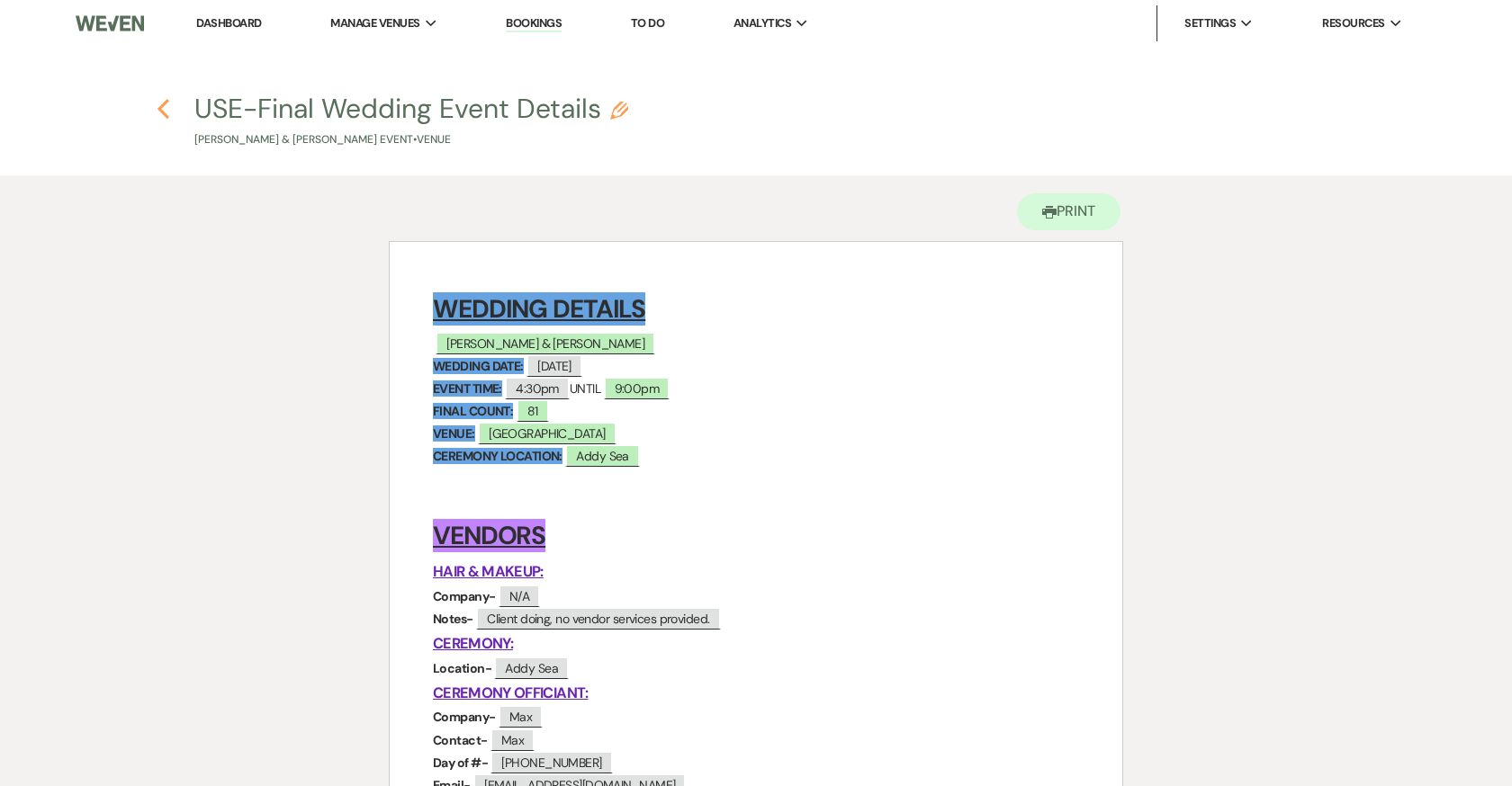
click at [160, 108] on use "button" at bounding box center [163, 109] width 12 height 20
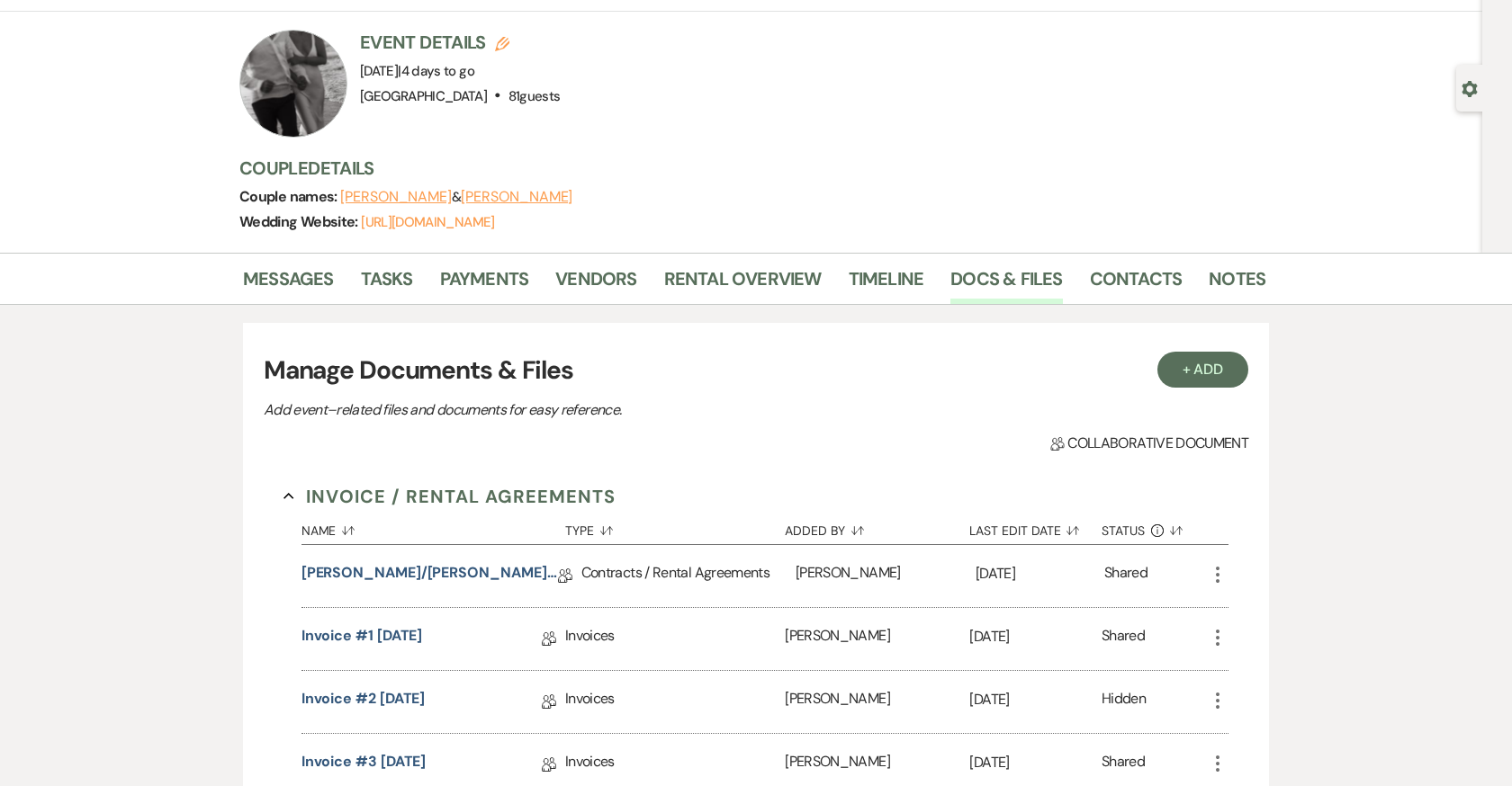
scroll to position [82, 0]
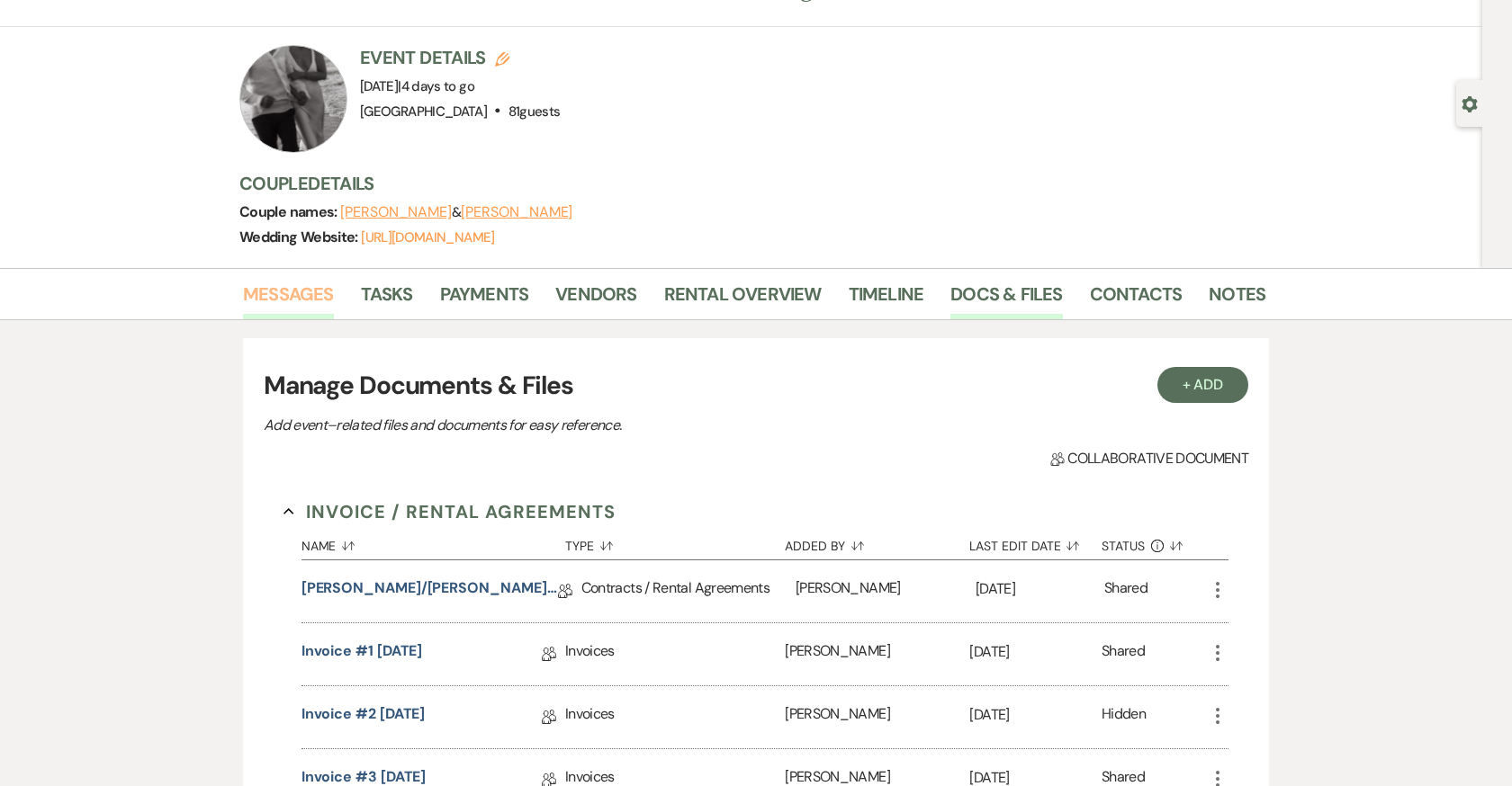
click at [287, 292] on link "Messages" at bounding box center [288, 300] width 91 height 40
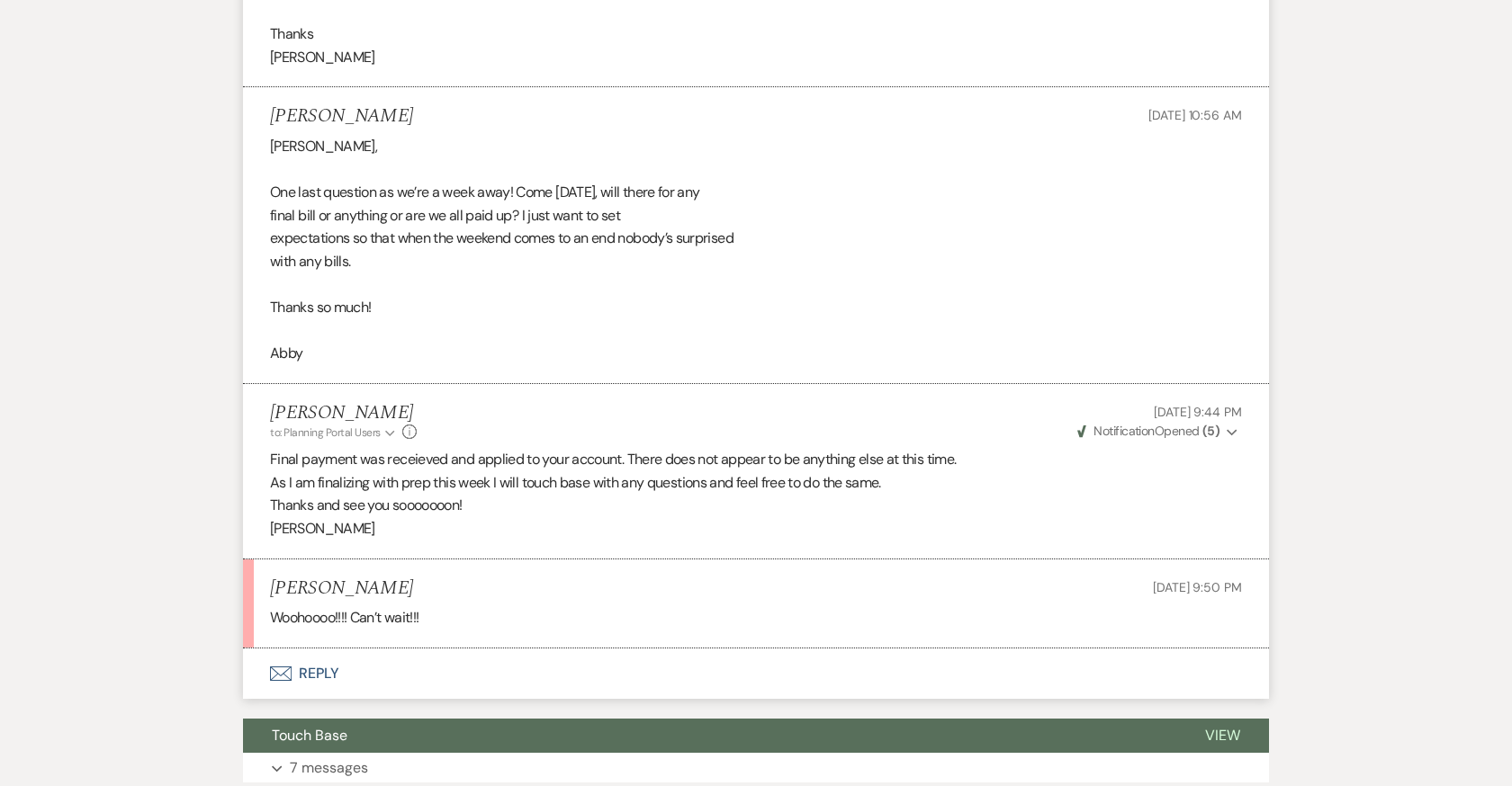
scroll to position [28040, 0]
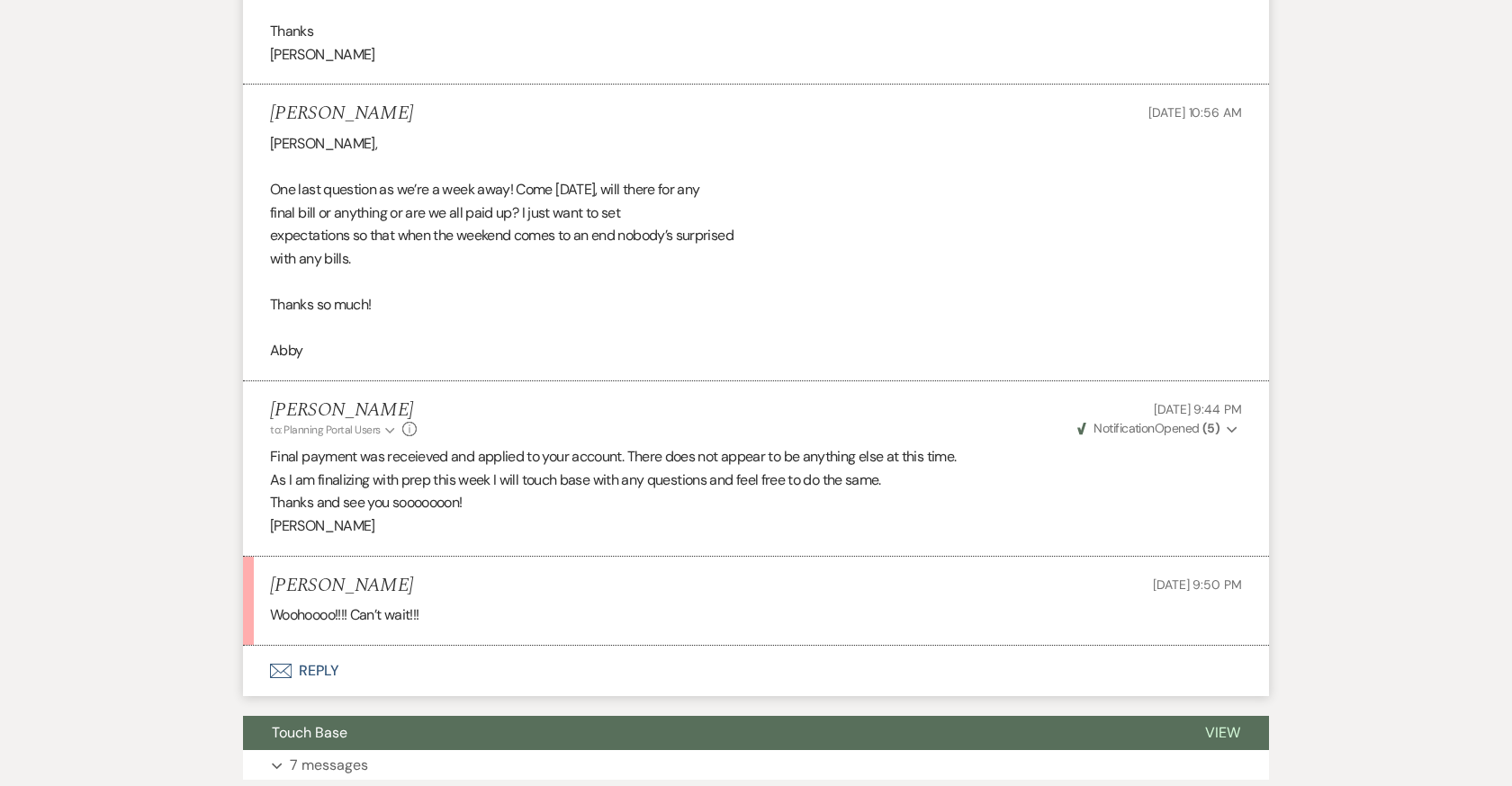
click at [325, 646] on button "Envelope Reply" at bounding box center [756, 671] width 1026 height 50
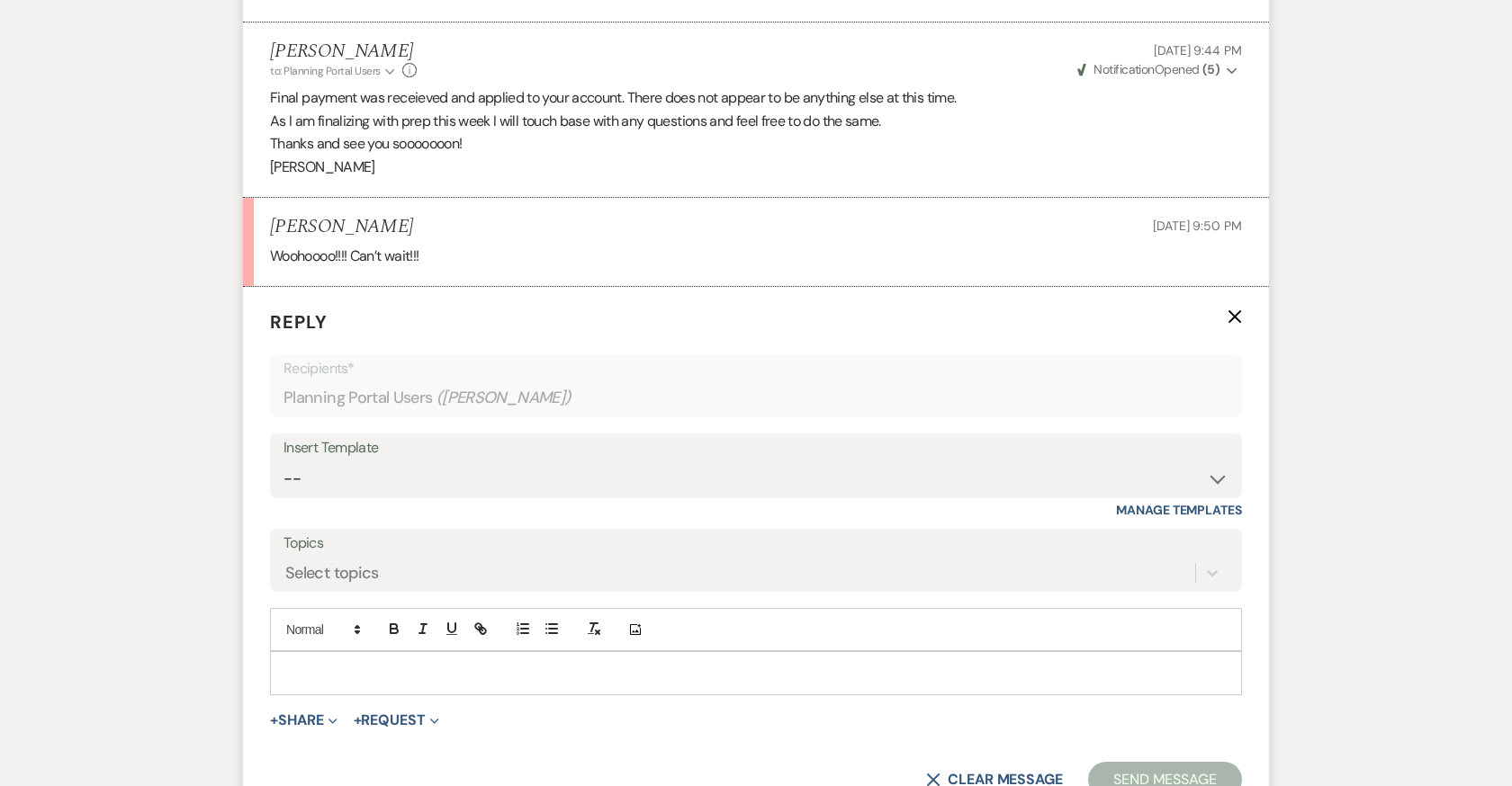
scroll to position [28410, 0]
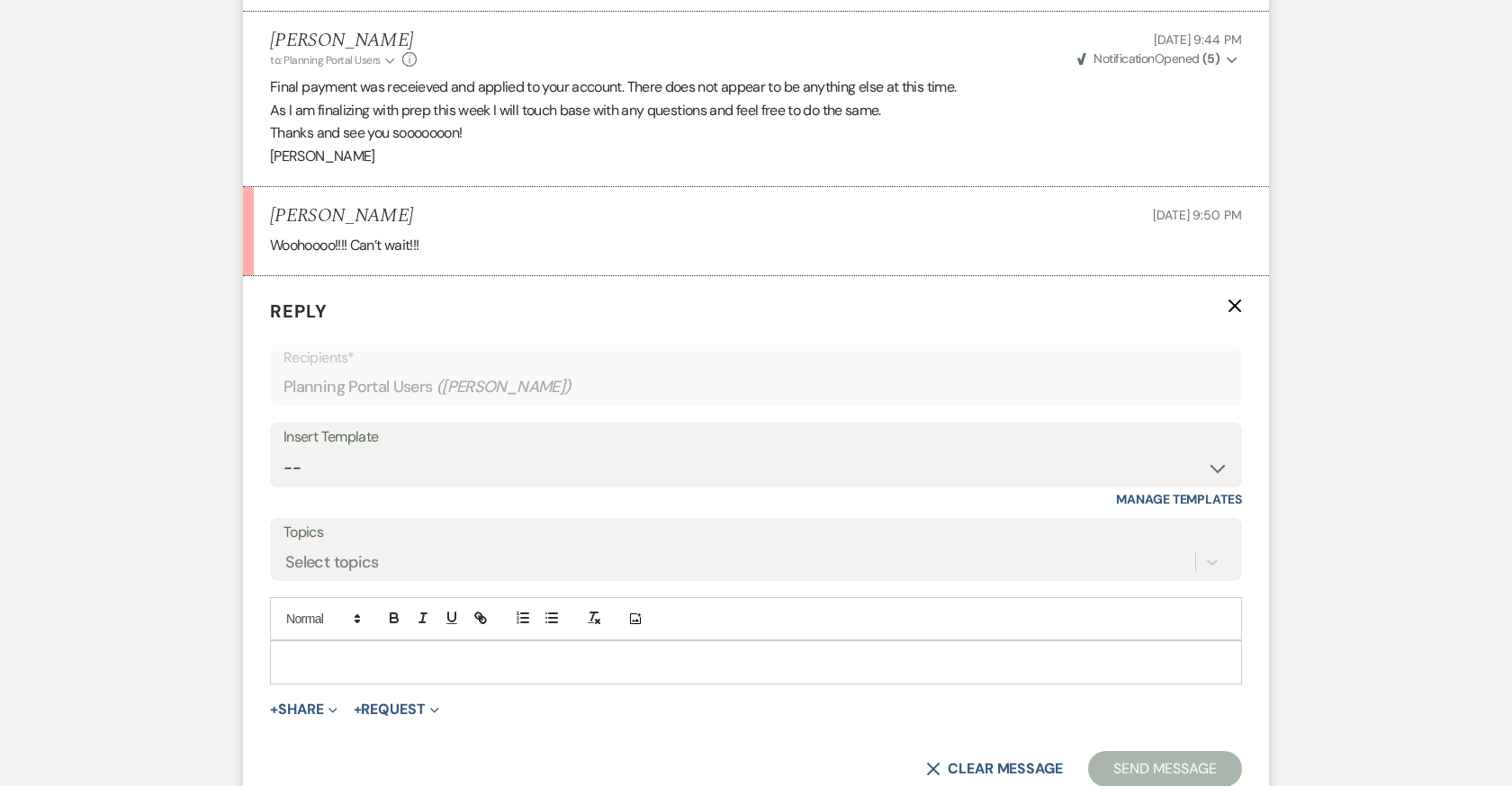
click at [530, 652] on p at bounding box center [755, 662] width 943 height 20
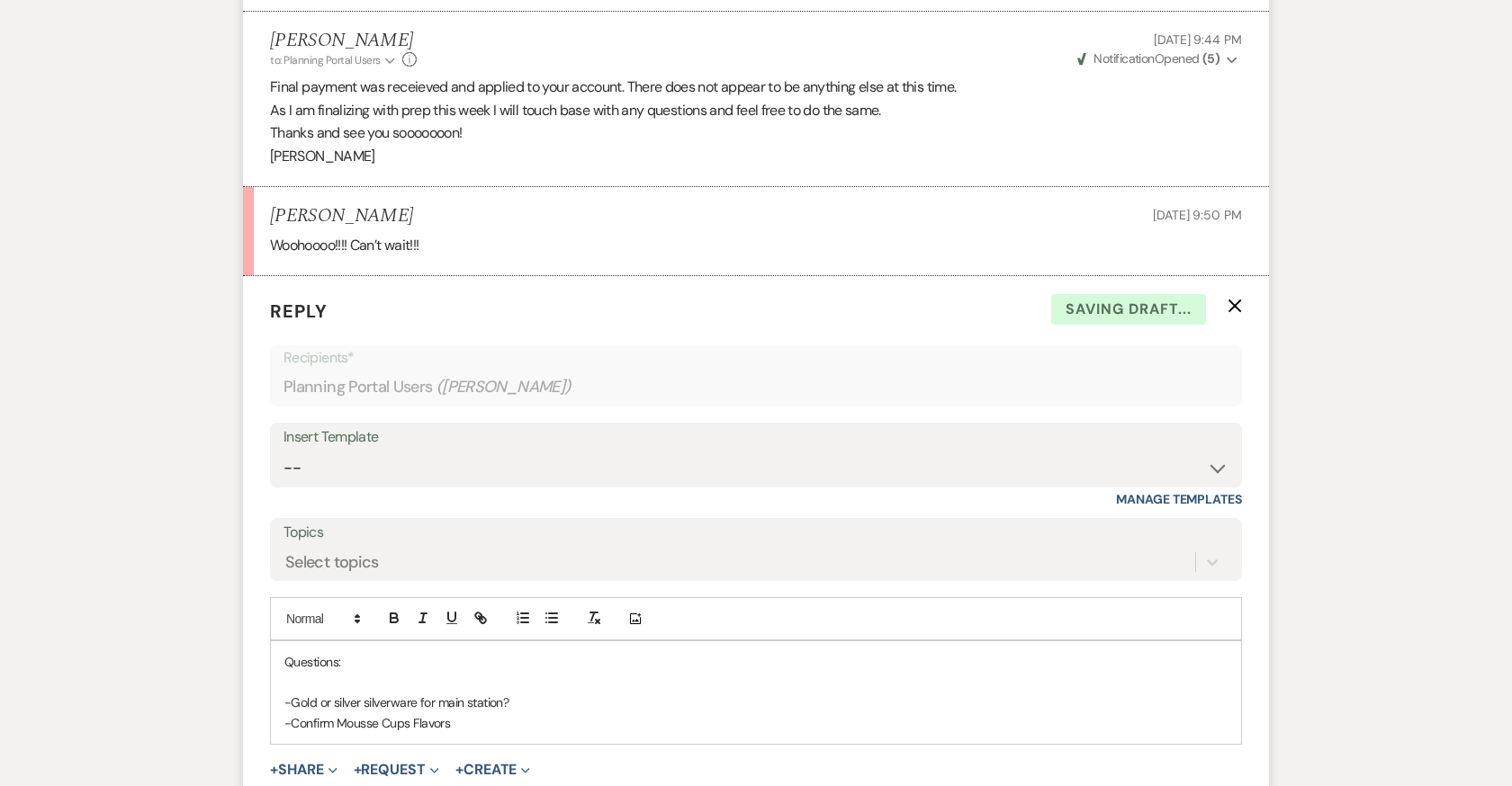
click at [332, 714] on p "-Confirm Mousse Cups Flavors" at bounding box center [755, 724] width 943 height 20
click at [497, 714] on p "-Confirm three Mousse Cups Flavors" at bounding box center [755, 724] width 943 height 20
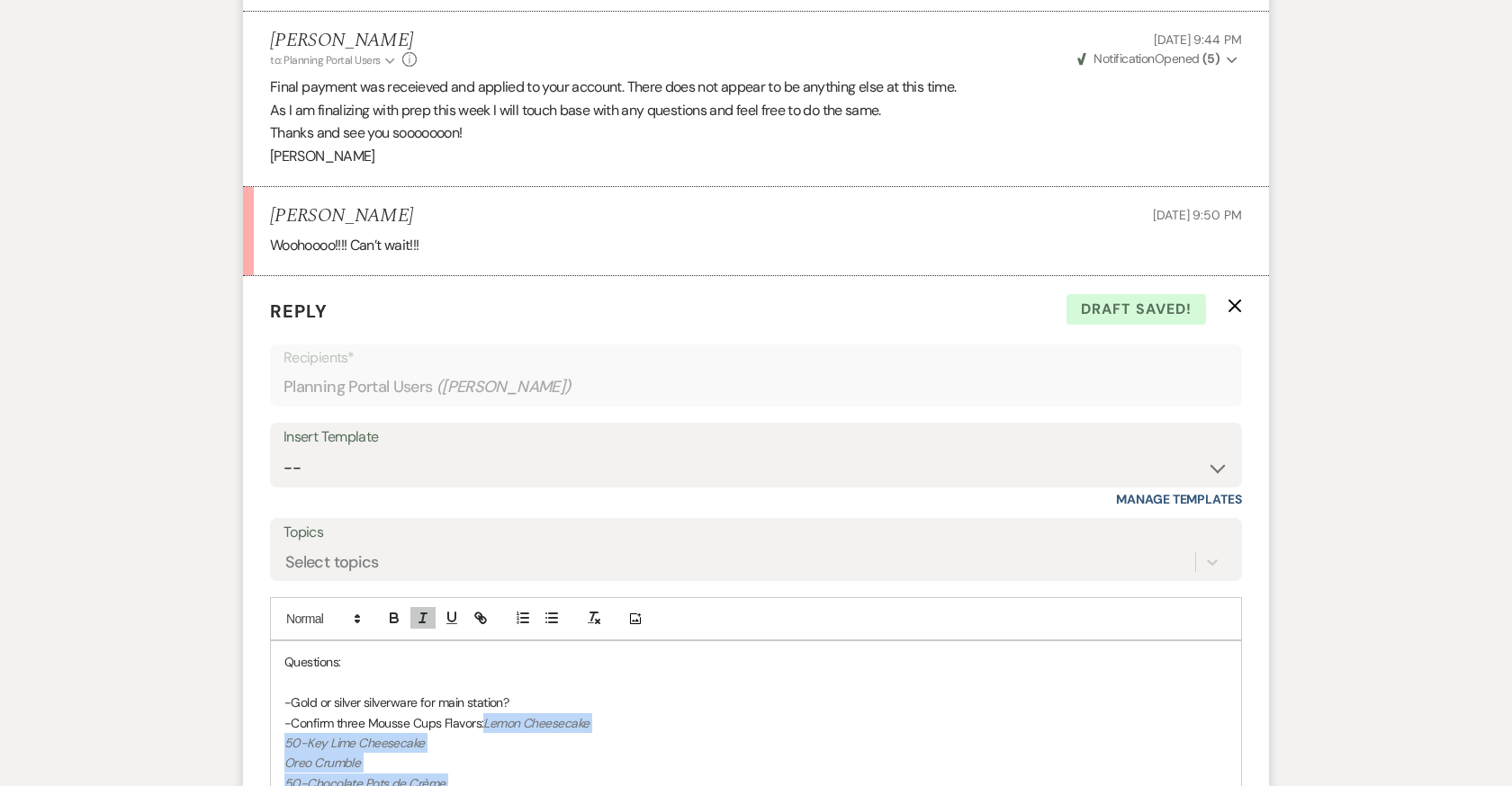
drag, startPoint x: 488, startPoint y: 622, endPoint x: 548, endPoint y: 700, distance: 98.8
click at [548, 700] on div "Questions: -Gold or silver silverware for main station? -Confirm three Mousse C…" at bounding box center [756, 733] width 970 height 183
click at [545, 733] on p "50-Key Lime Cheesecake" at bounding box center [755, 743] width 943 height 20
drag, startPoint x: 309, startPoint y: 642, endPoint x: 258, endPoint y: 642, distance: 50.4
click at [258, 642] on form "Reply X Draft saved! Recipients* Planning Portal Users ( Abby Emig ) Insert Tem…" at bounding box center [756, 613] width 1026 height 674
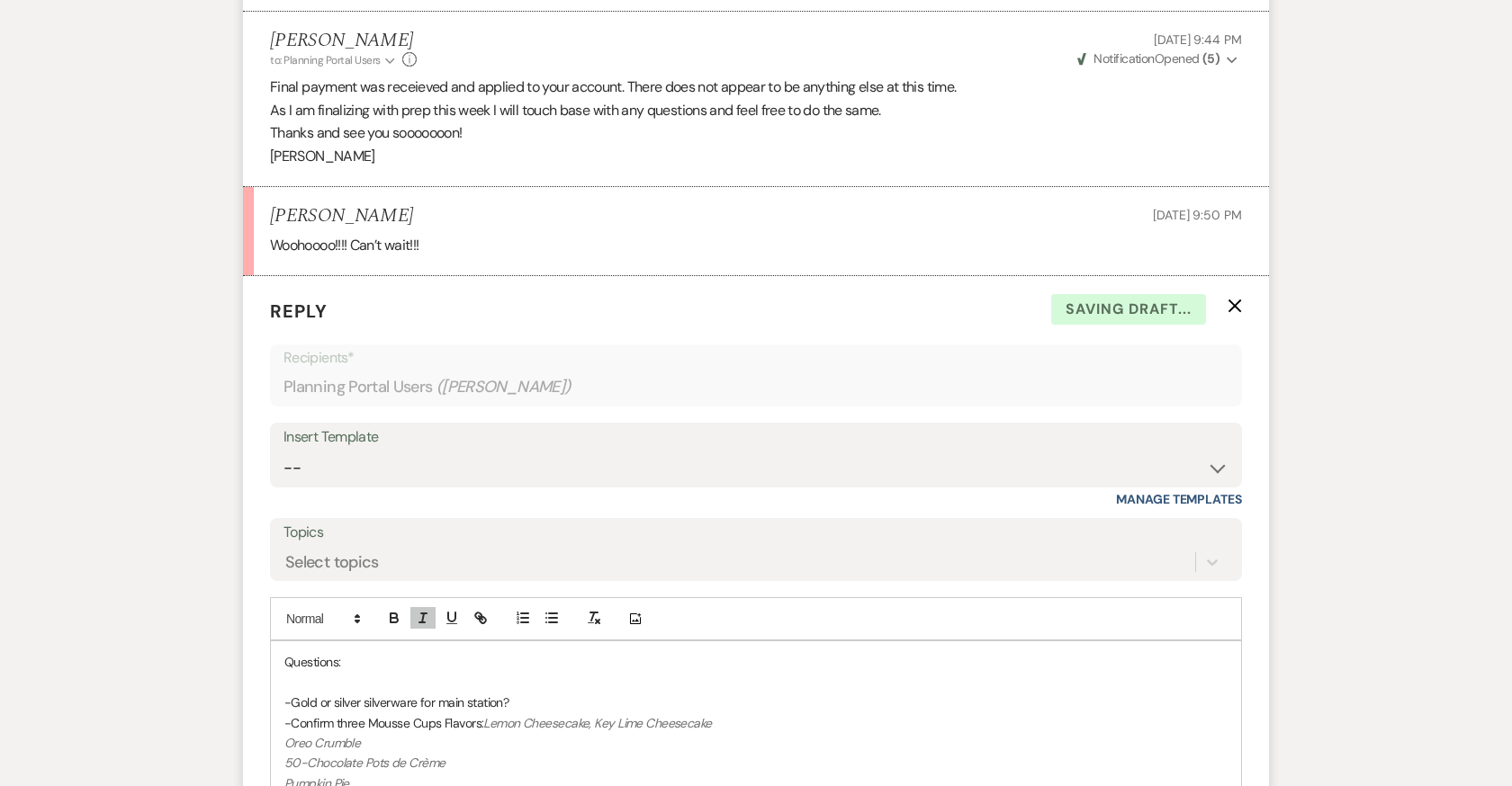
click at [290, 735] on em "Oreo Crumble" at bounding box center [322, 743] width 76 height 16
drag, startPoint x: 364, startPoint y: 662, endPoint x: 265, endPoint y: 662, distance: 99.0
click at [265, 662] on form "Reply X Draft Recipients* Planning Portal Users ( Abby Emig ) Insert Template -…" at bounding box center [756, 592] width 1026 height 633
click at [288, 755] on em "Pumpkin Pie" at bounding box center [316, 763] width 65 height 16
drag, startPoint x: 365, startPoint y: 624, endPoint x: 336, endPoint y: 624, distance: 29.7
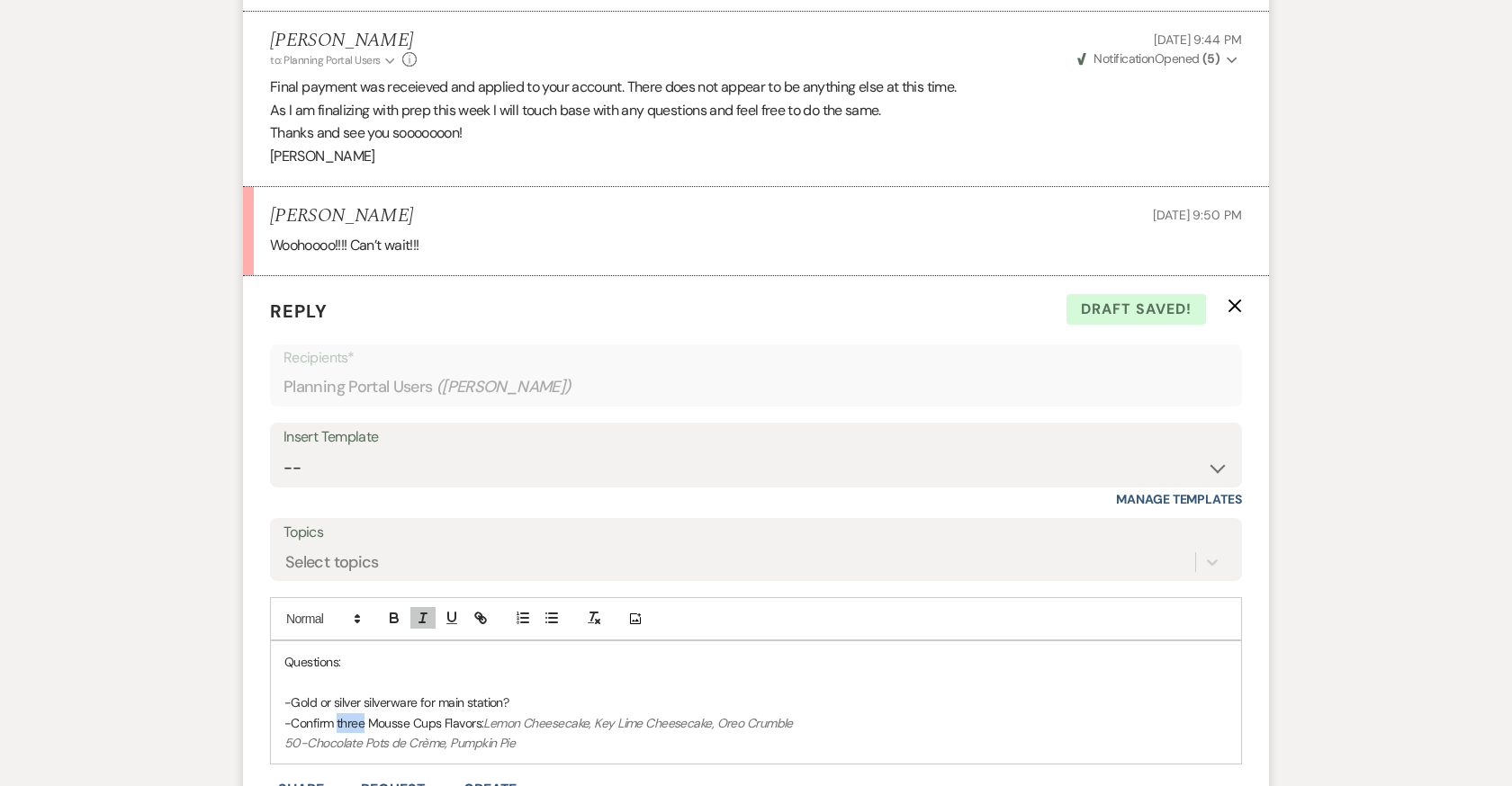
click at [336, 714] on p "-Confirm three Mousse Cups Flavors: Lemon Cheesecake, Key Lime Cheesecake, Oreo…" at bounding box center [755, 724] width 943 height 20
drag, startPoint x: 499, startPoint y: 620, endPoint x: 608, endPoint y: 620, distance: 108.9
click at [608, 715] on em "Lemon Cheesecake, Key Lime Cheesecake, Oreo Crumble" at bounding box center [650, 723] width 309 height 16
click at [491, 714] on p "-Confirm the two Mousse Cups Flavors: Key Lime Cheesecake, Oreo Crumble" at bounding box center [755, 724] width 943 height 20
drag, startPoint x: 710, startPoint y: 621, endPoint x: 304, endPoint y: 637, distance: 406.2
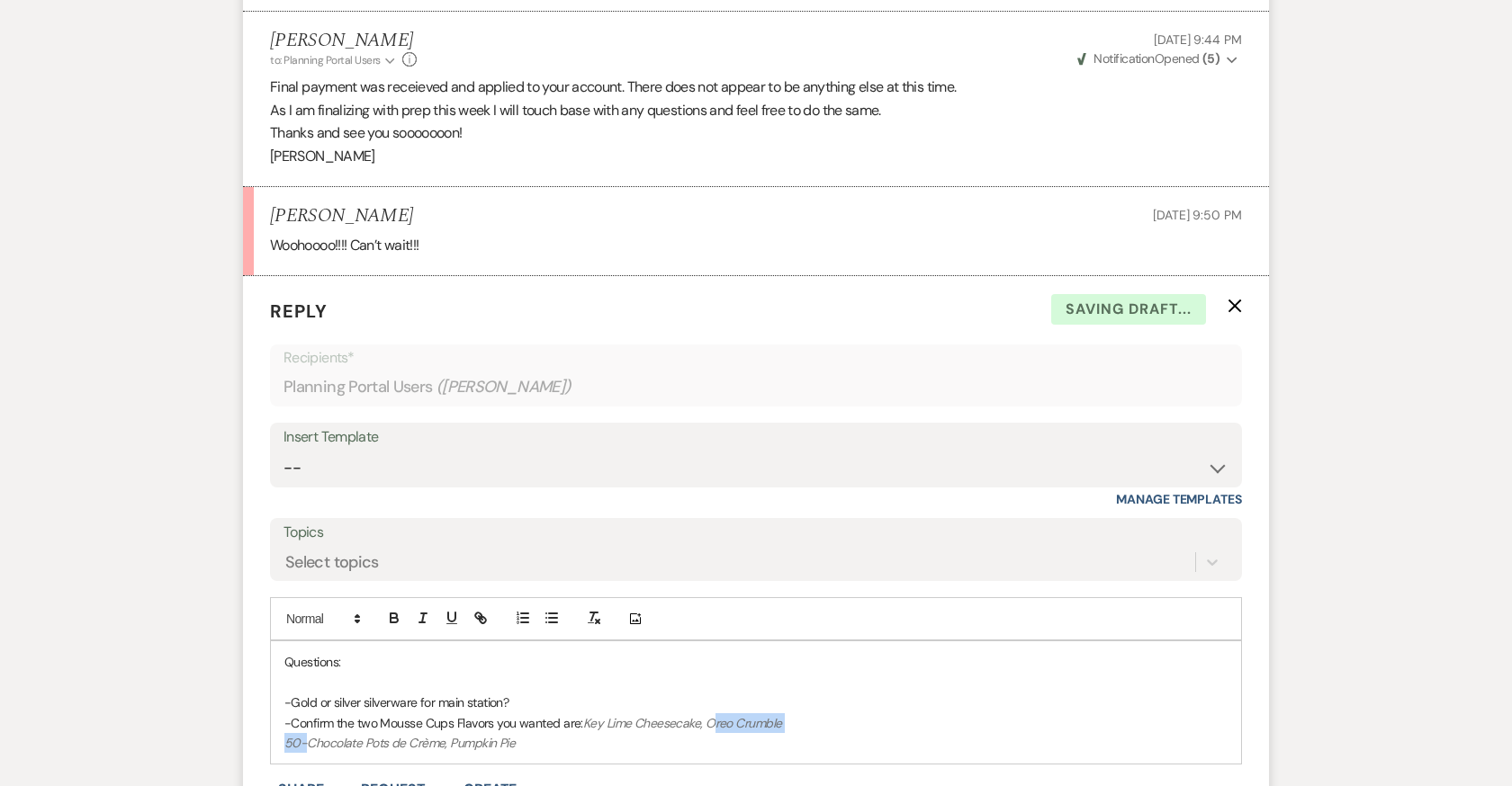
click at [304, 642] on div "Questions: -Gold or silver silverware for main station? -Confirm the two Mousse…" at bounding box center [756, 703] width 970 height 122
drag, startPoint x: 956, startPoint y: 621, endPoint x: 866, endPoint y: 621, distance: 90.0
click at [866, 714] on p "-Confirm the two Mousse Cups Flavors you wanted are: Key Lime Cheesecake, and C…" at bounding box center [755, 724] width 943 height 20
drag, startPoint x: 508, startPoint y: 601, endPoint x: 268, endPoint y: 601, distance: 240.3
click at [268, 601] on form "Reply X Saving draft... Recipients* Planning Portal Users ( Abby Emig ) Insert …" at bounding box center [756, 582] width 1026 height 613
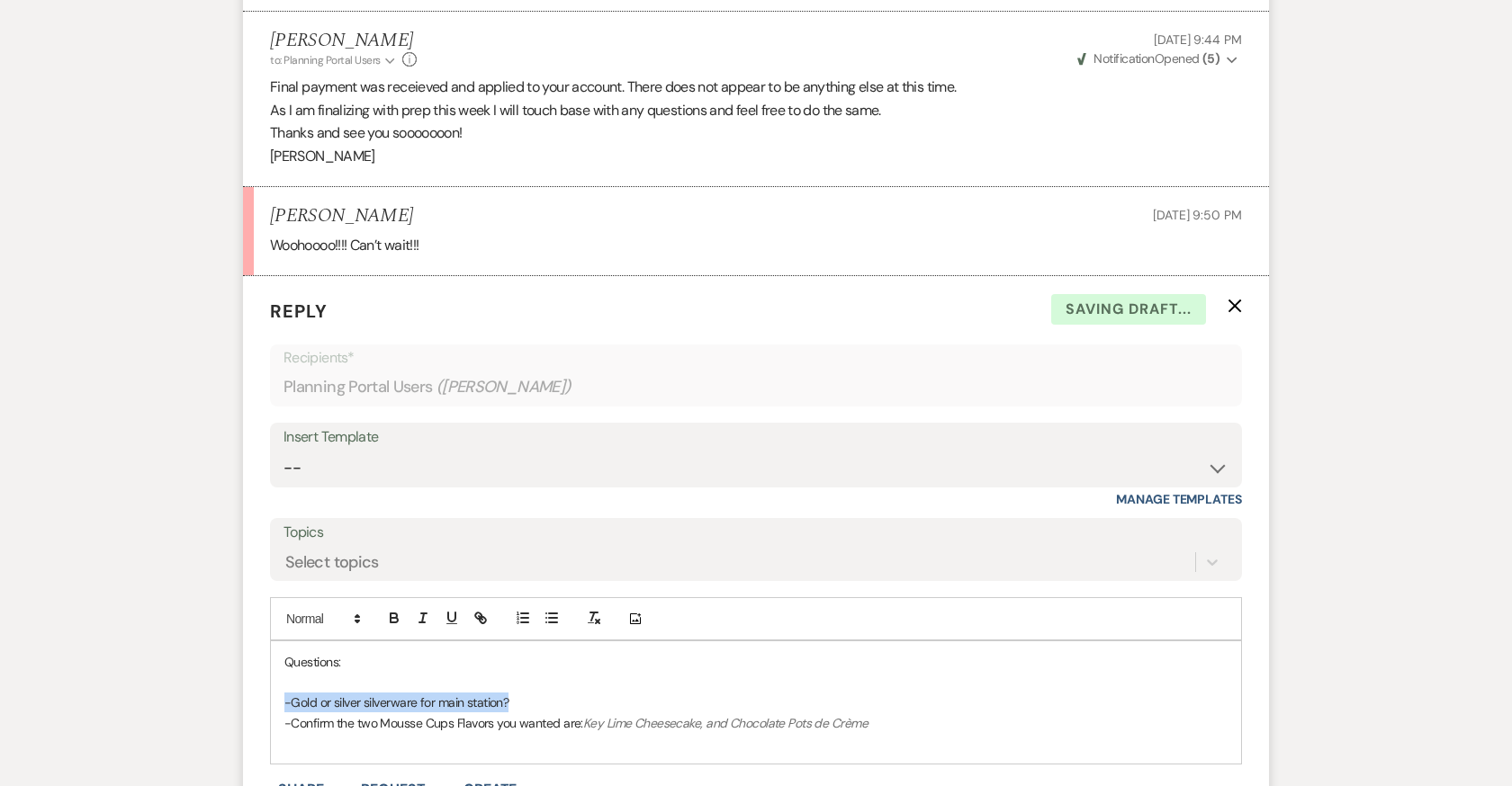
copy p "-Gold or silver silverware for main station?"
click at [291, 673] on p at bounding box center [755, 683] width 943 height 20
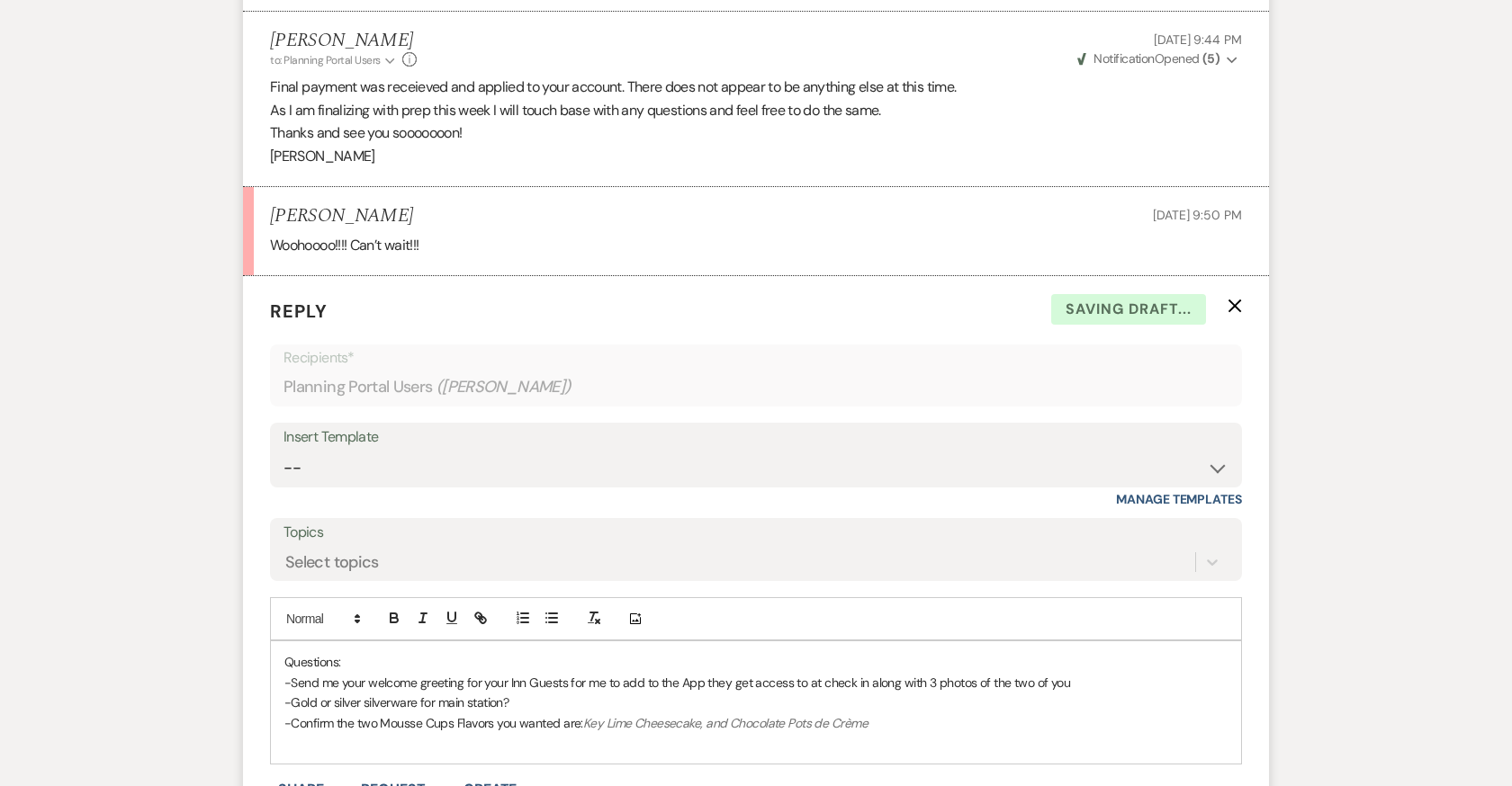
click at [283, 642] on div "Questions: -Send me your welcome greeting for your Inn Guests for me to add to …" at bounding box center [756, 703] width 970 height 122
click at [885, 714] on p "-Confirm the two Mousse Cups Flavors you wanted are: Key Lime Cheesecake, and C…" at bounding box center [755, 724] width 943 height 20
drag, startPoint x: 515, startPoint y: 669, endPoint x: 282, endPoint y: 663, distance: 233.1
click at [282, 663] on div "Quick Questions: -Send me your welcome greeting for your Inn Guests for me to a…" at bounding box center [756, 723] width 970 height 163
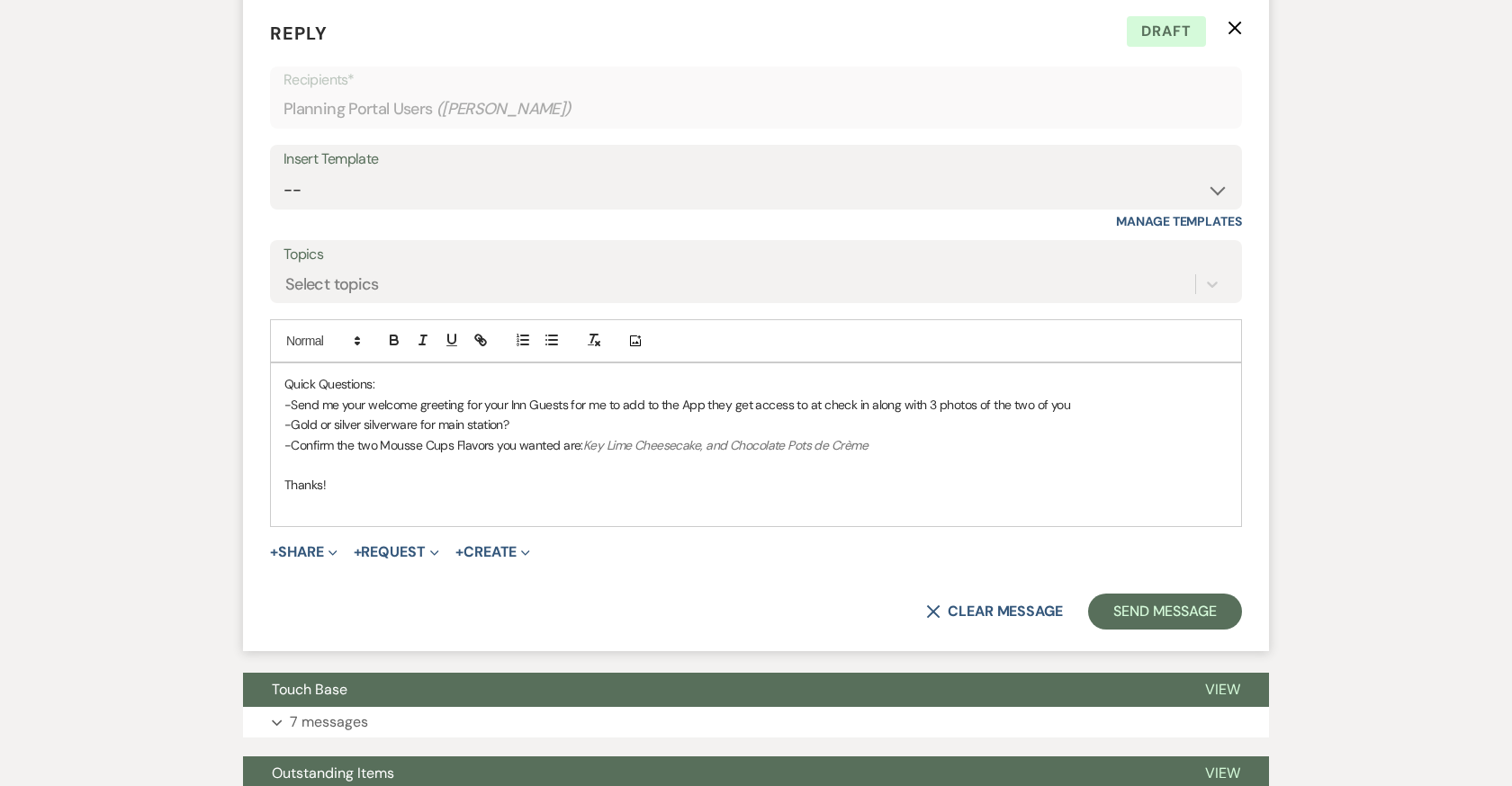
scroll to position [28710, 0]
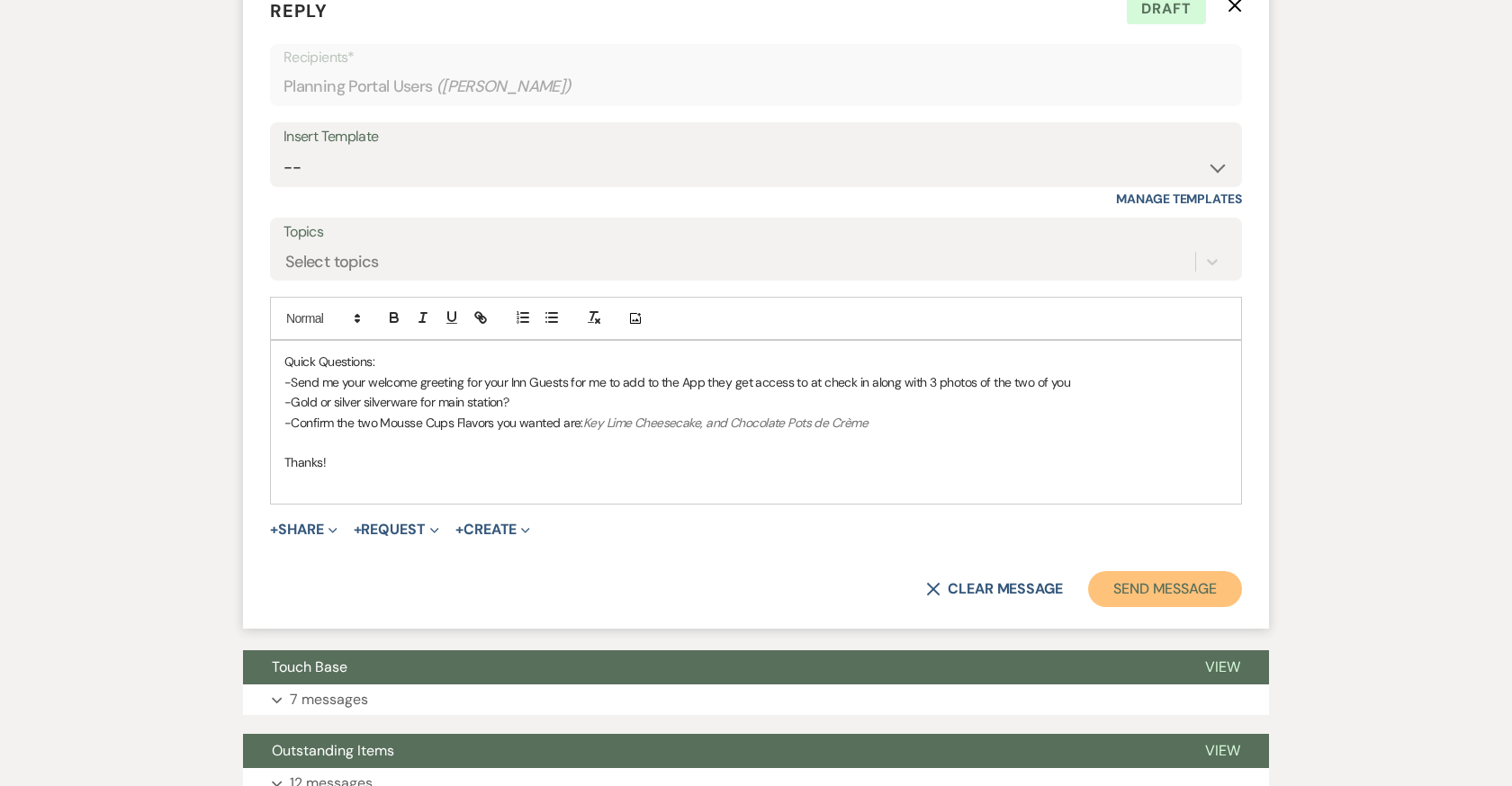
click at [1211, 571] on button "Send Message" at bounding box center [1165, 589] width 154 height 36
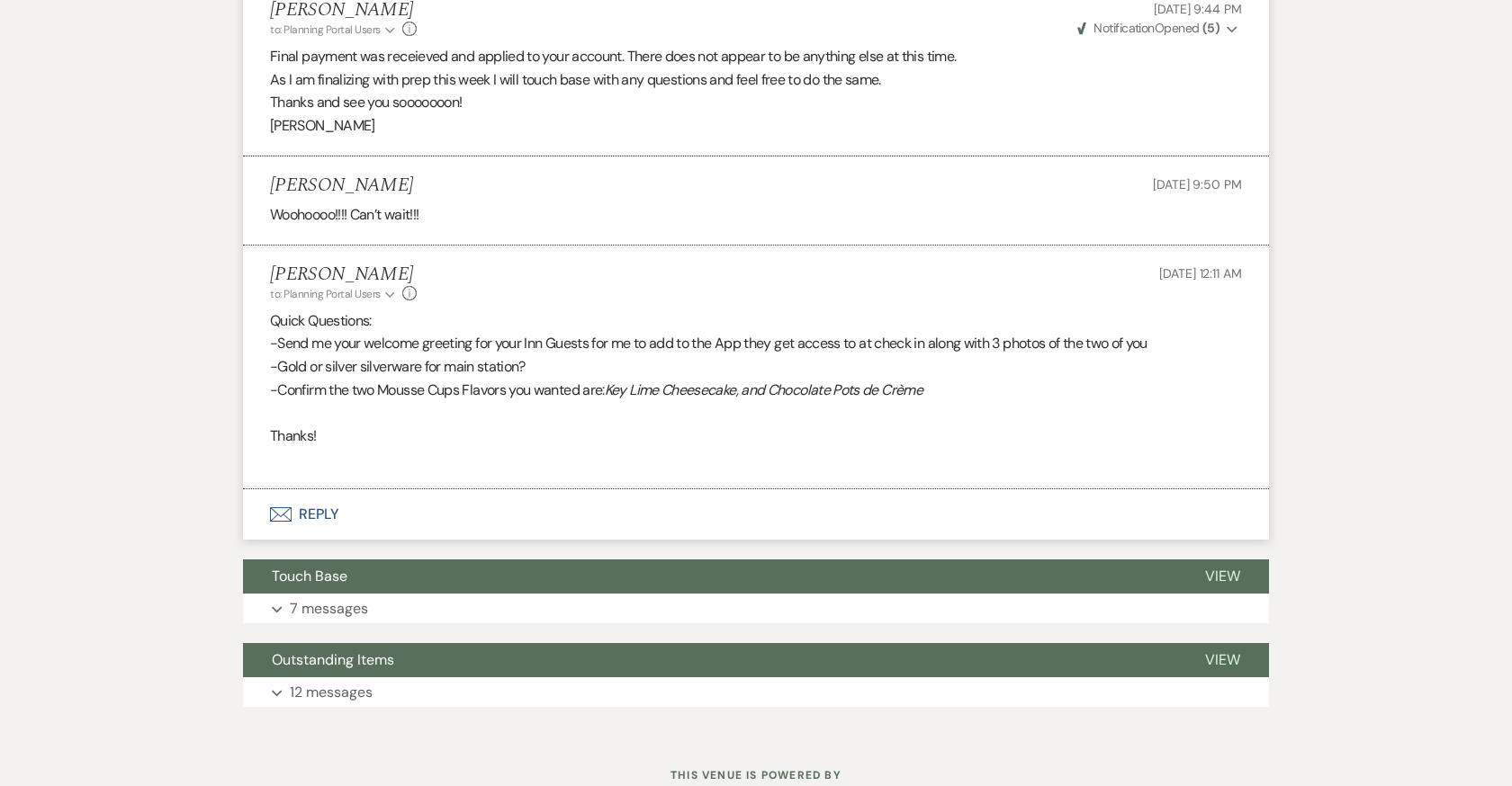
scroll to position [28403, 0]
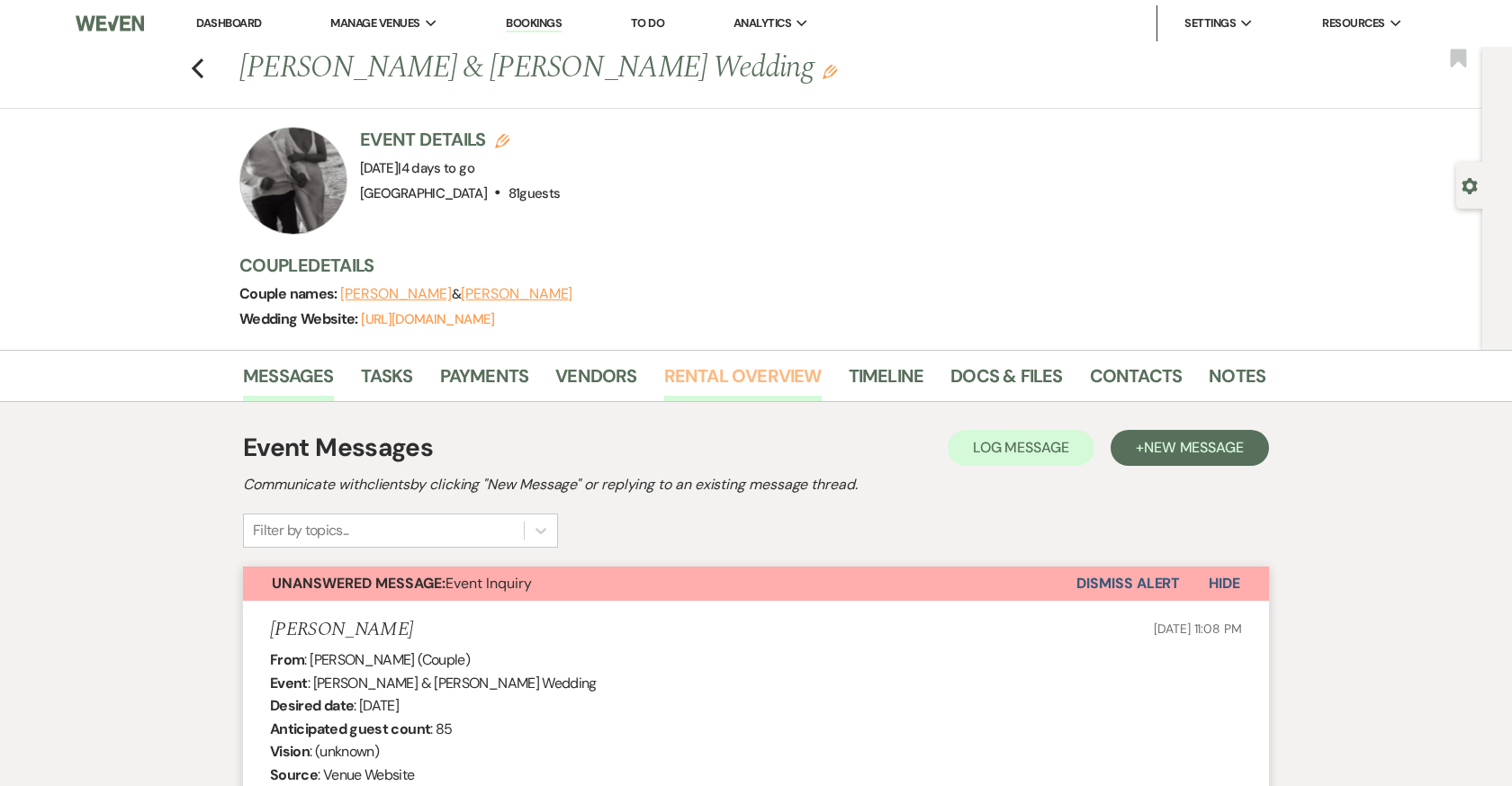
click at [754, 375] on link "Rental Overview" at bounding box center [742, 382] width 157 height 40
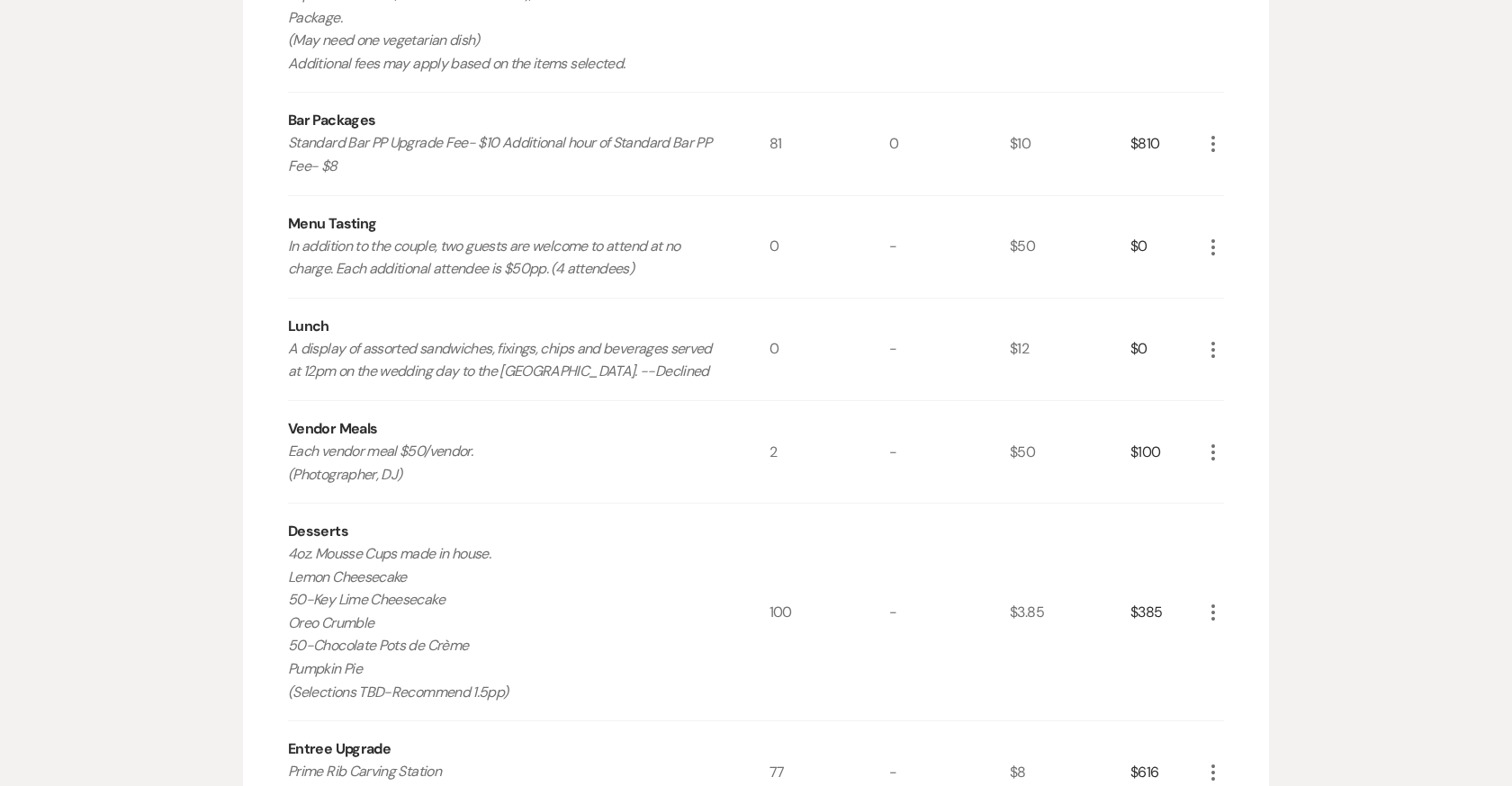
scroll to position [753, 0]
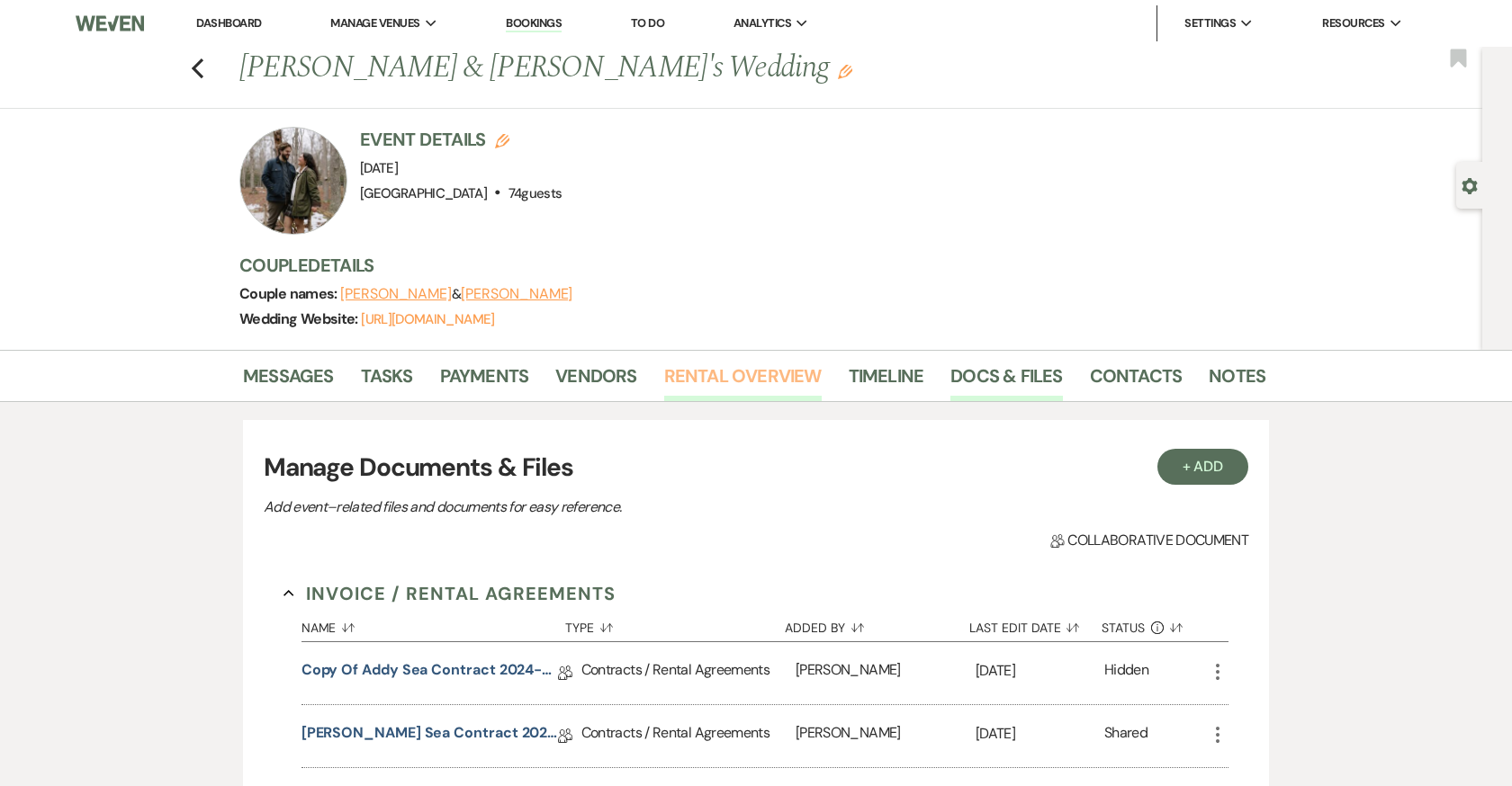
click at [717, 380] on link "Rental Overview" at bounding box center [742, 382] width 157 height 40
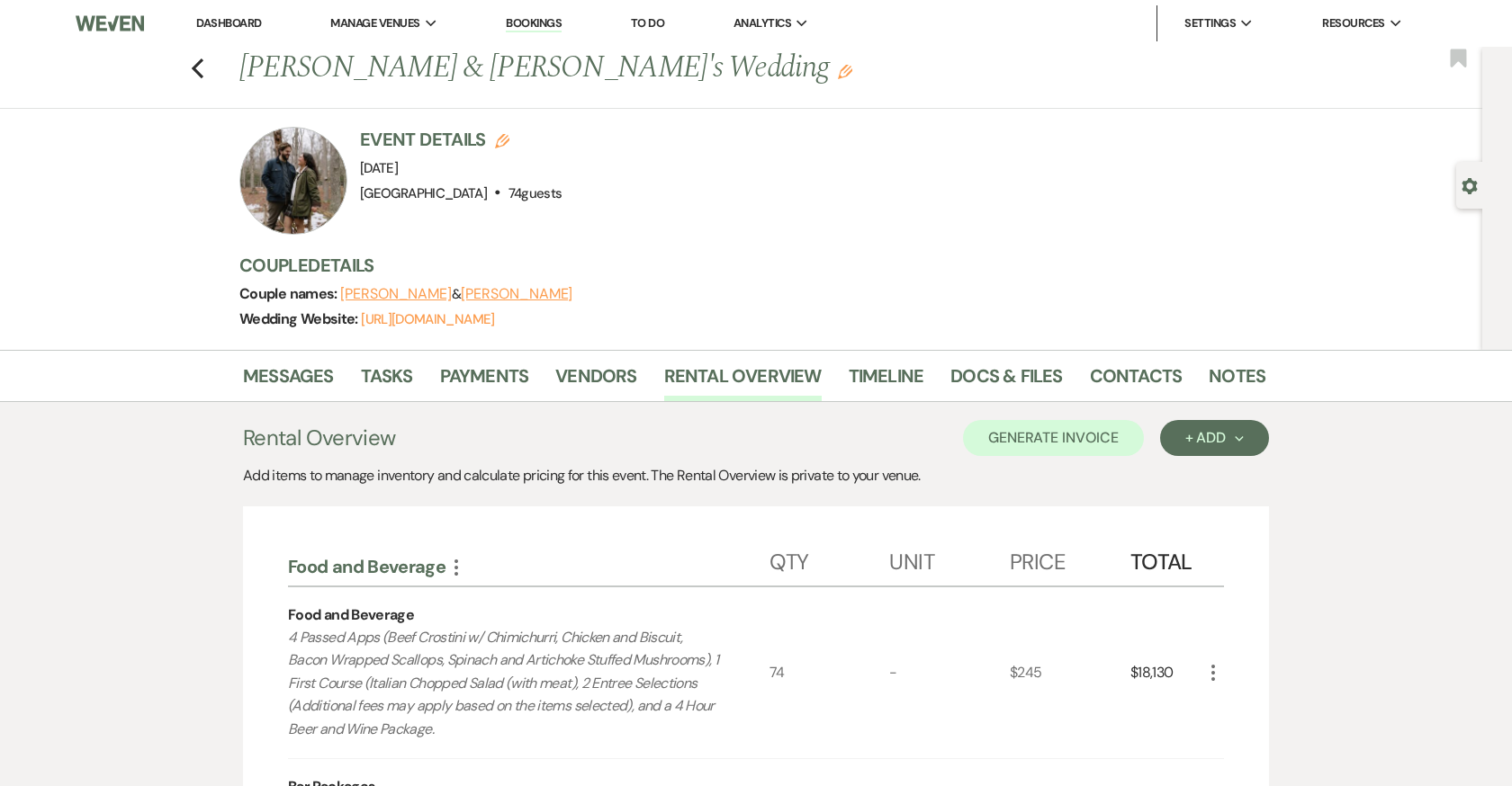
click at [516, 22] on link "Bookings" at bounding box center [534, 23] width 56 height 17
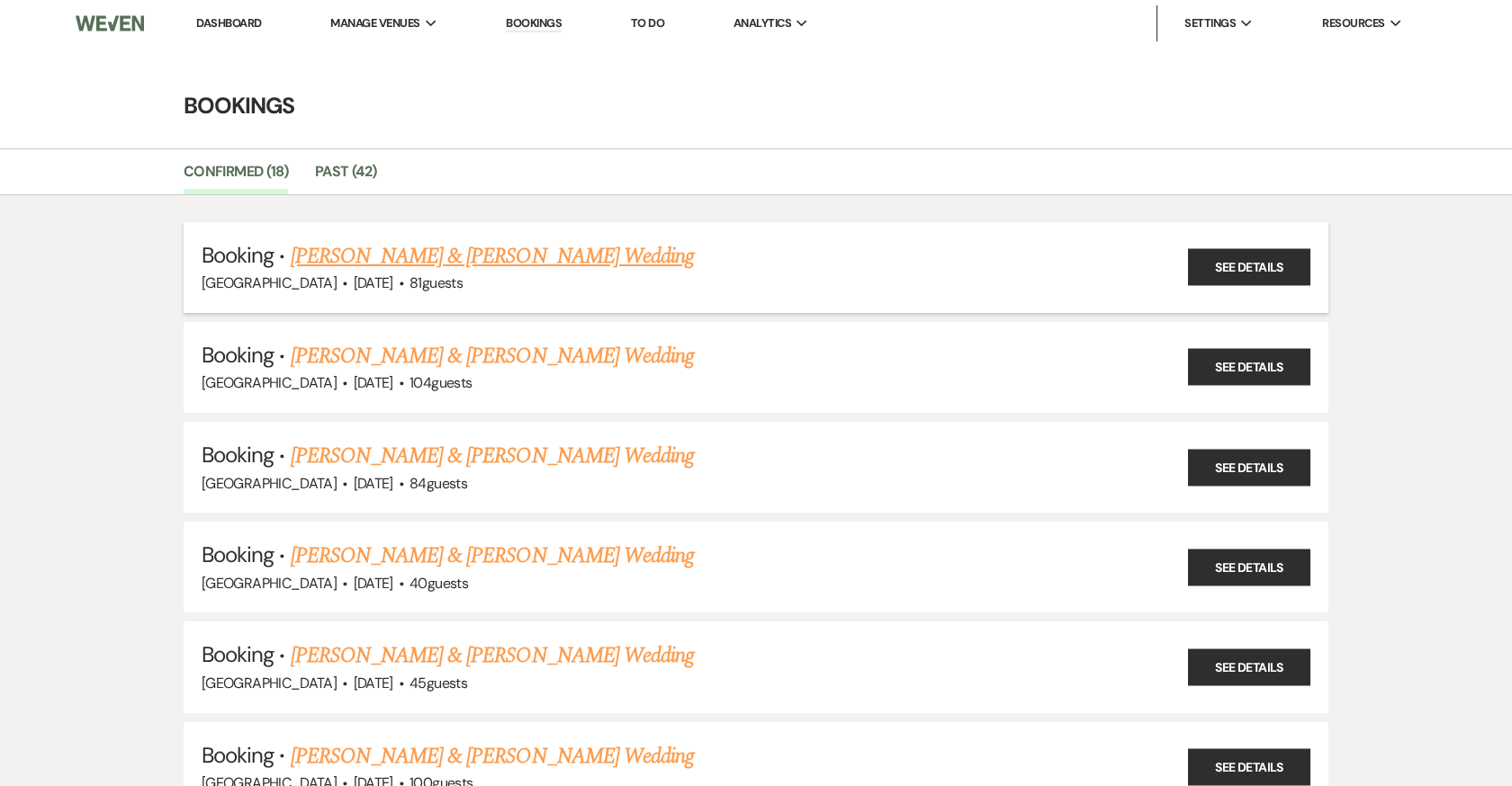
click at [461, 259] on link "[PERSON_NAME] & [PERSON_NAME] Wedding" at bounding box center [492, 256] width 403 height 32
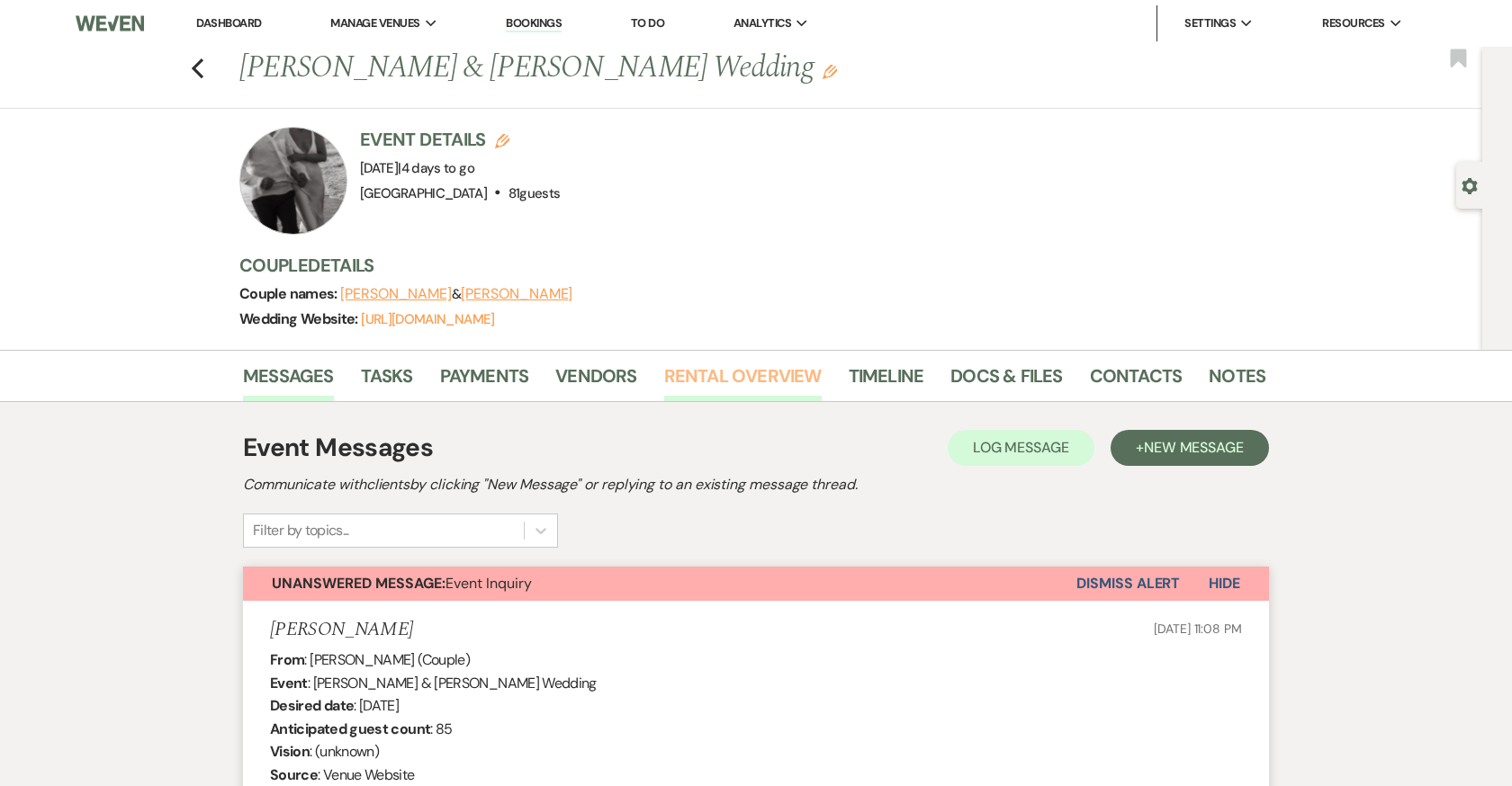
click at [722, 377] on link "Rental Overview" at bounding box center [742, 382] width 157 height 40
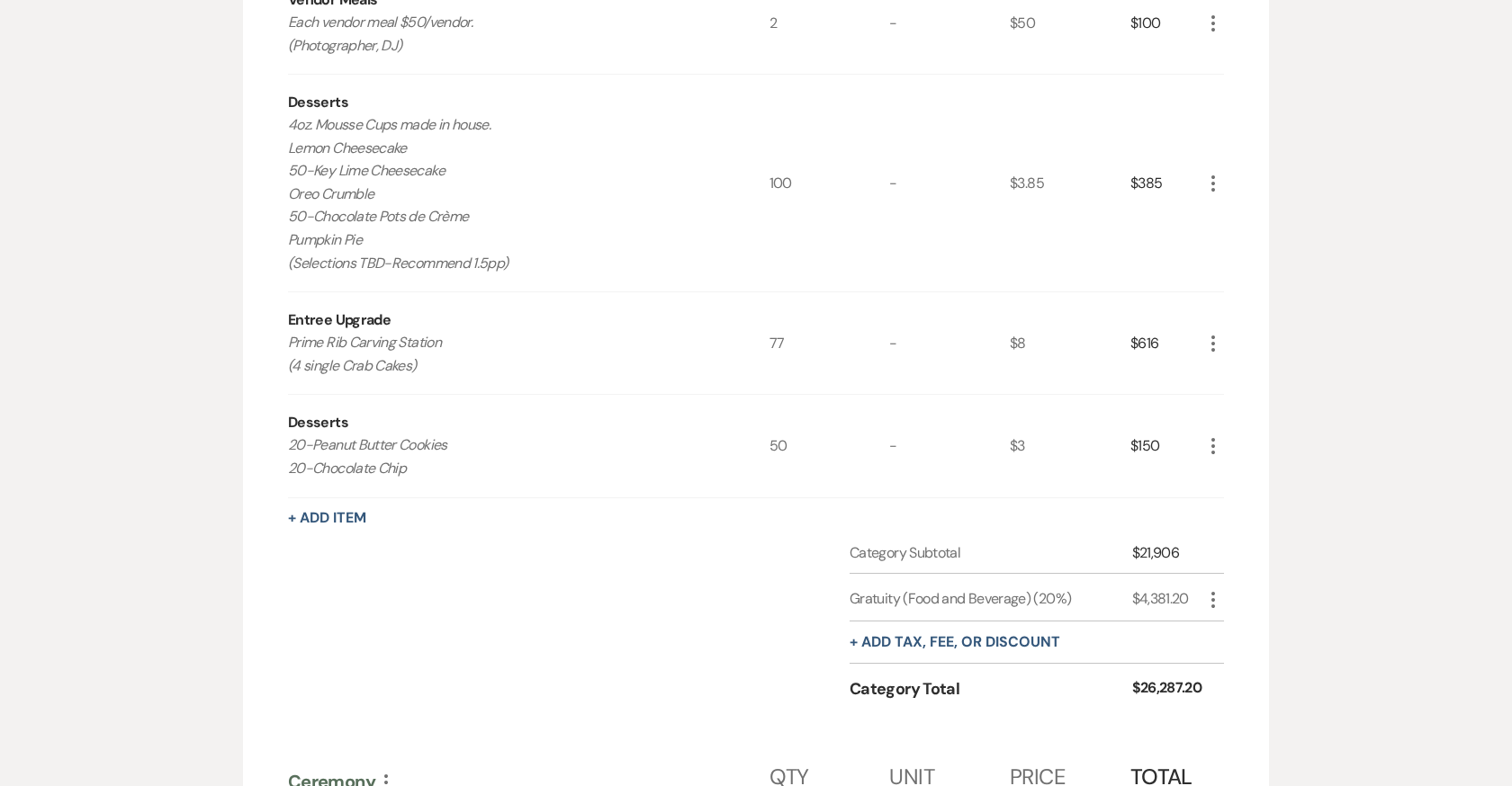
scroll to position [1167, 0]
drag, startPoint x: 289, startPoint y: 144, endPoint x: 535, endPoint y: 231, distance: 261.6
click at [535, 231] on p "4oz. Mousse Cups made in house. Lemon Cheesecake 50-Key Lime Cheesecake Oreo Cr…" at bounding box center [504, 191] width 433 height 161
copy p "Lemon Cheesecake 50-Key Lime Cheesecake Oreo Crumble 50-Chocolate Pots de Crème…"
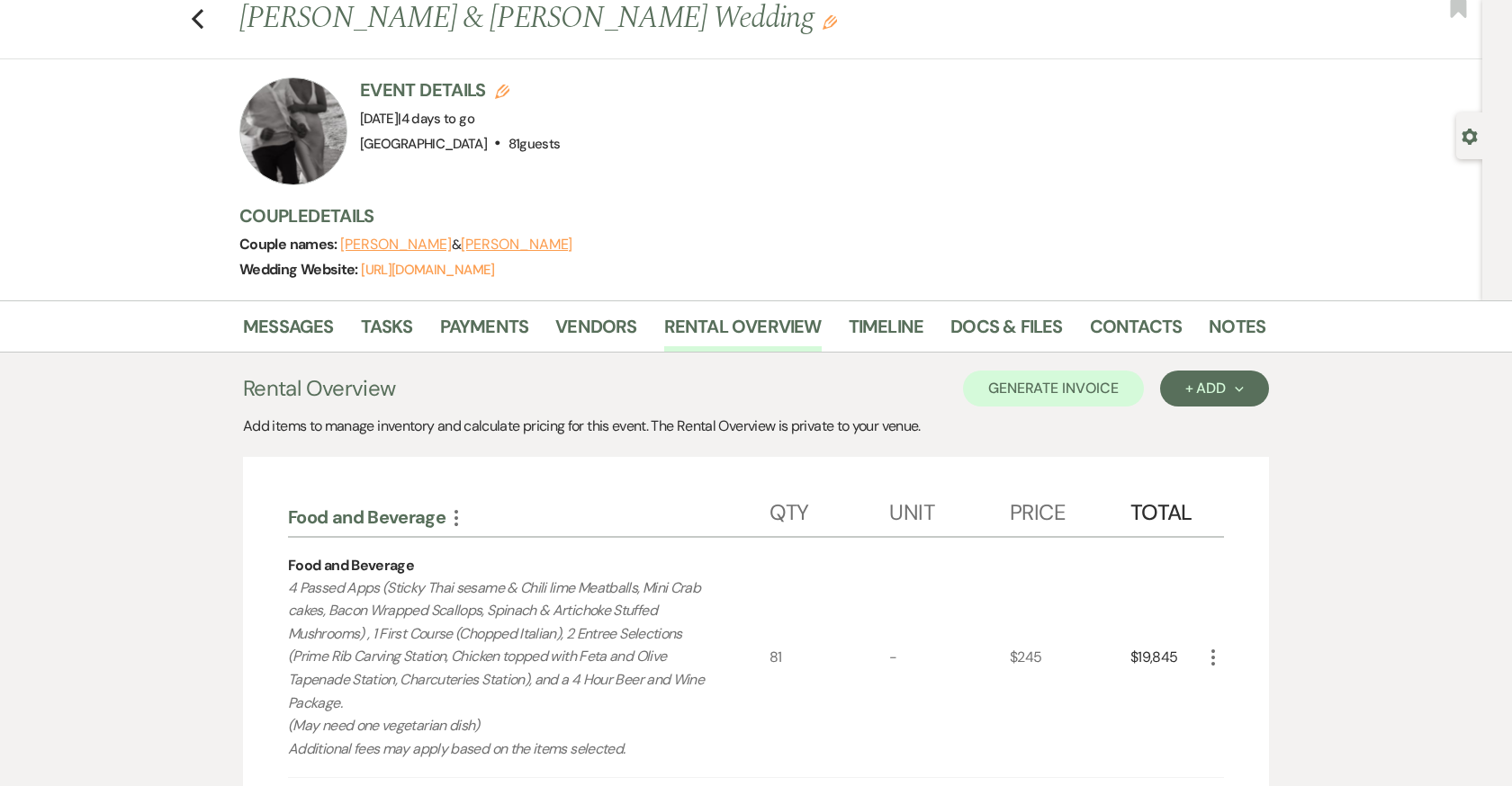
scroll to position [0, 0]
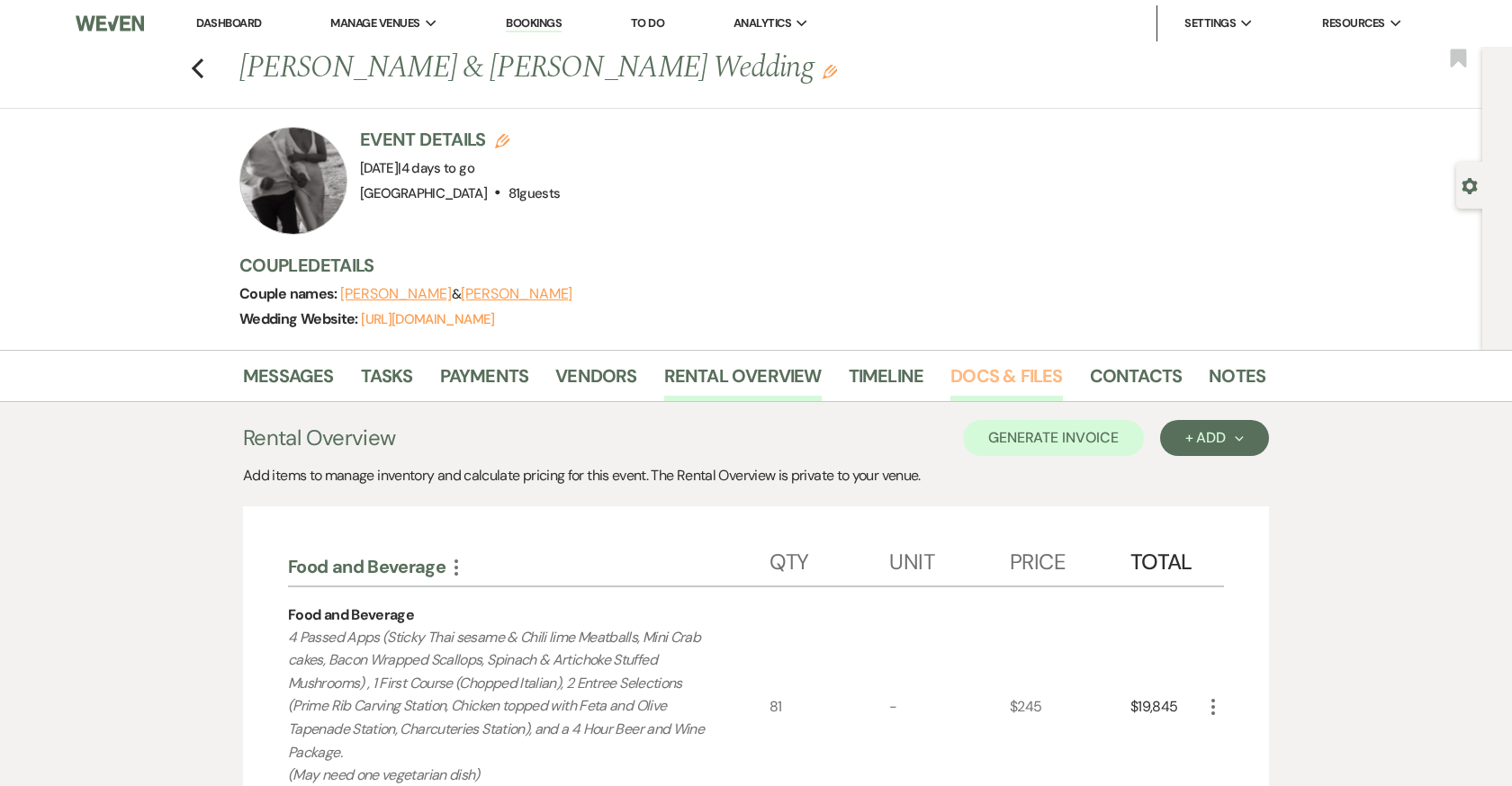
click at [988, 374] on link "Docs & Files" at bounding box center [1006, 382] width 112 height 40
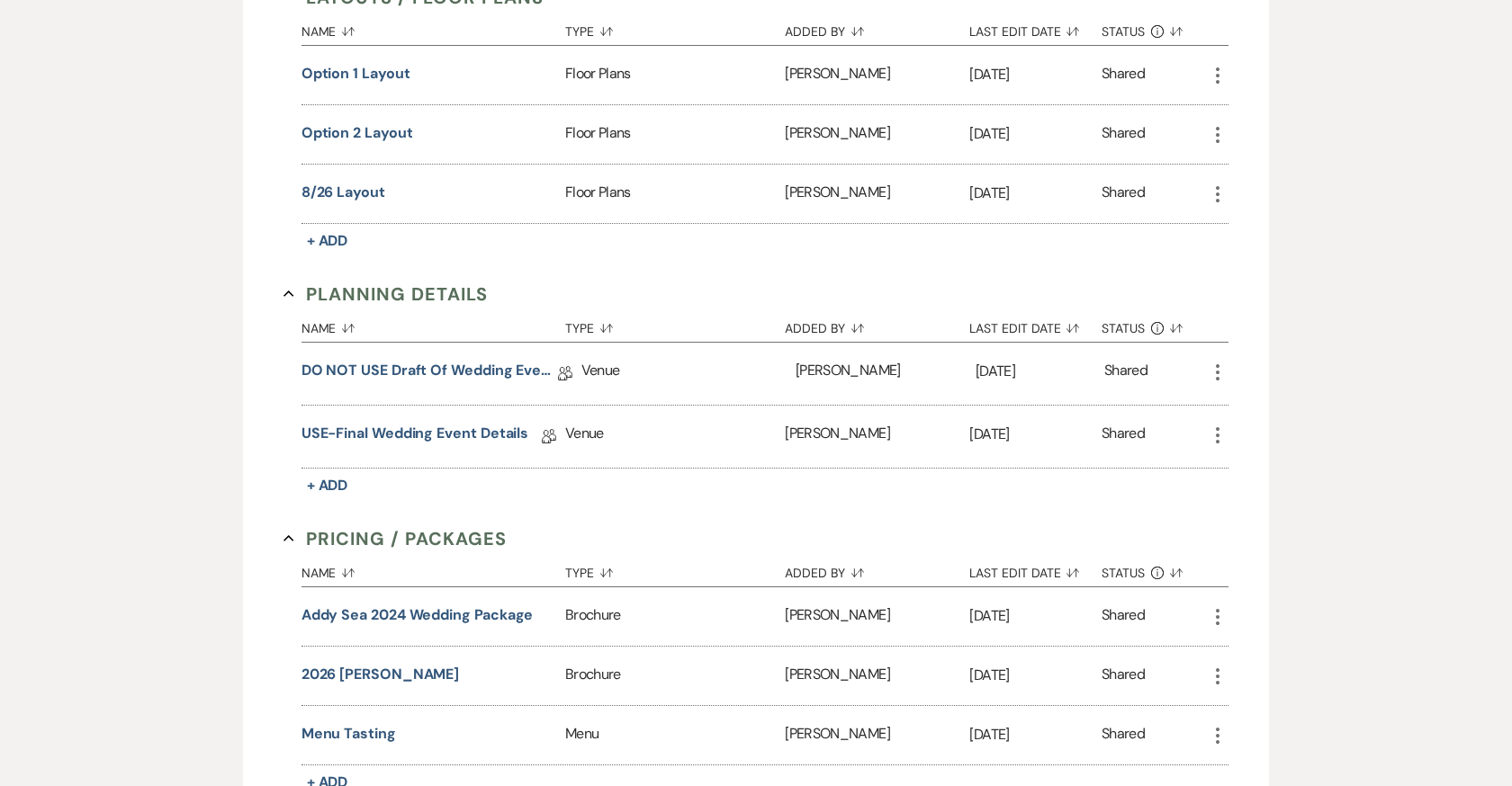
scroll to position [1223, 0]
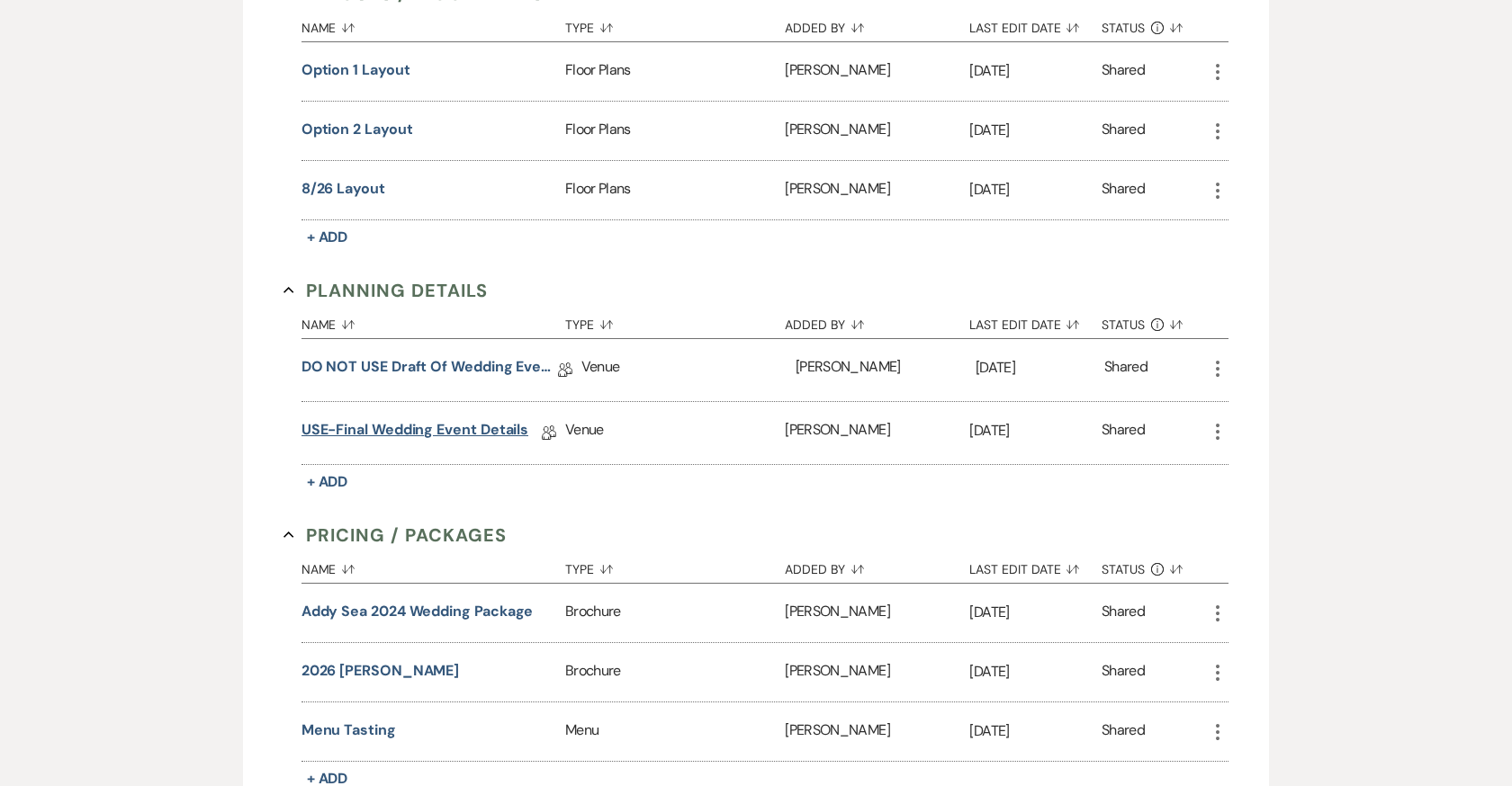
click at [395, 423] on link "USE-Final Wedding Event Details" at bounding box center [415, 433] width 228 height 28
